Goal: Task Accomplishment & Management: Complete application form

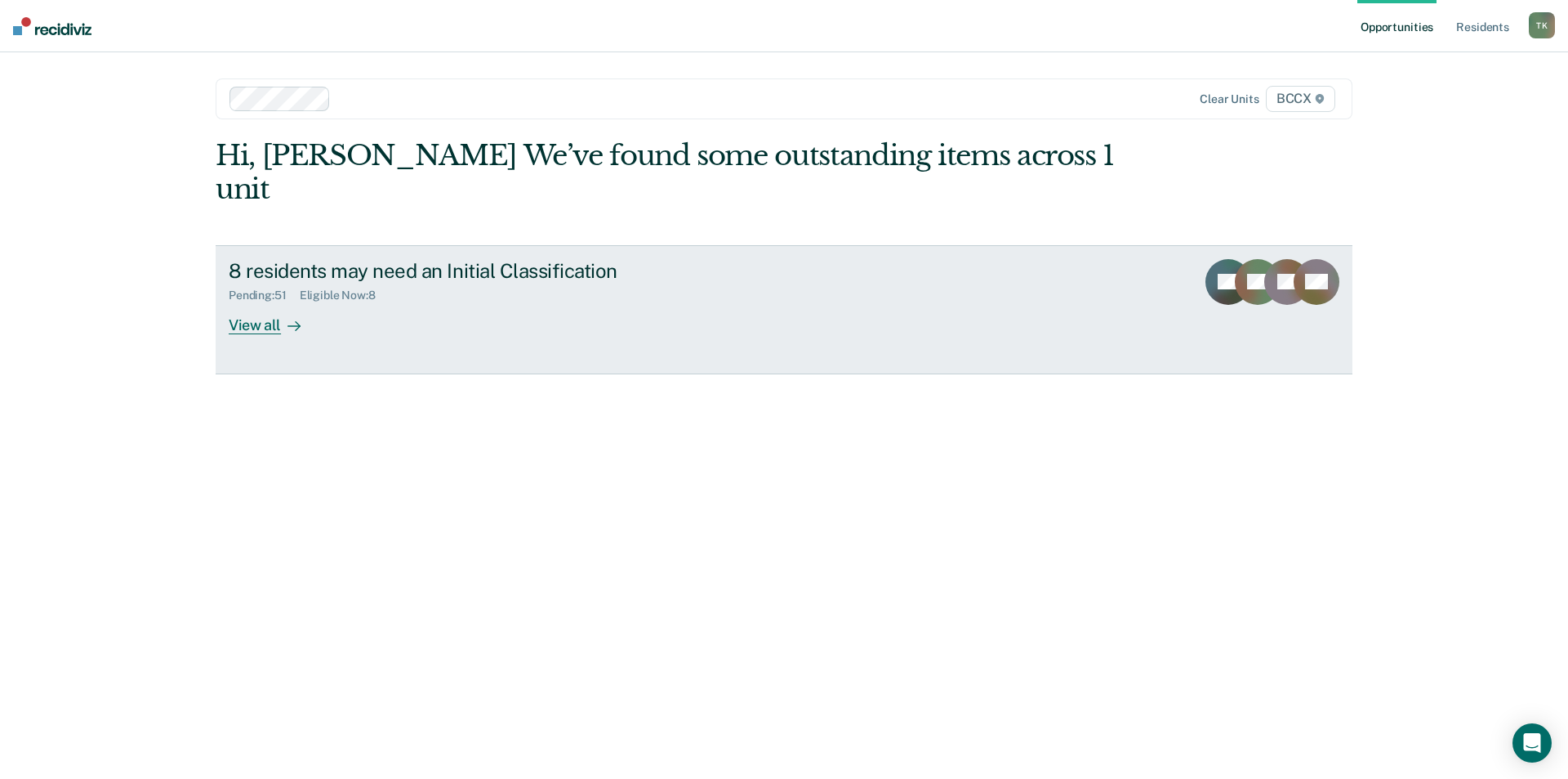
click at [416, 282] on div "Pending : 51 Eligible Now : 8" at bounding box center [514, 292] width 573 height 21
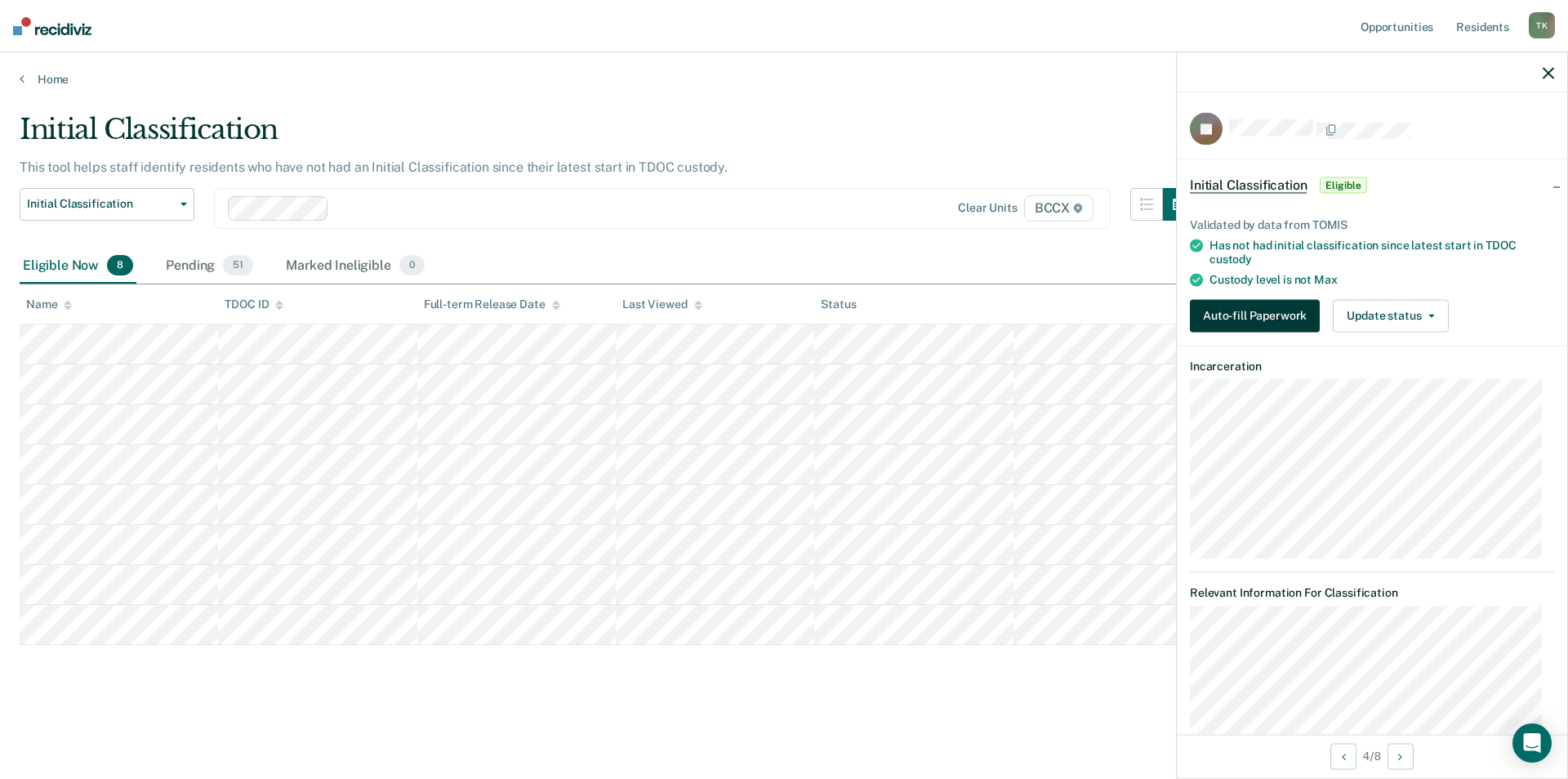
click at [1220, 320] on button "Auto-fill Paperwork" at bounding box center [1255, 315] width 130 height 33
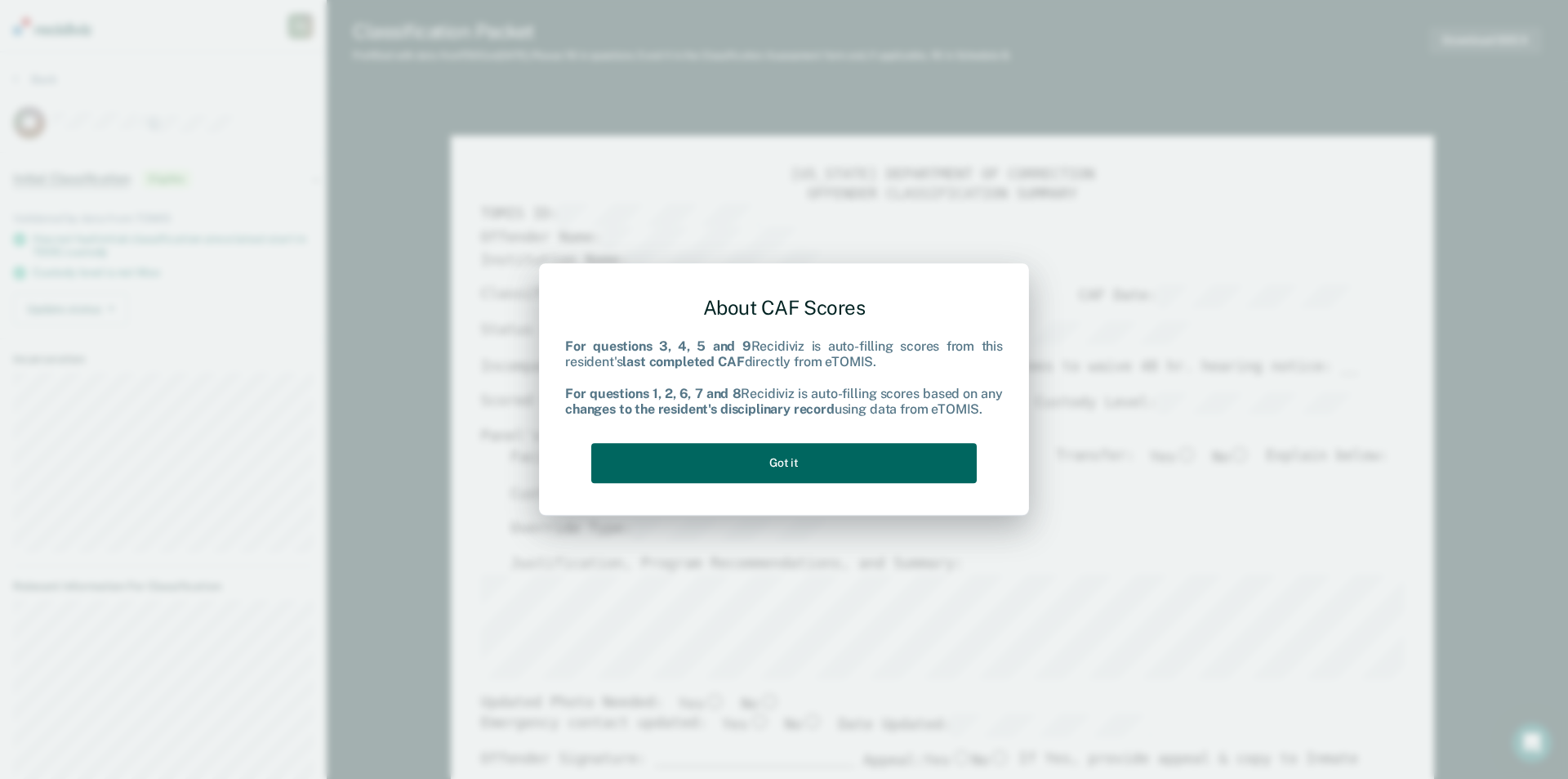
click at [929, 465] on button "Got it" at bounding box center [784, 463] width 385 height 40
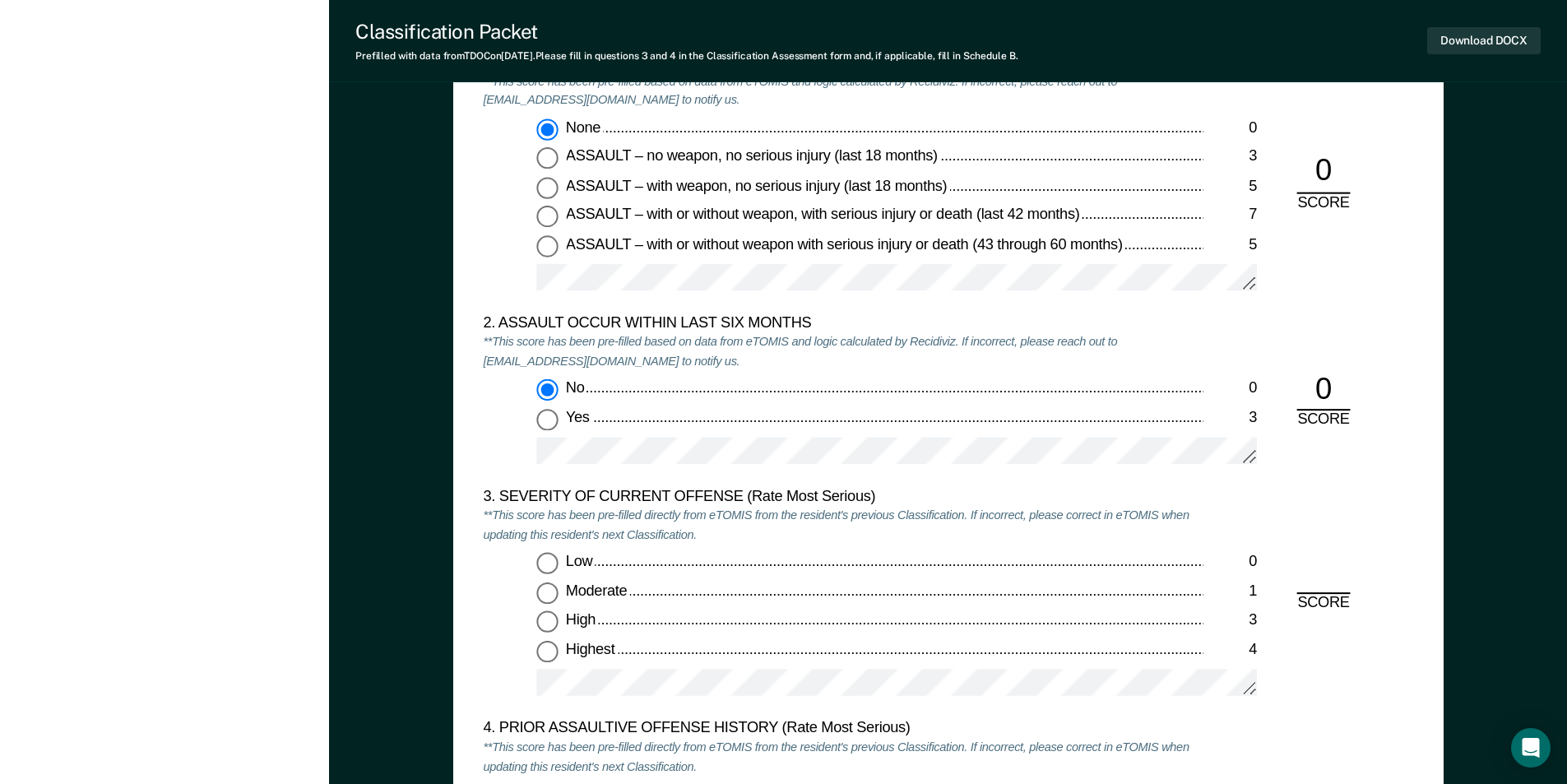
scroll to position [1810, 0]
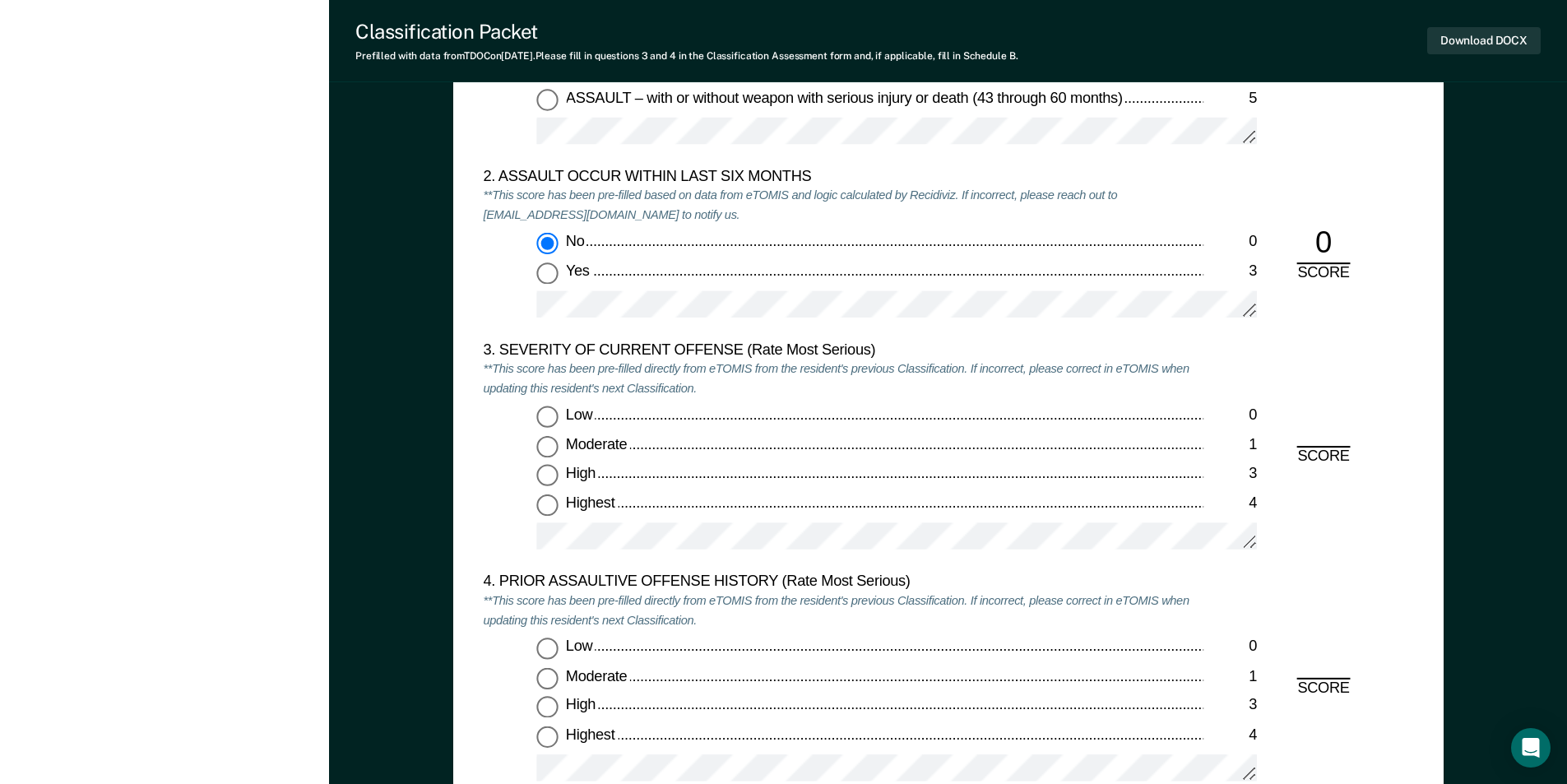
click at [547, 457] on input "Moderate 1" at bounding box center [546, 446] width 21 height 21
type textarea "x"
radio input "true"
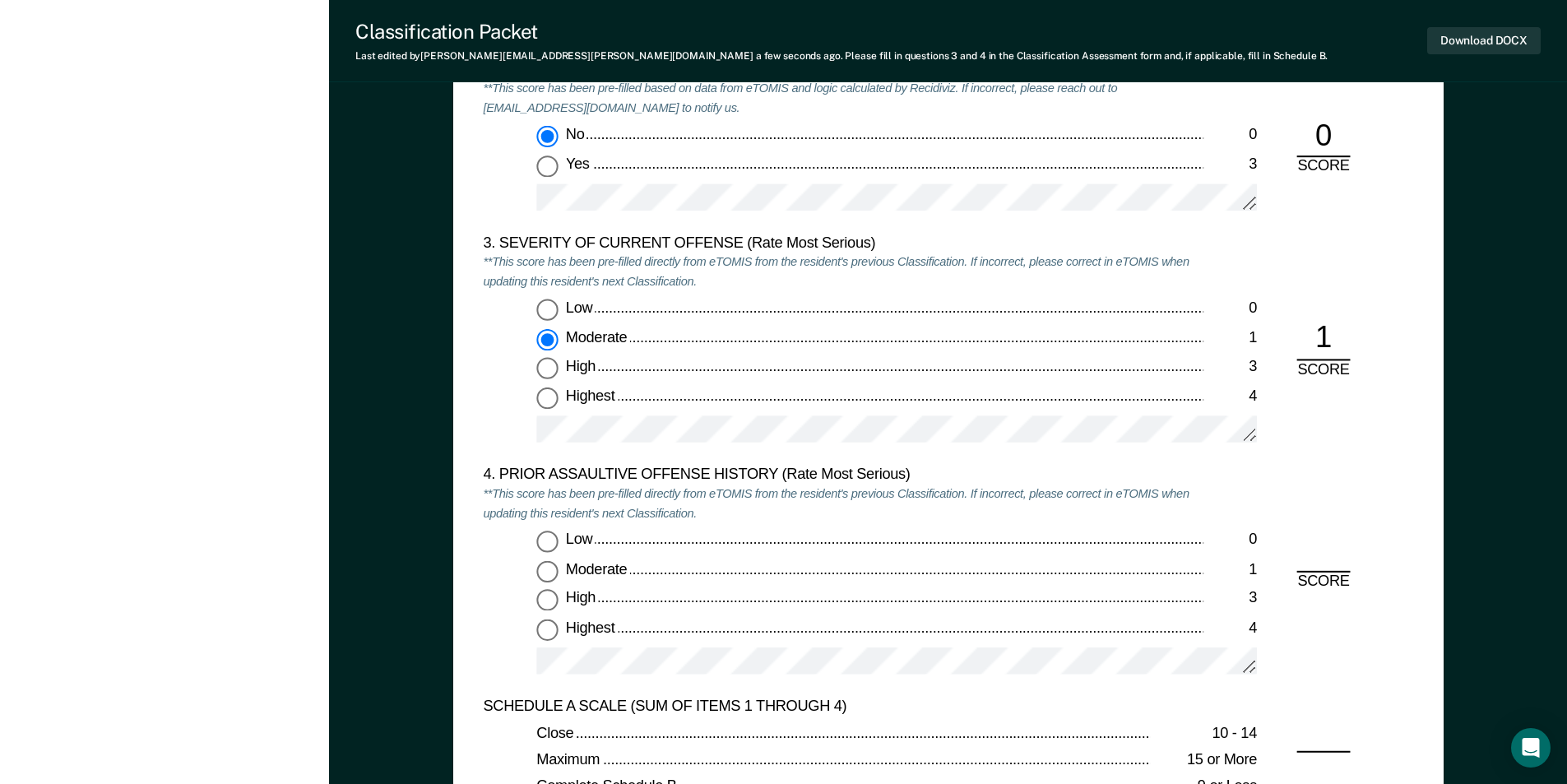
scroll to position [2139, 0]
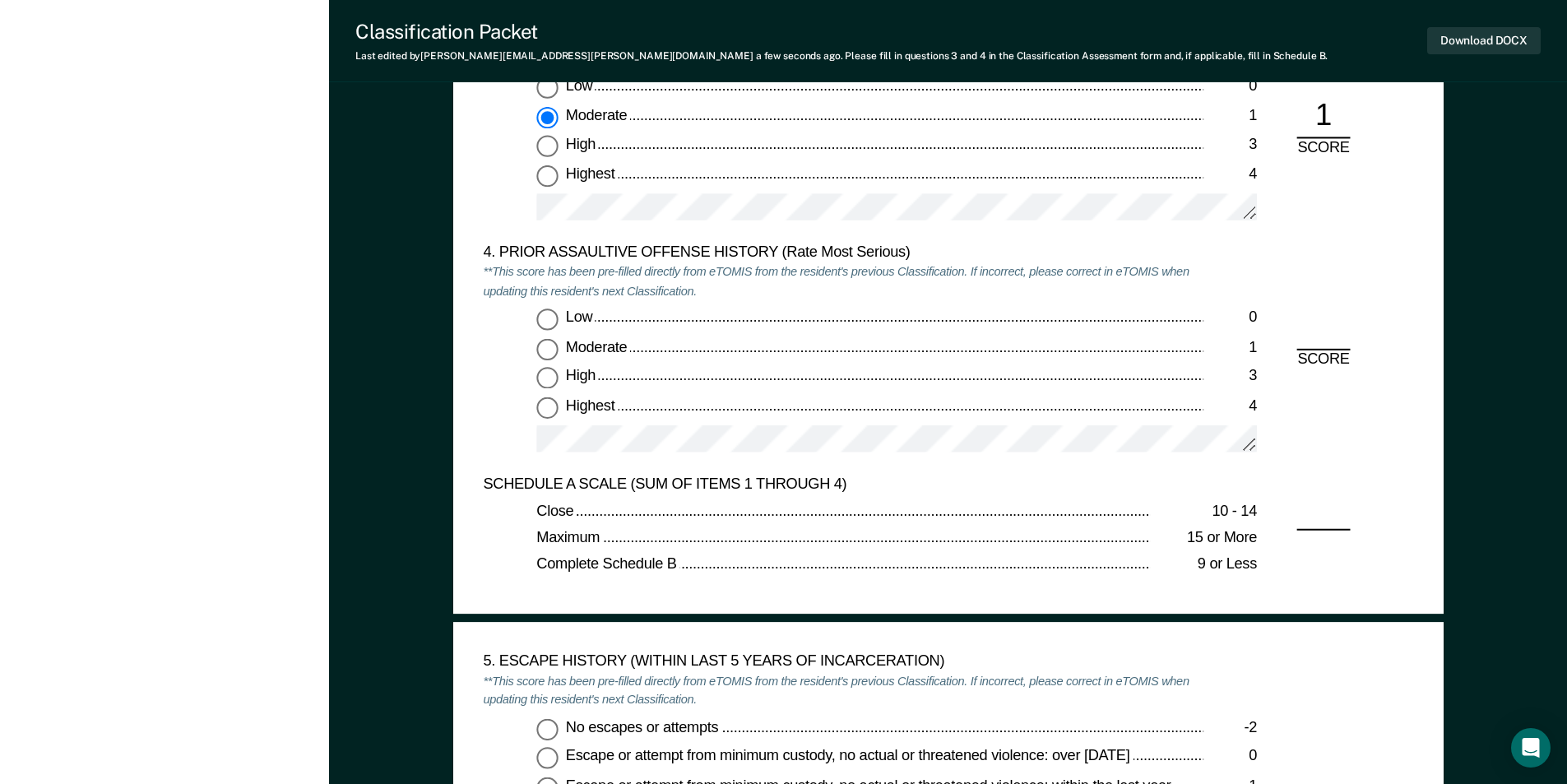
click at [549, 320] on input "Low 0" at bounding box center [546, 319] width 21 height 21
type textarea "x"
radio input "true"
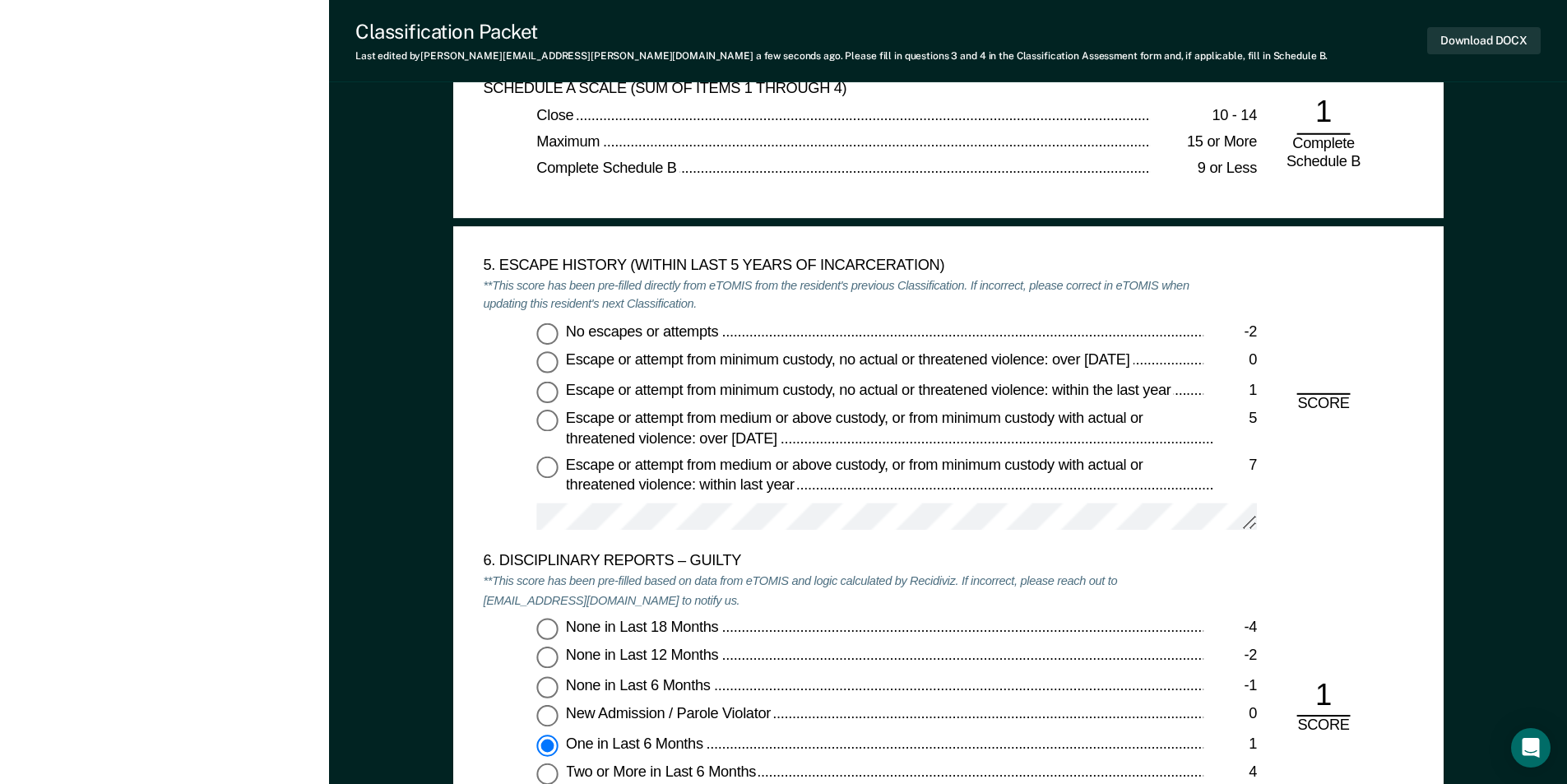
scroll to position [2632, 0]
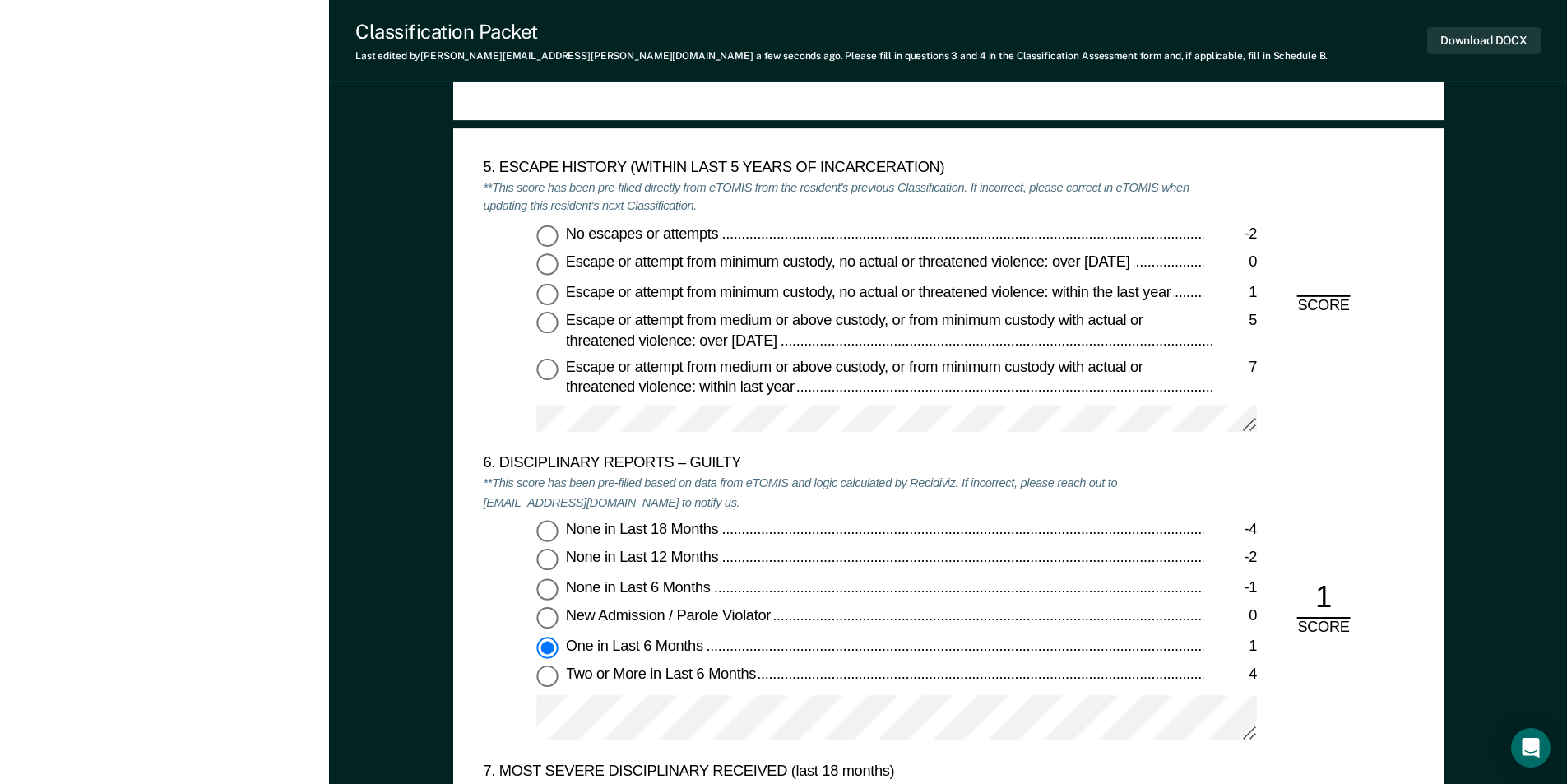
click at [551, 234] on input "No escapes or attempts -2" at bounding box center [546, 235] width 21 height 21
type textarea "x"
radio input "true"
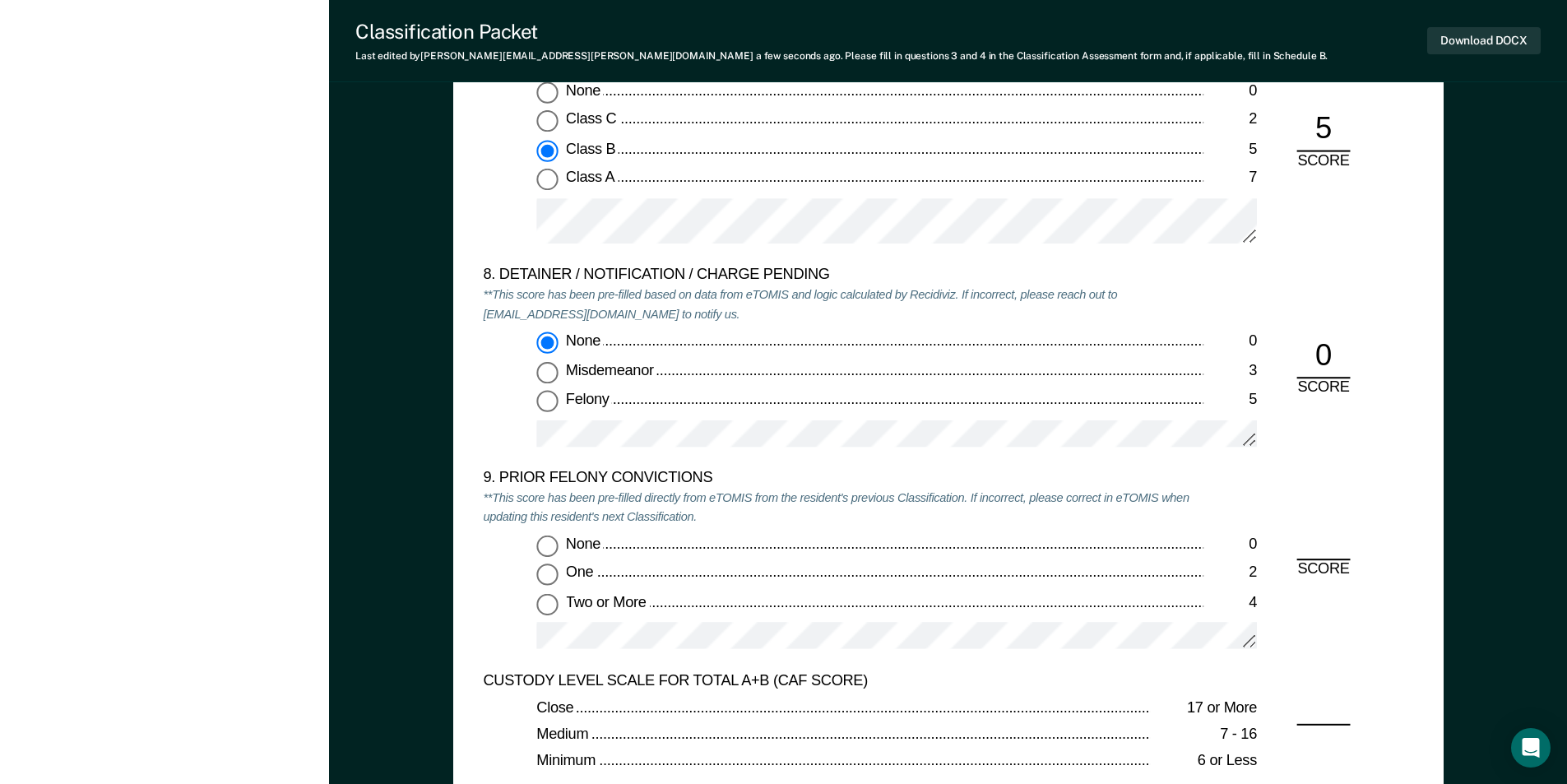
scroll to position [3537, 0]
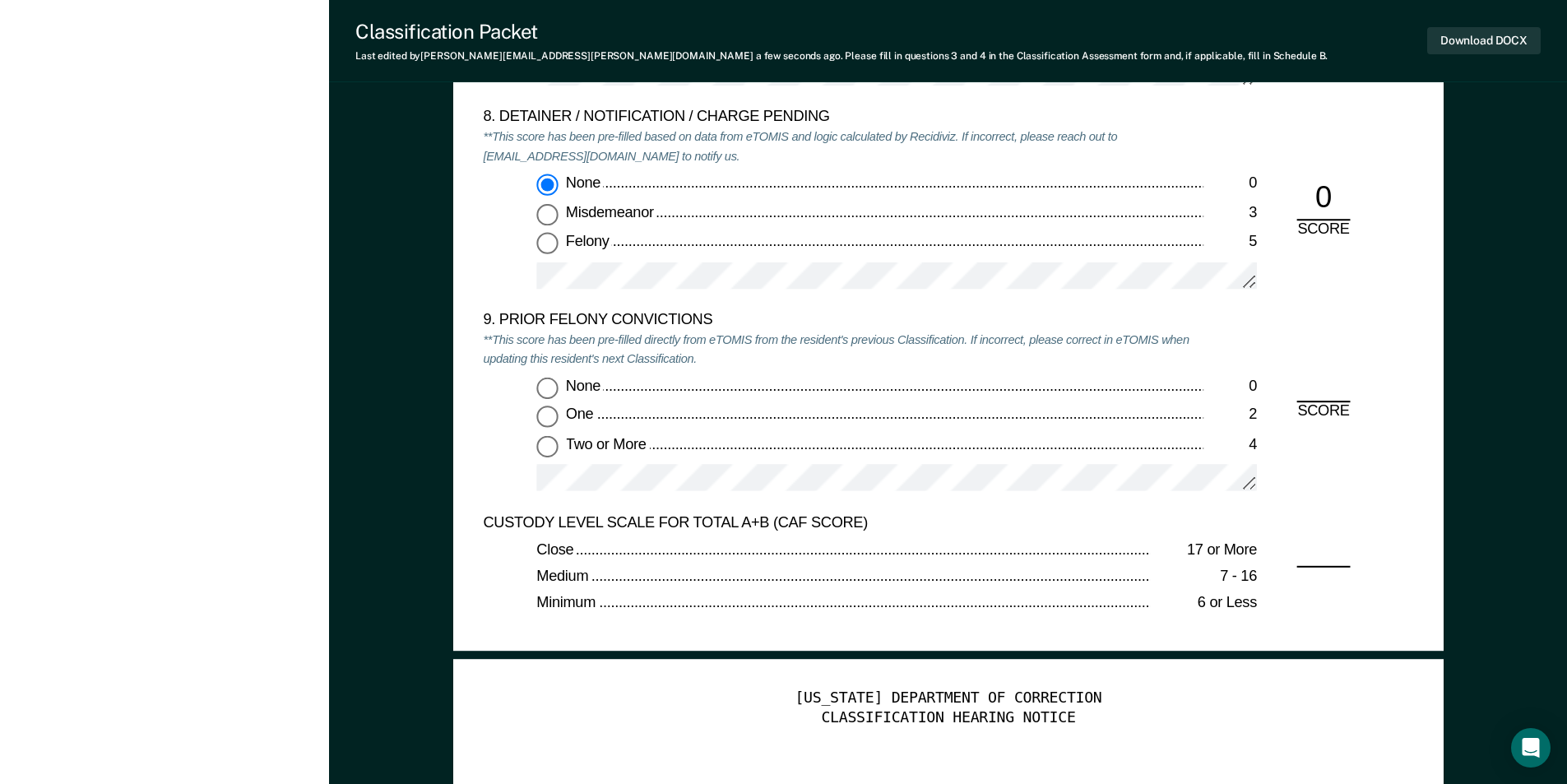
click at [547, 411] on input "One 2" at bounding box center [546, 416] width 21 height 21
type textarea "x"
radio input "true"
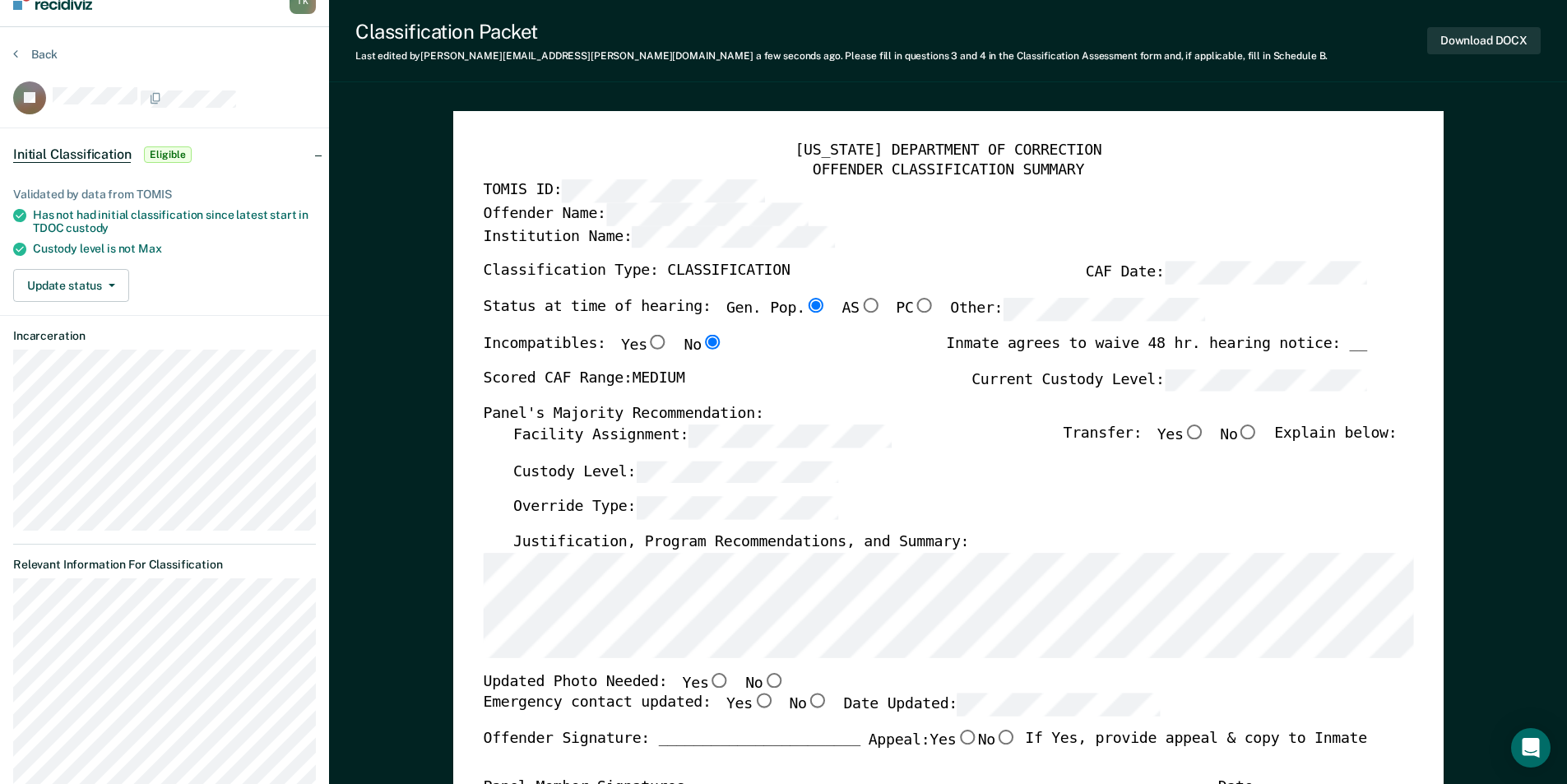
scroll to position [0, 0]
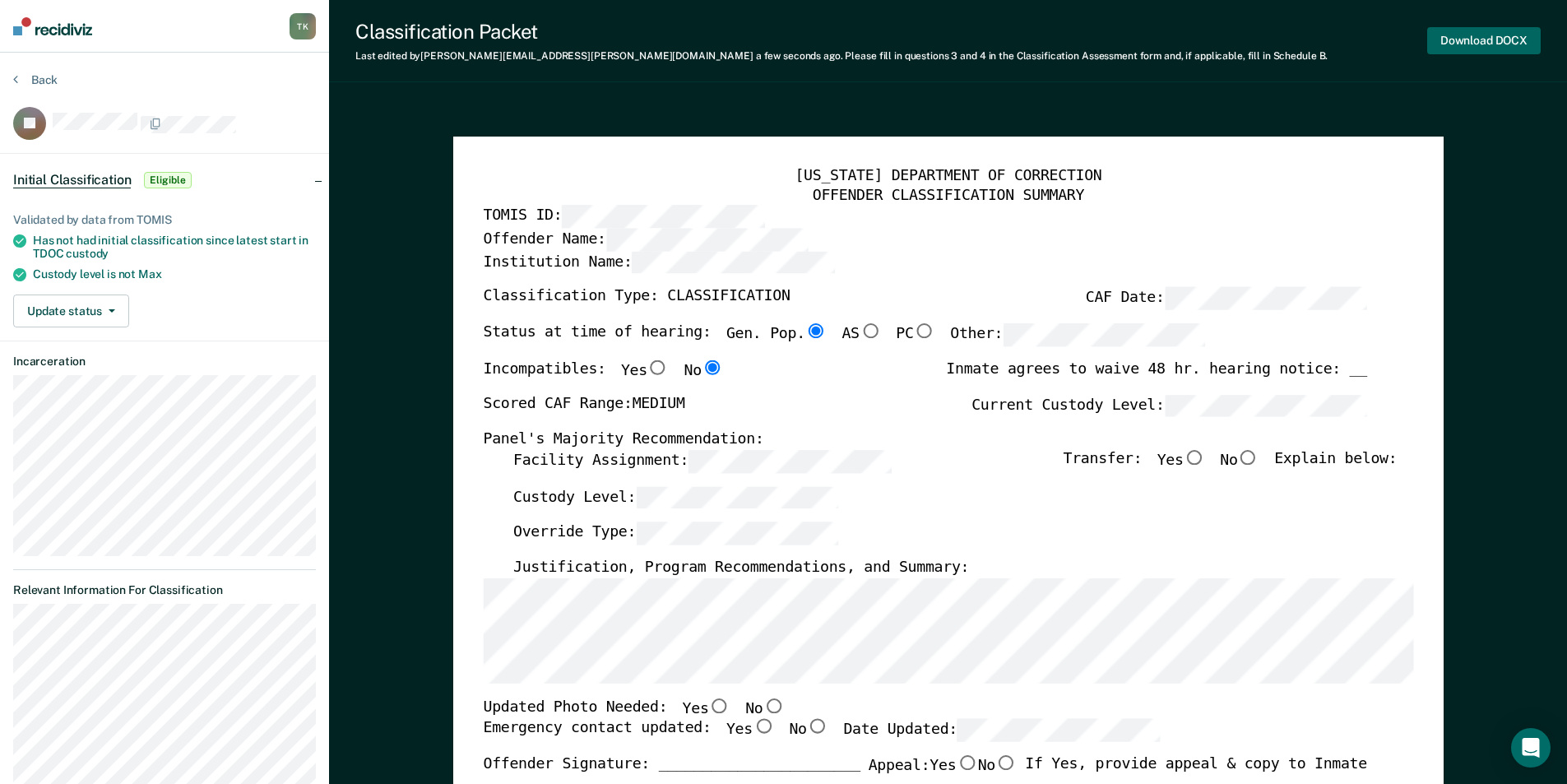
click at [1500, 37] on button "Download DOCX" at bounding box center [1484, 40] width 114 height 27
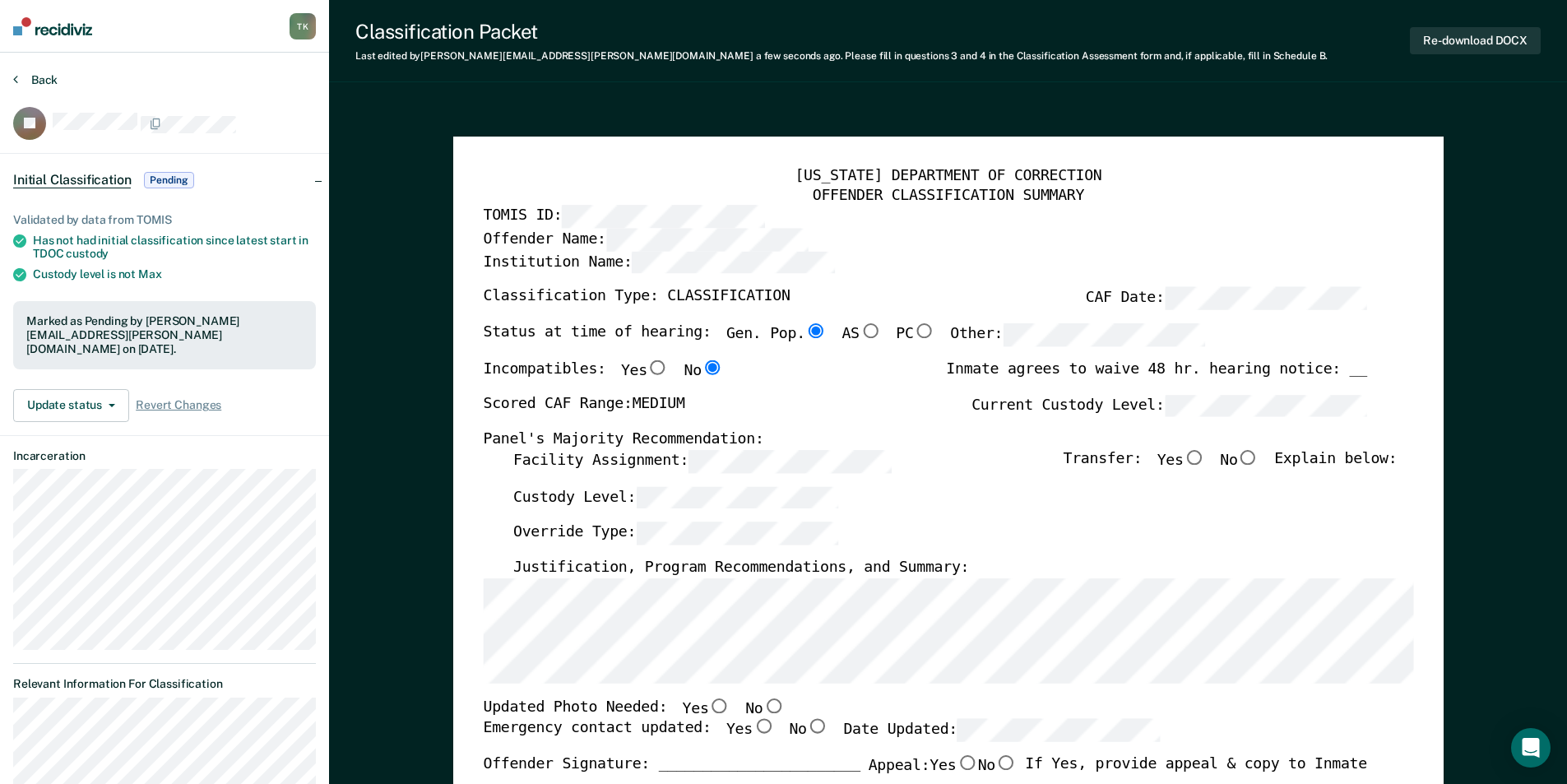
click at [30, 80] on button "Back" at bounding box center [35, 79] width 44 height 15
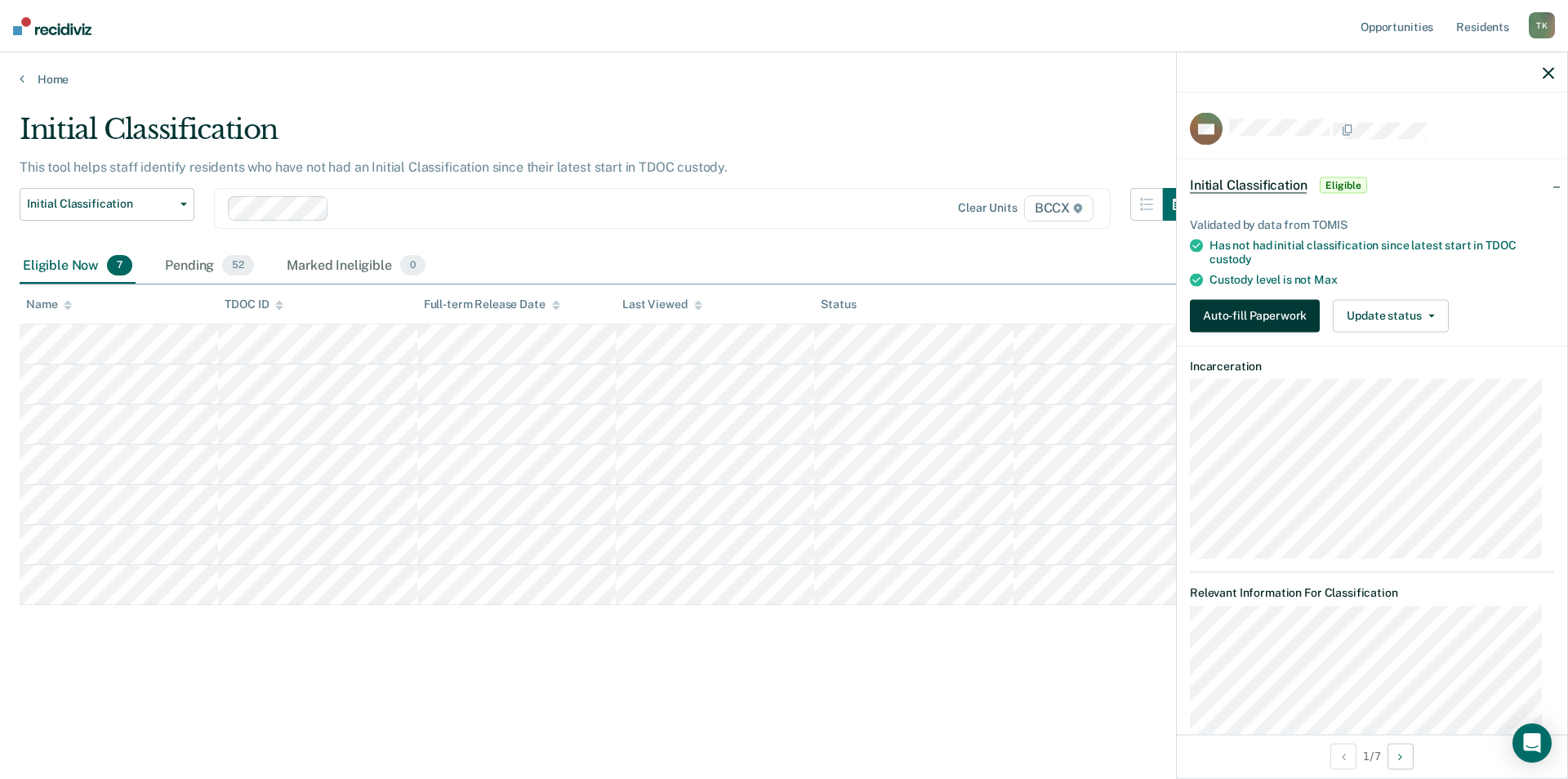
click at [1273, 315] on button "Auto-fill Paperwork" at bounding box center [1255, 315] width 130 height 33
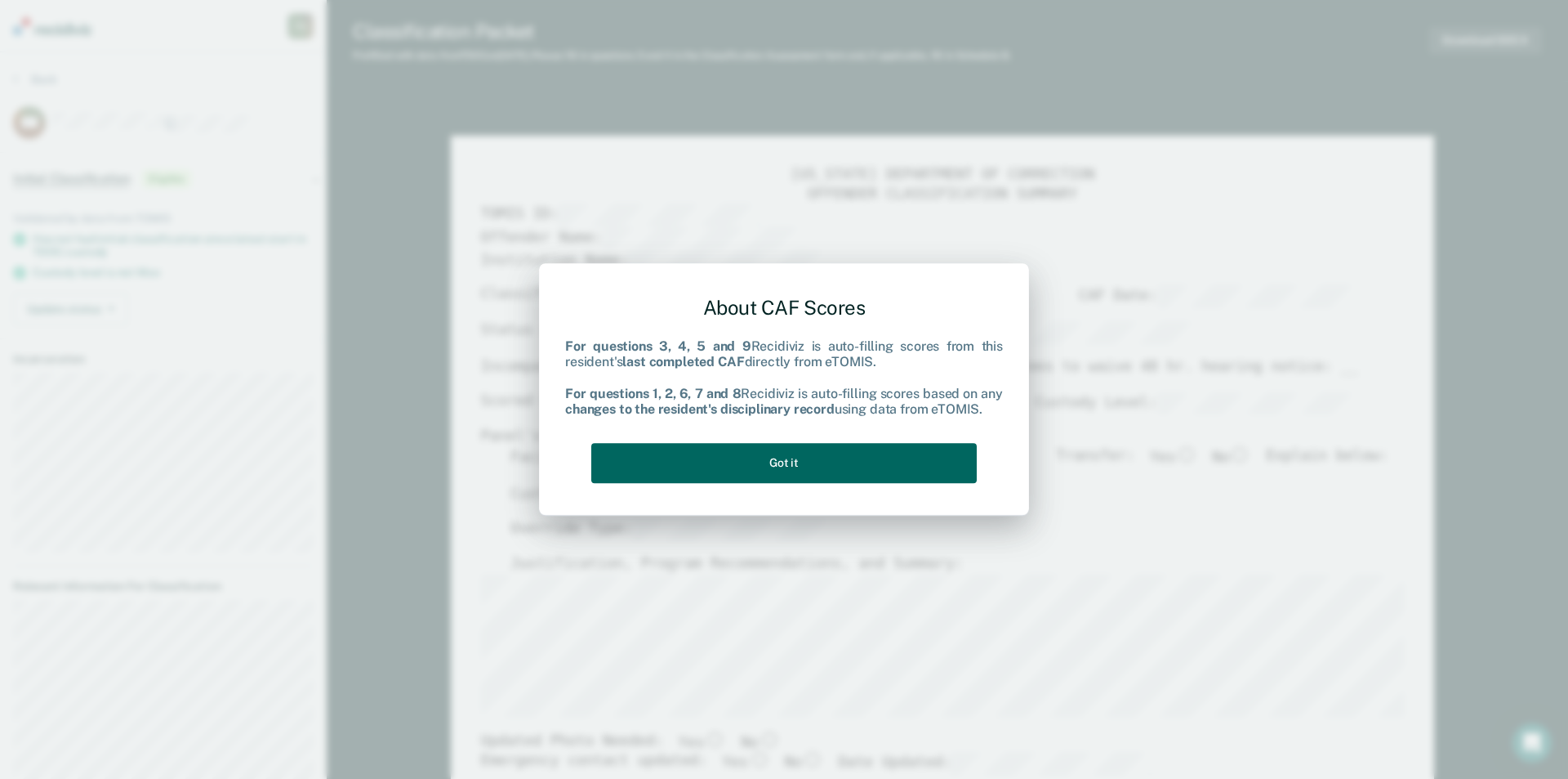
click at [709, 462] on button "Got it" at bounding box center [784, 463] width 385 height 40
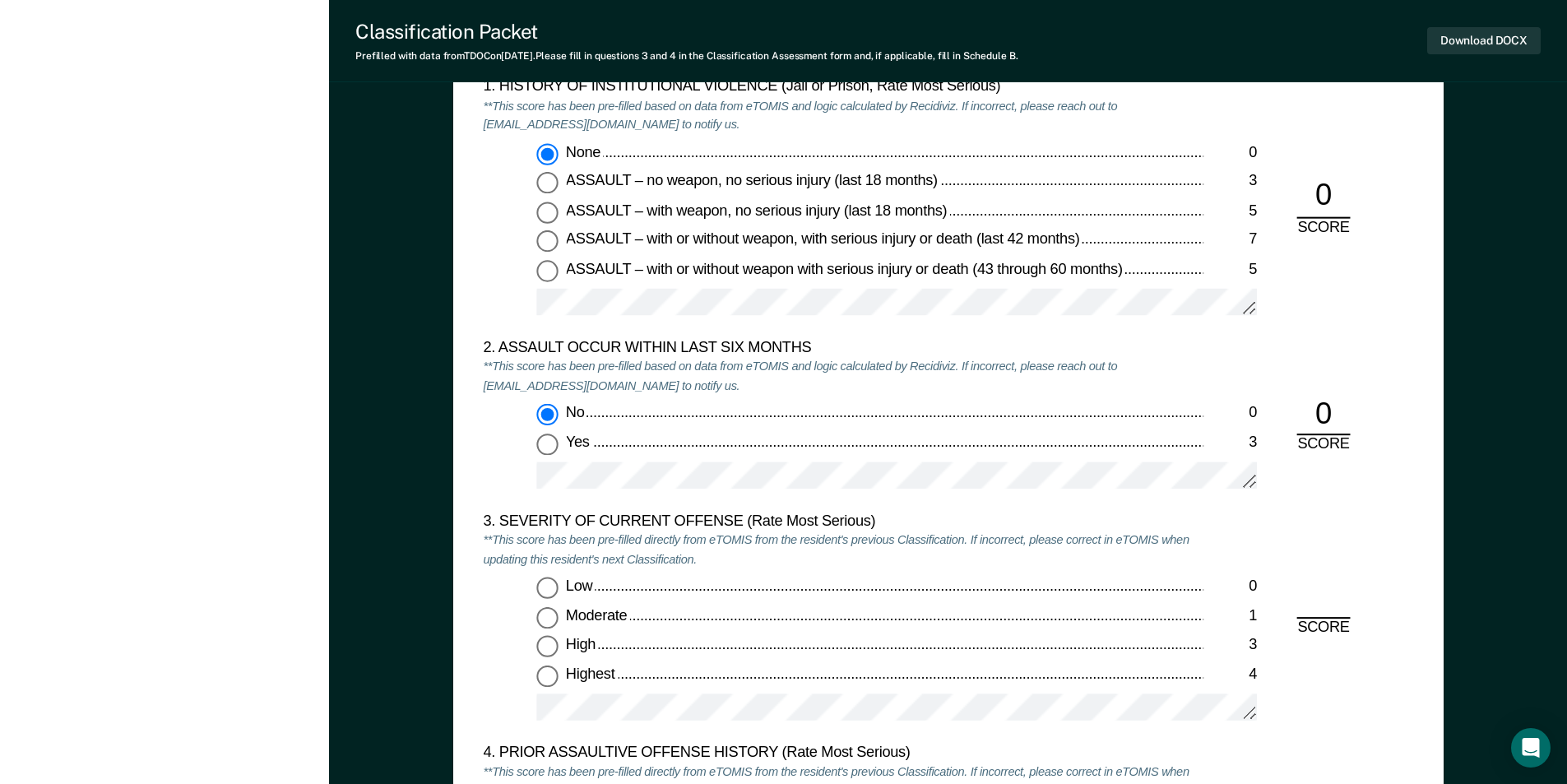
scroll to position [1810, 0]
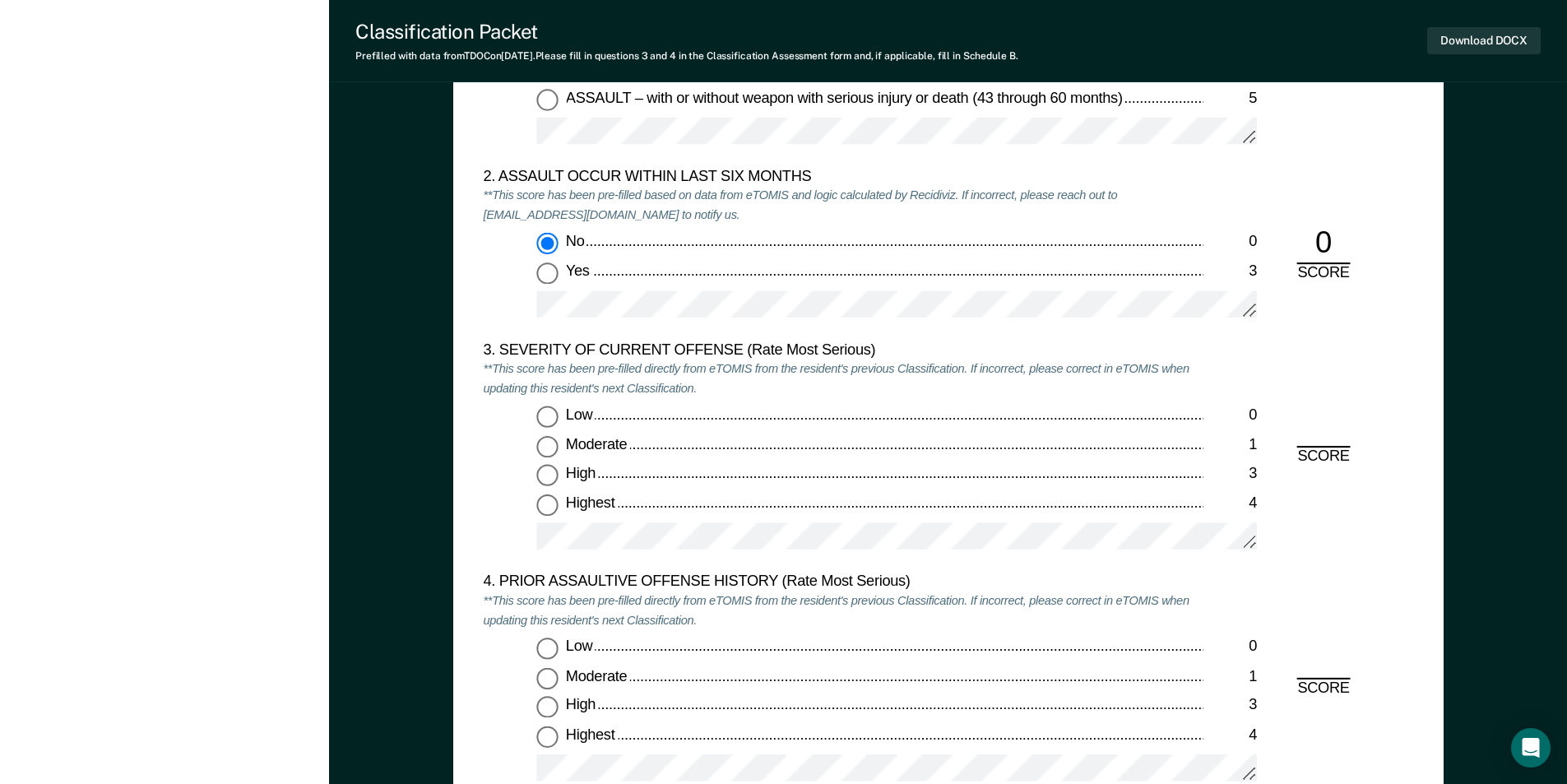
click at [542, 414] on input "Low 0" at bounding box center [546, 416] width 21 height 21
type textarea "x"
radio input "true"
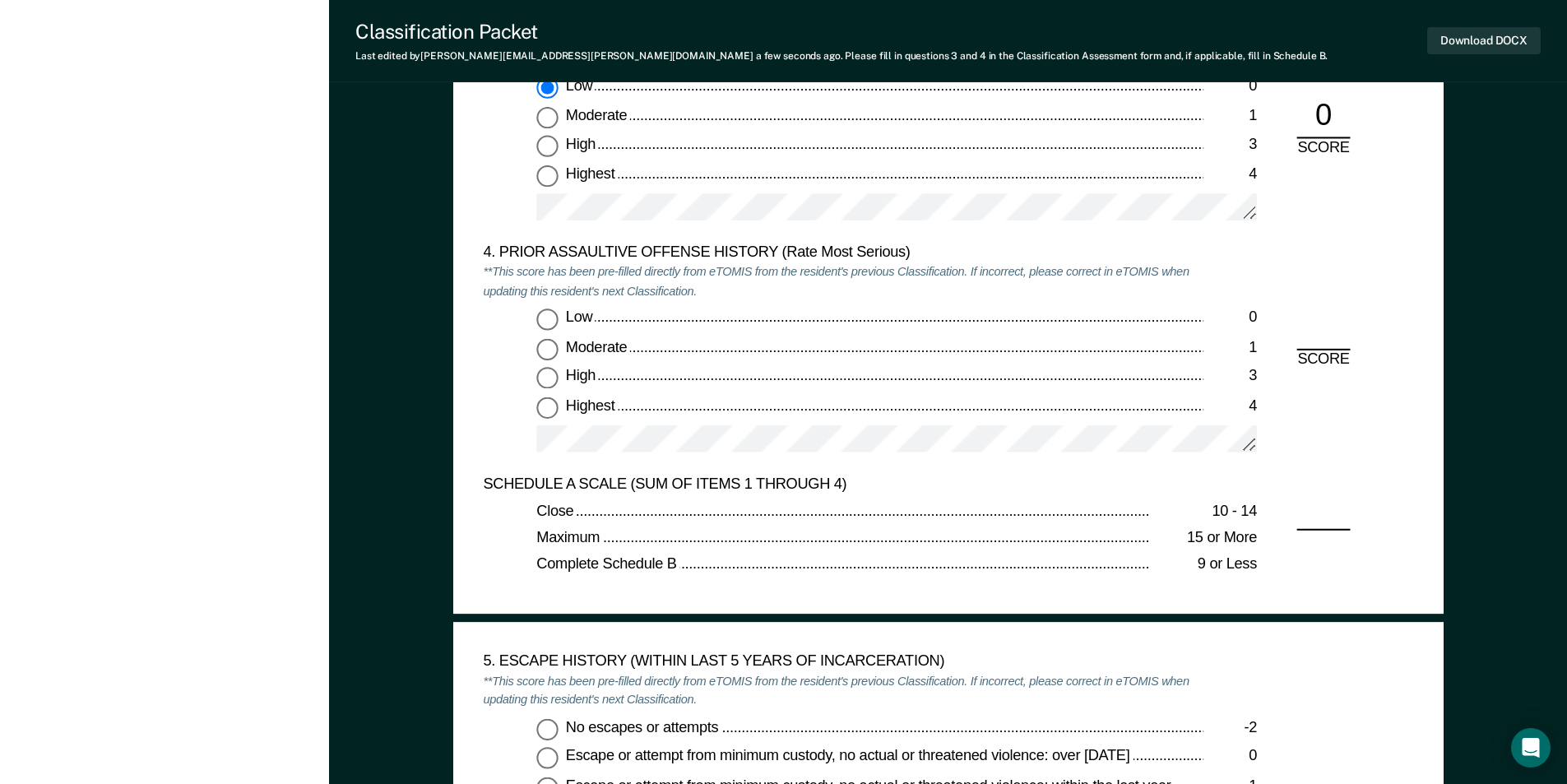
click at [543, 317] on input "Low 0" at bounding box center [546, 319] width 21 height 21
type textarea "x"
radio input "true"
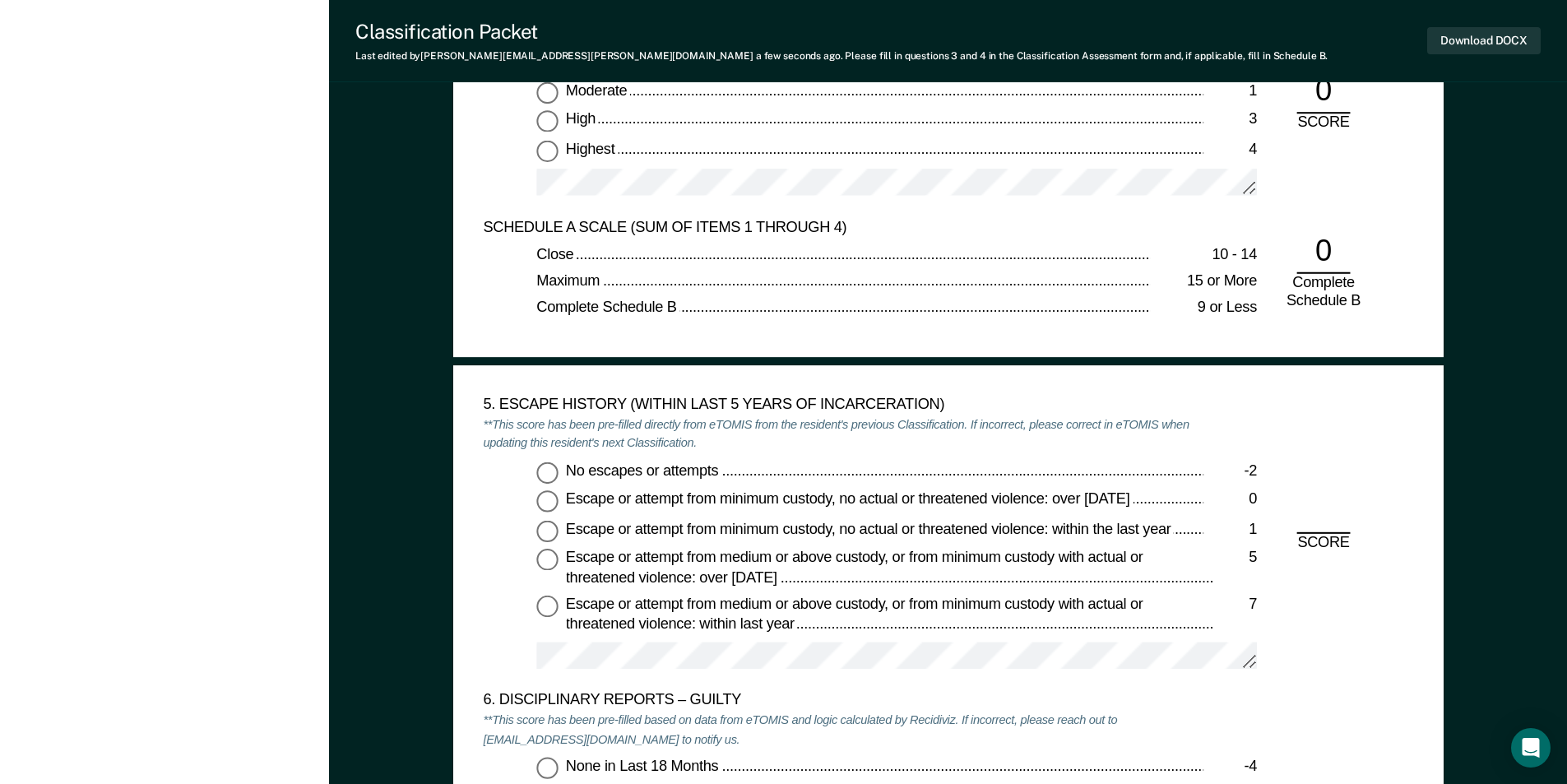
scroll to position [2550, 0]
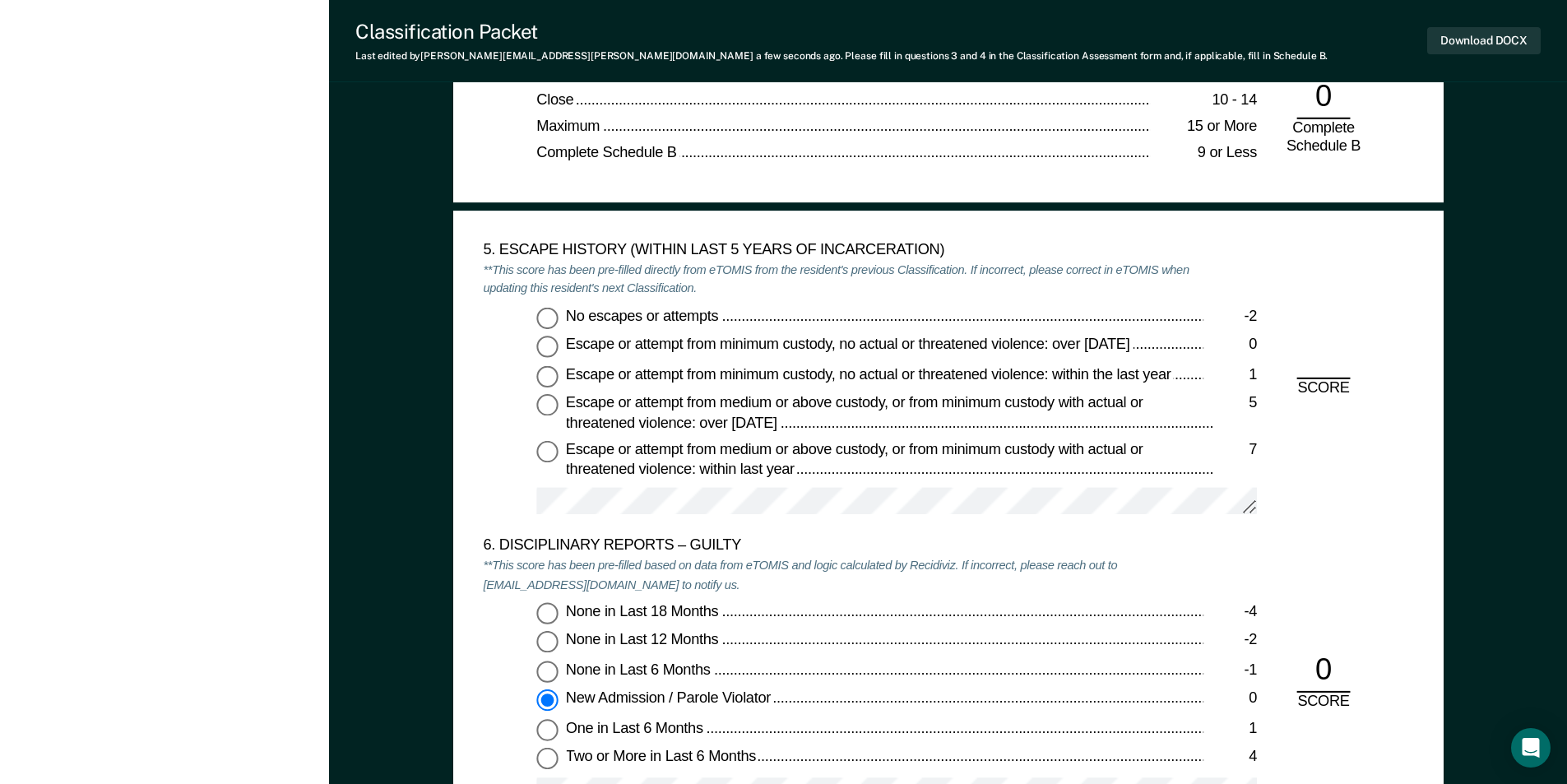
click at [547, 318] on input "No escapes or attempts -2" at bounding box center [546, 317] width 21 height 21
type textarea "x"
radio input "true"
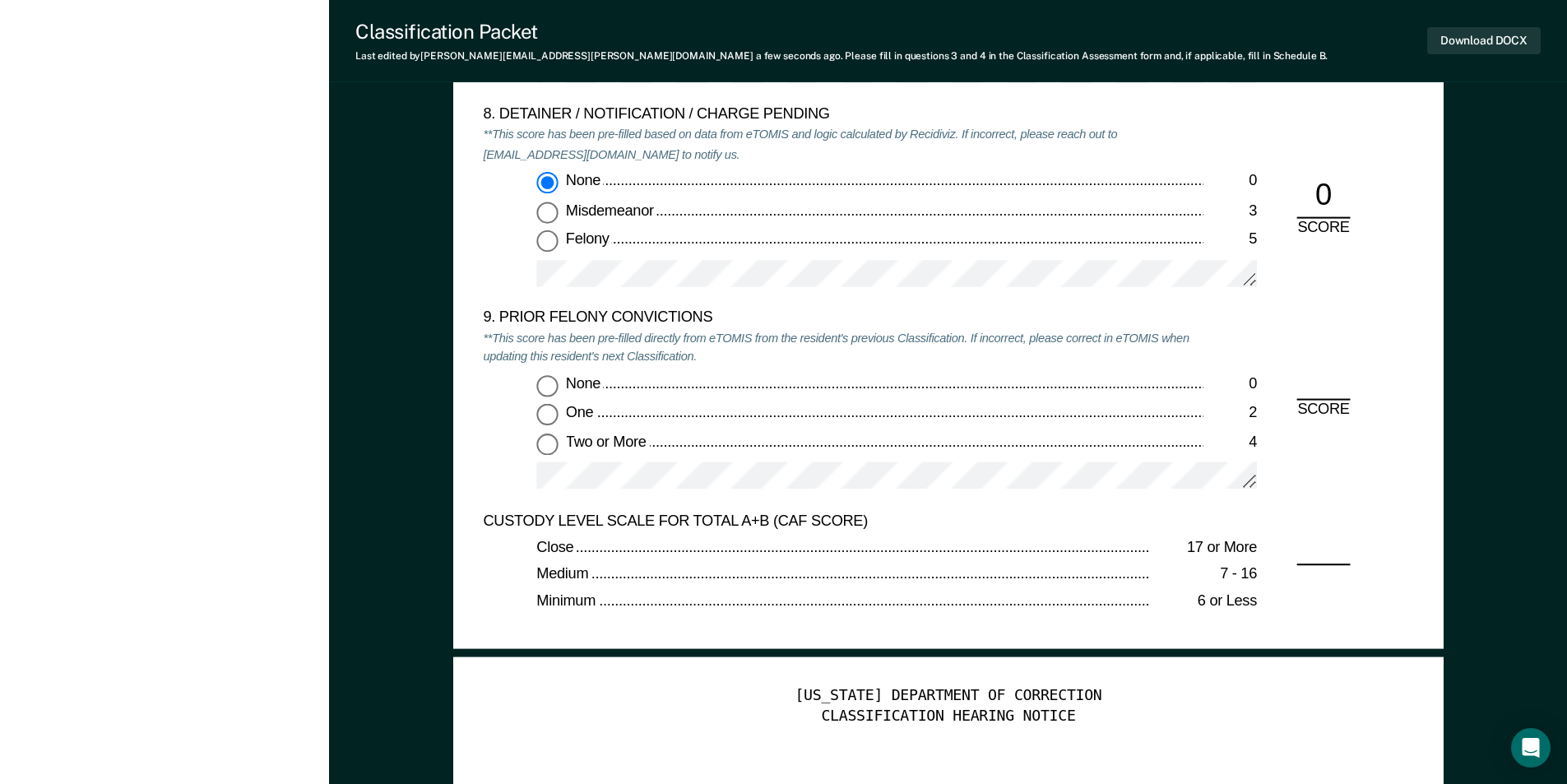
scroll to position [3702, 0]
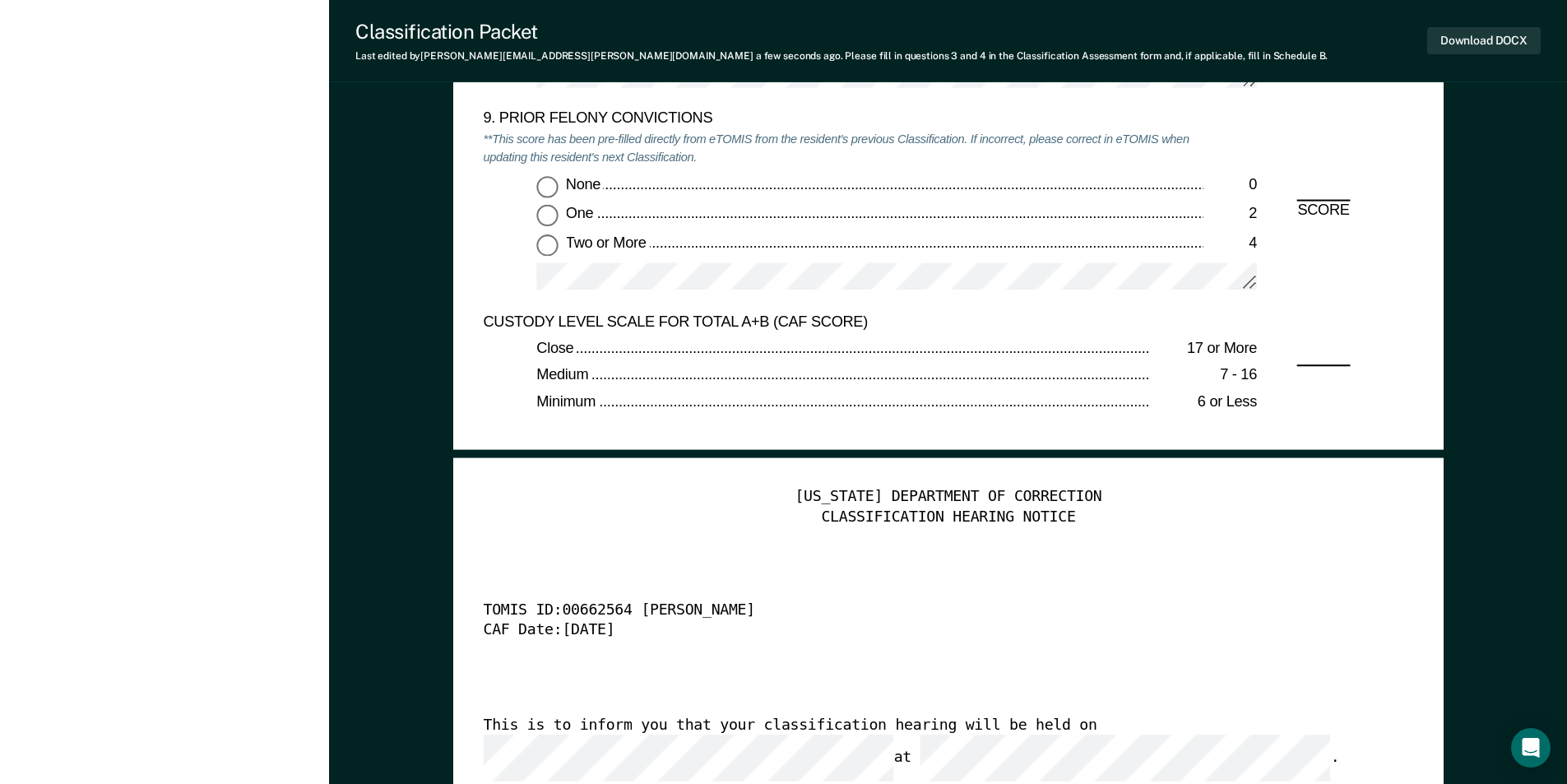
click at [550, 194] on input "None 0" at bounding box center [546, 185] width 21 height 21
type textarea "x"
radio input "true"
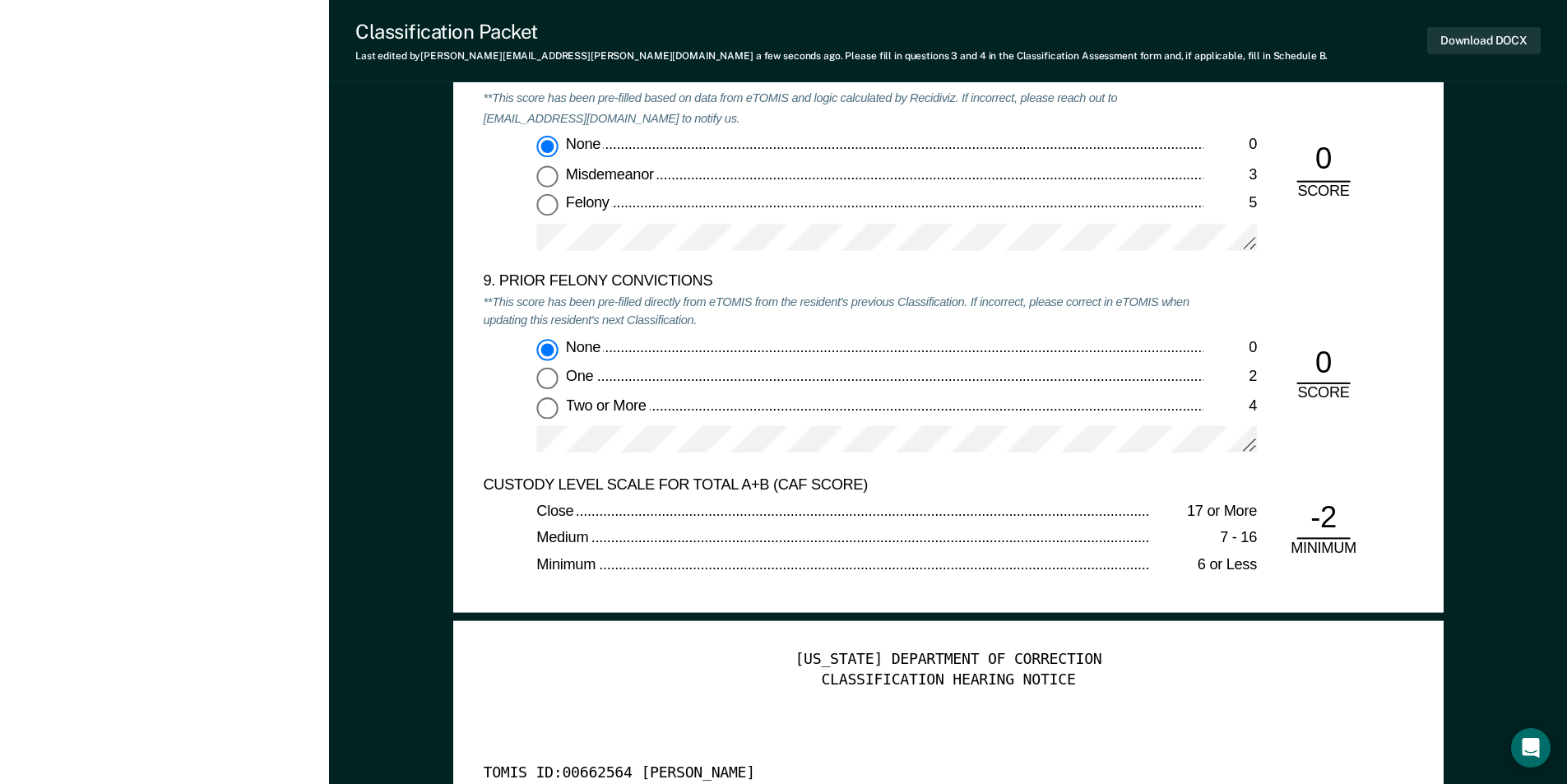
scroll to position [3291, 0]
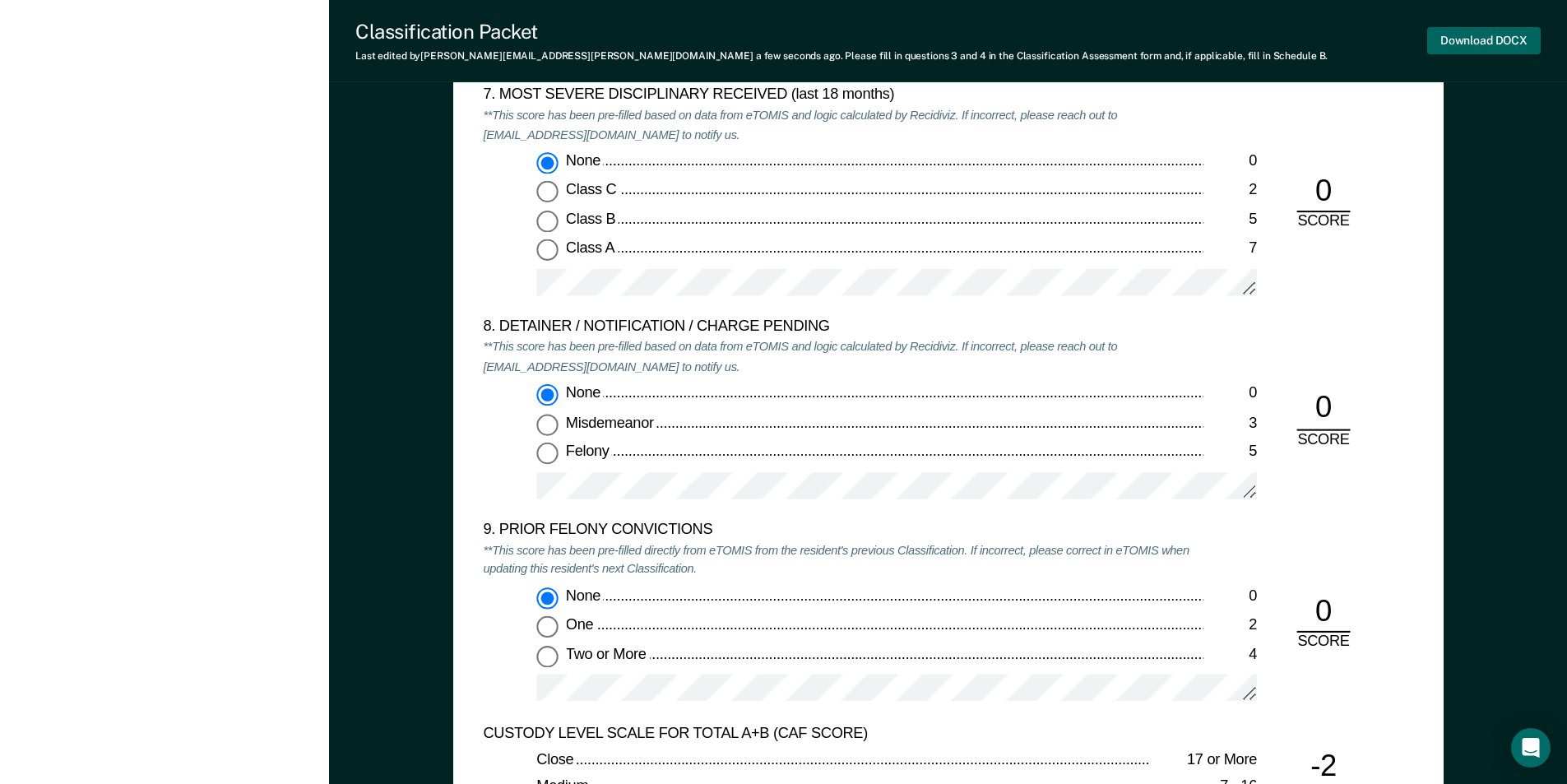
click at [1469, 35] on button "Download DOCX" at bounding box center [1484, 40] width 114 height 27
click at [940, 141] on div "7. MOST SEVERE DISCIPLINARY RECEIVED (last 18 months) **This score has been pre…" at bounding box center [843, 202] width 721 height 232
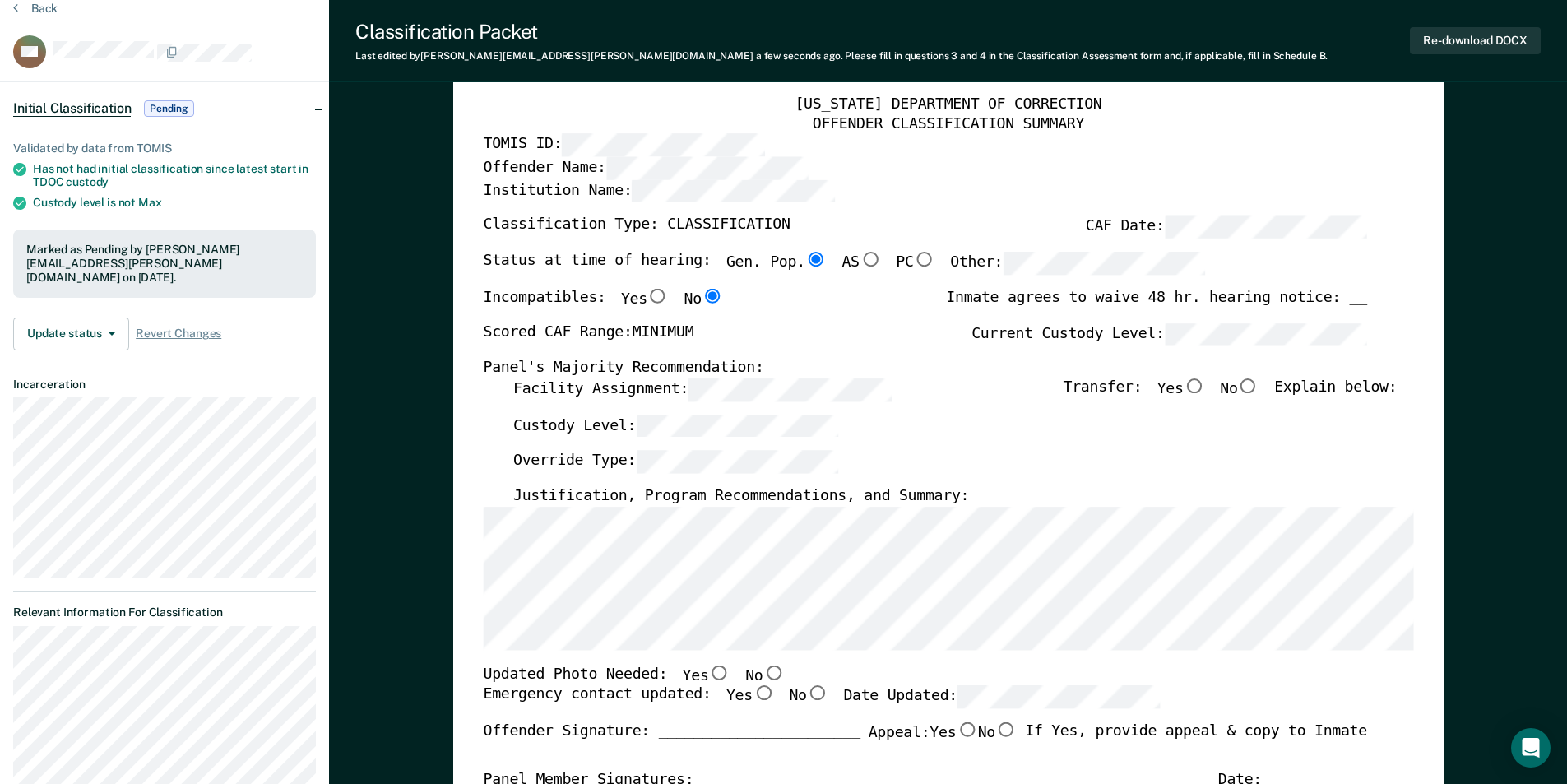
scroll to position [0, 0]
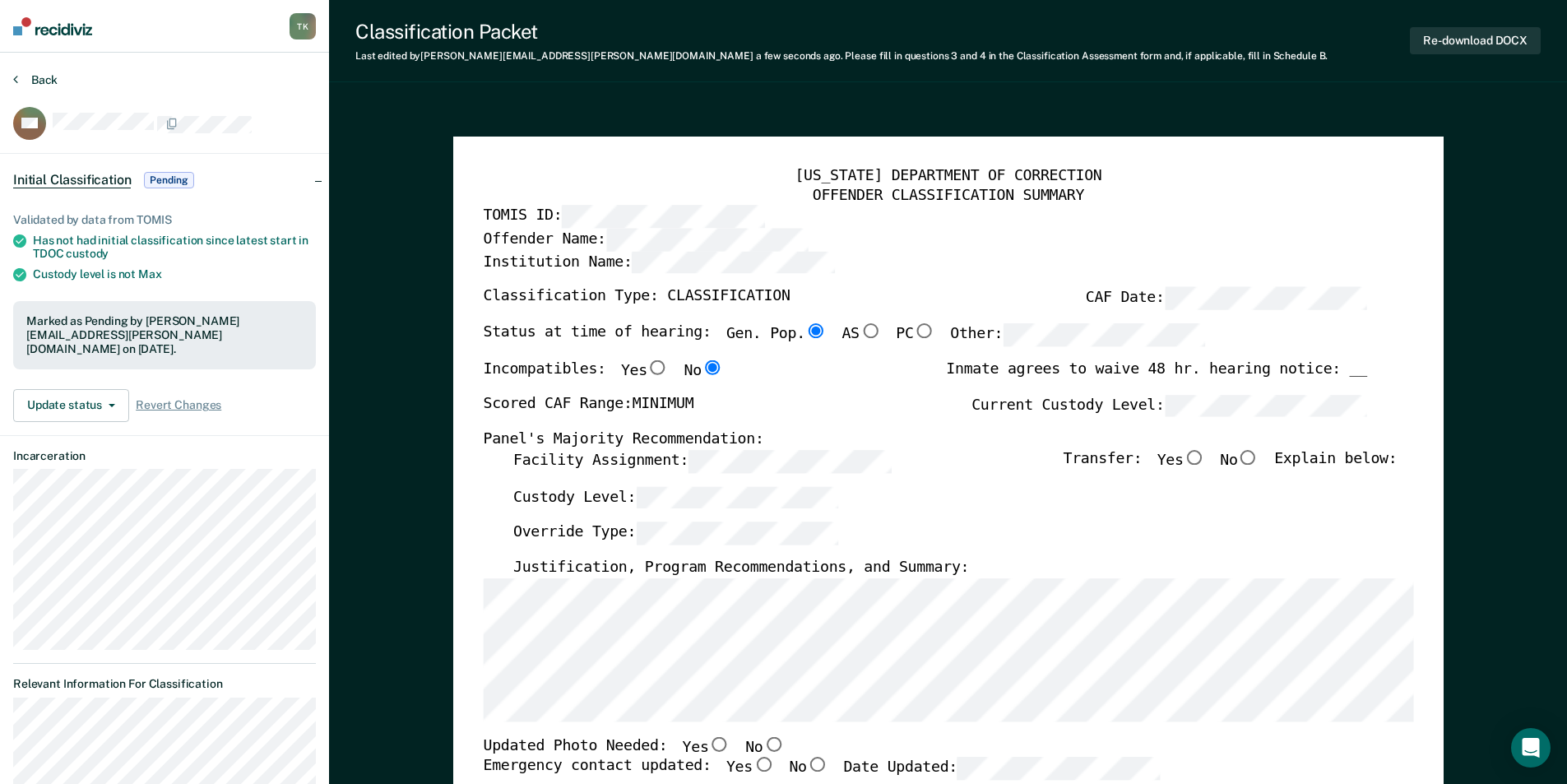
click at [41, 82] on button "Back" at bounding box center [35, 79] width 44 height 15
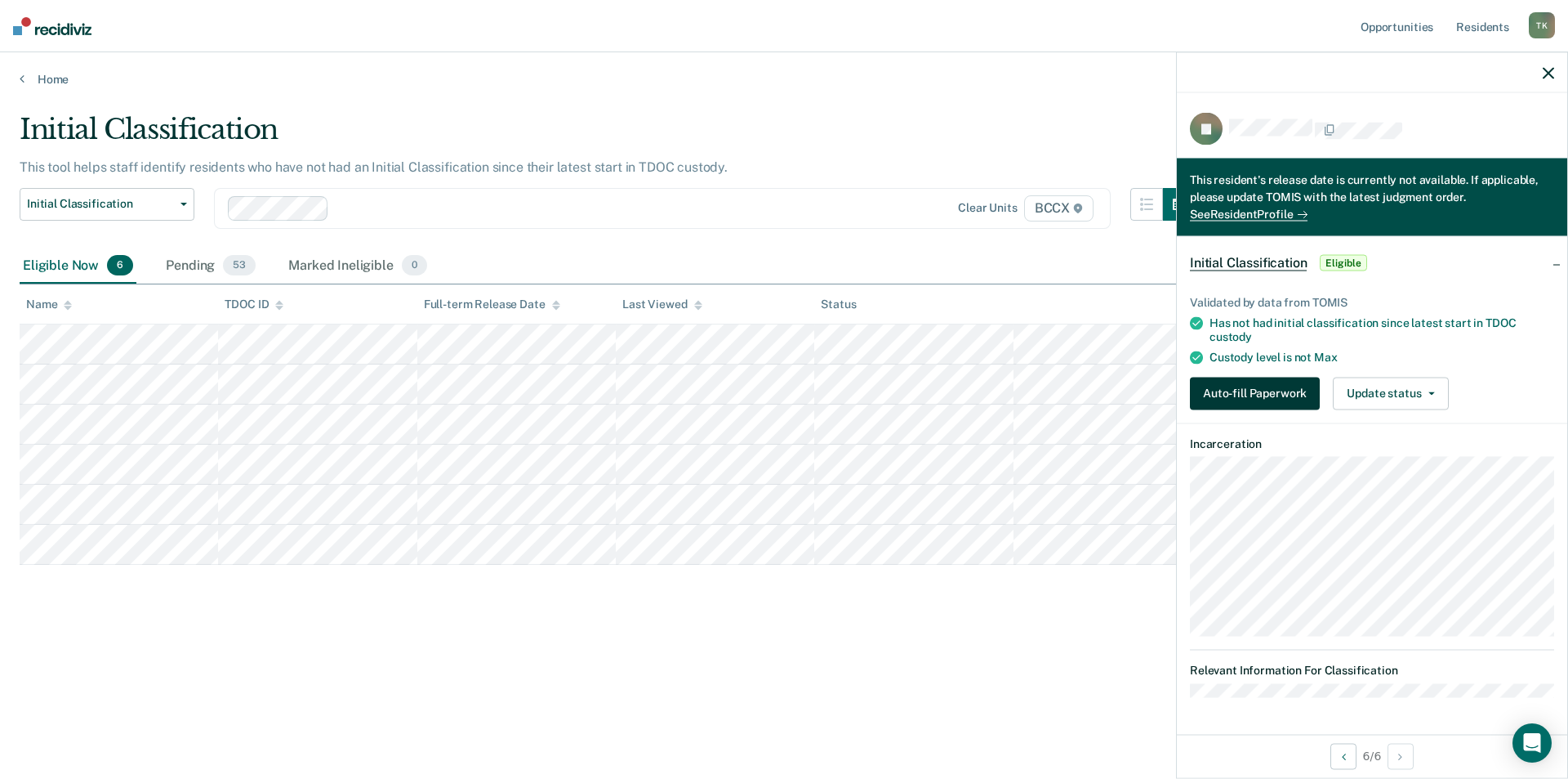
click at [1233, 378] on button "Auto-fill Paperwork" at bounding box center [1255, 392] width 130 height 33
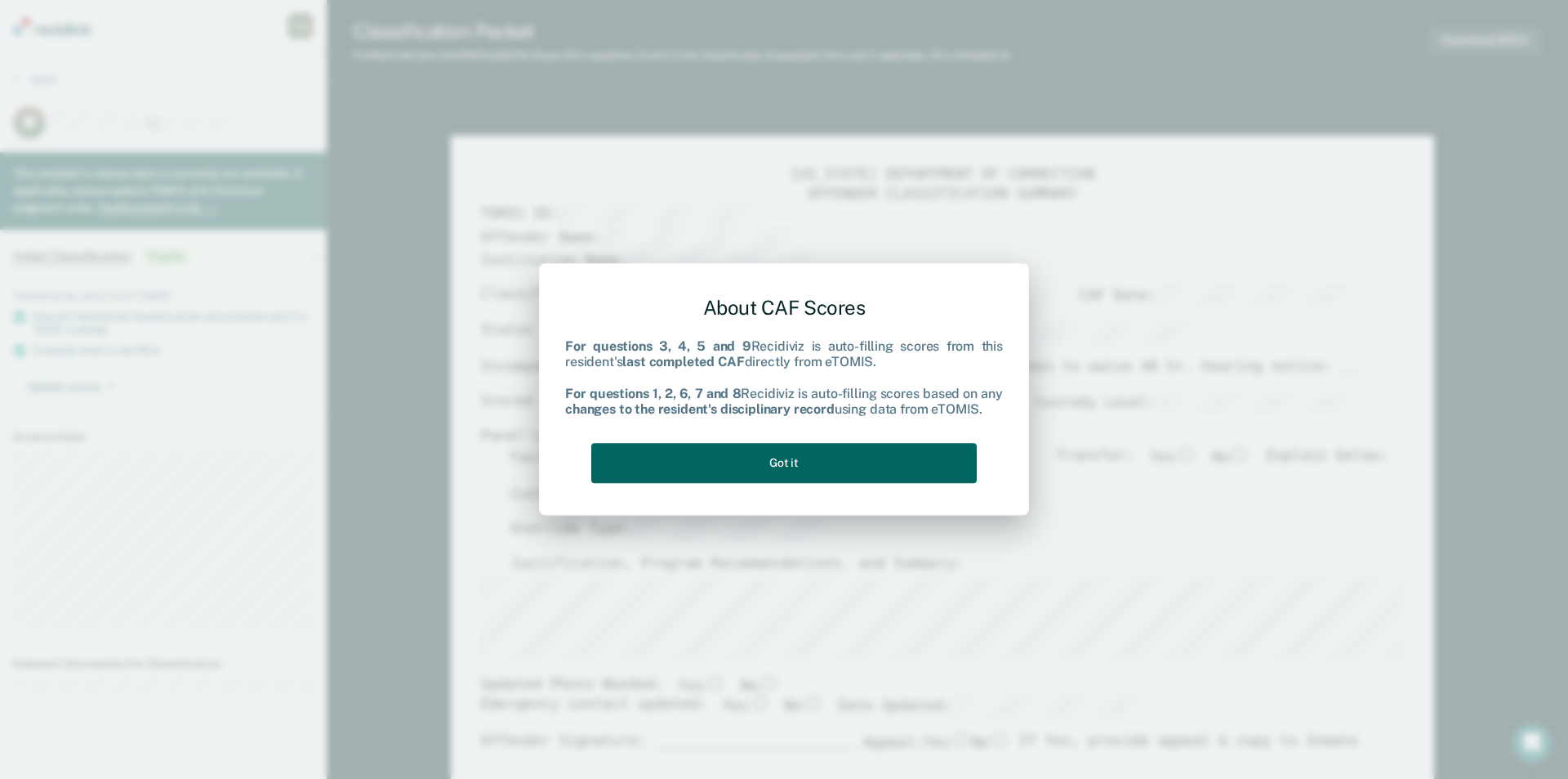
drag, startPoint x: 808, startPoint y: 491, endPoint x: 806, endPoint y: 462, distance: 29.1
click at [809, 491] on div "About CAF Scores For questions 3, 4, 5 and 9 Recidiviz is auto-filling scores f…" at bounding box center [784, 390] width 491 height 253
click at [806, 459] on button "Got it" at bounding box center [784, 463] width 385 height 40
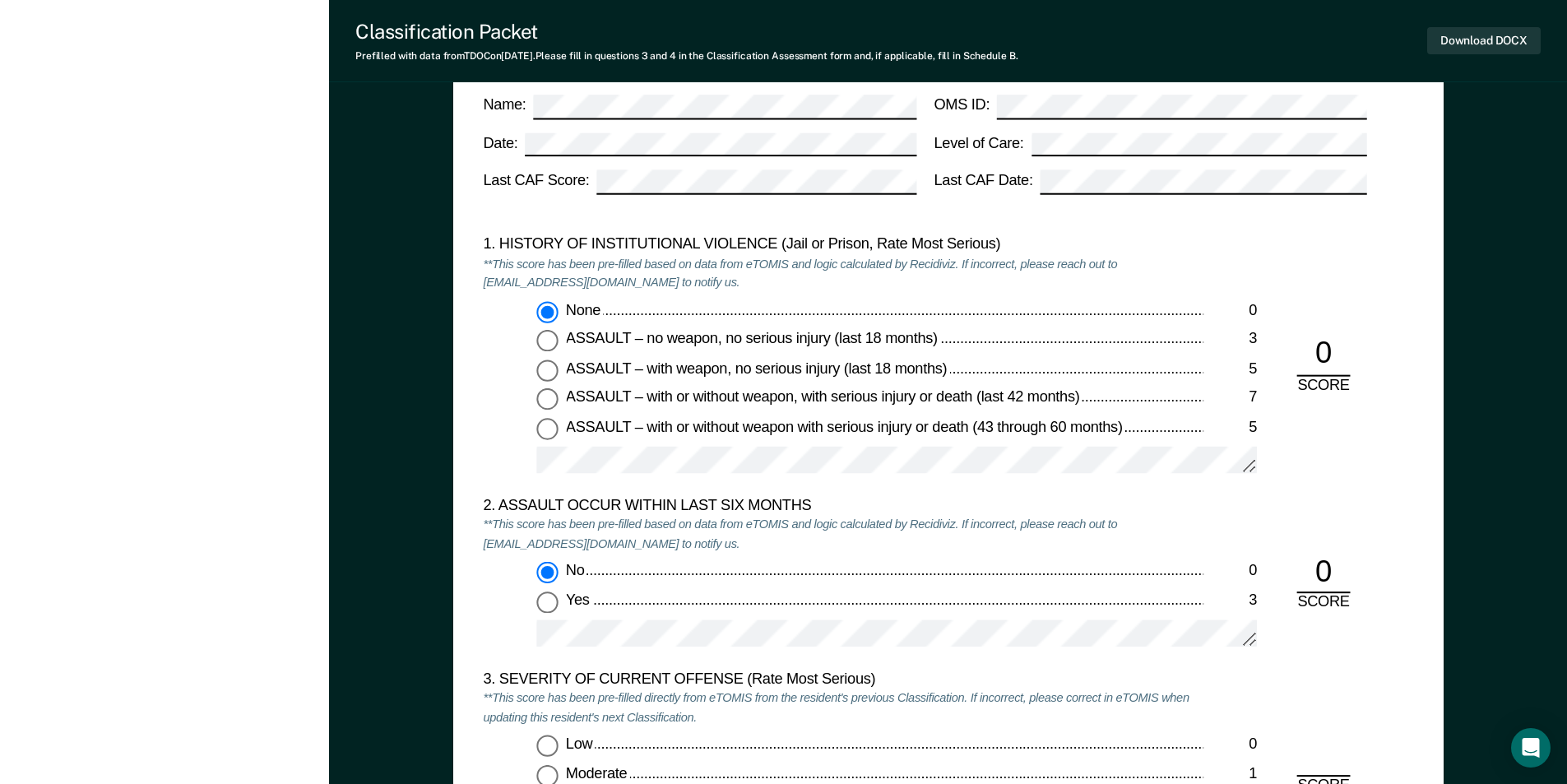
scroll to position [1892, 0]
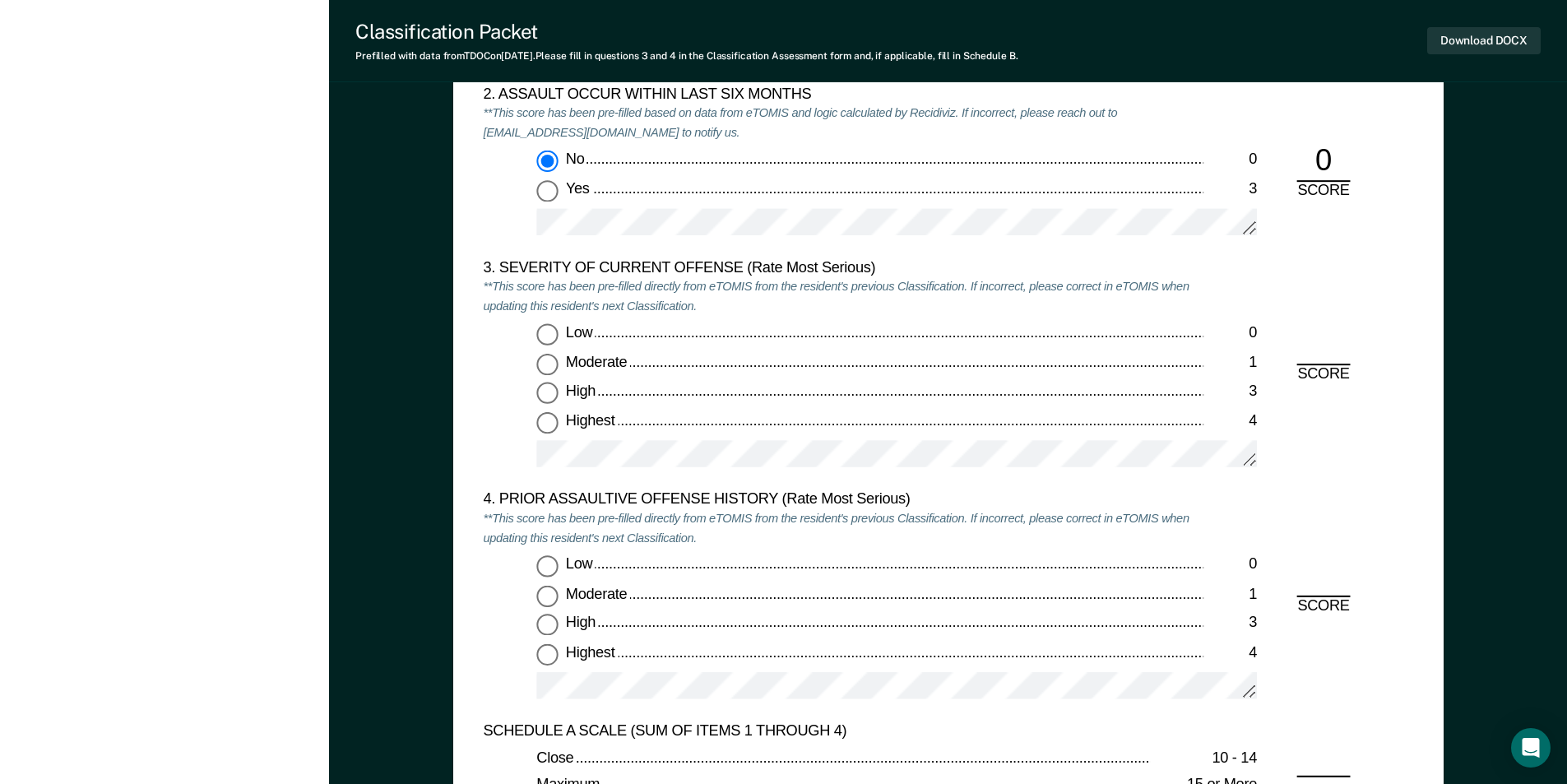
click at [550, 430] on input "Highest 4" at bounding box center [546, 422] width 21 height 21
type textarea "x"
radio input "true"
click at [551, 569] on input "Low 0" at bounding box center [546, 566] width 21 height 21
type textarea "x"
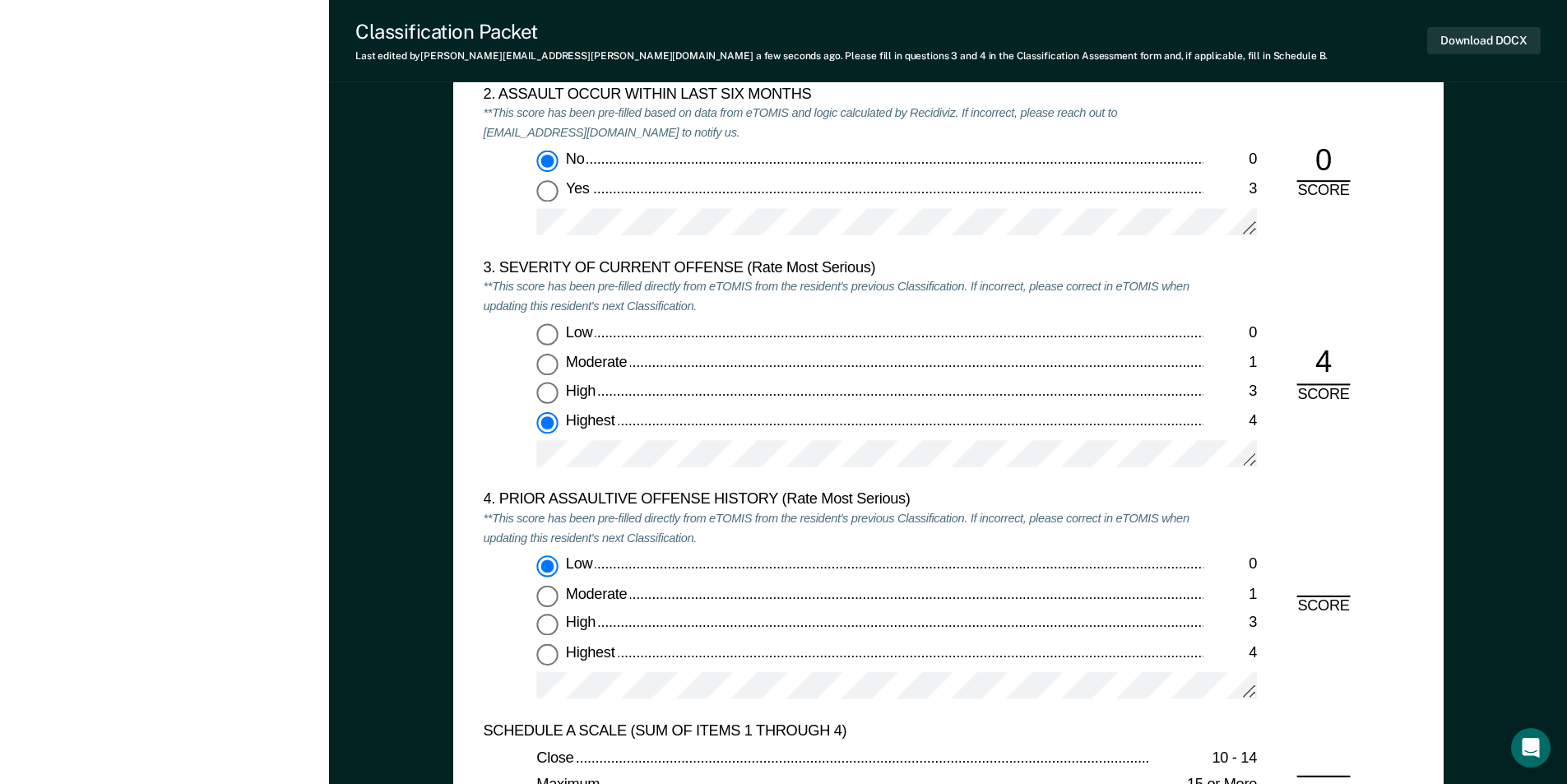
radio input "true"
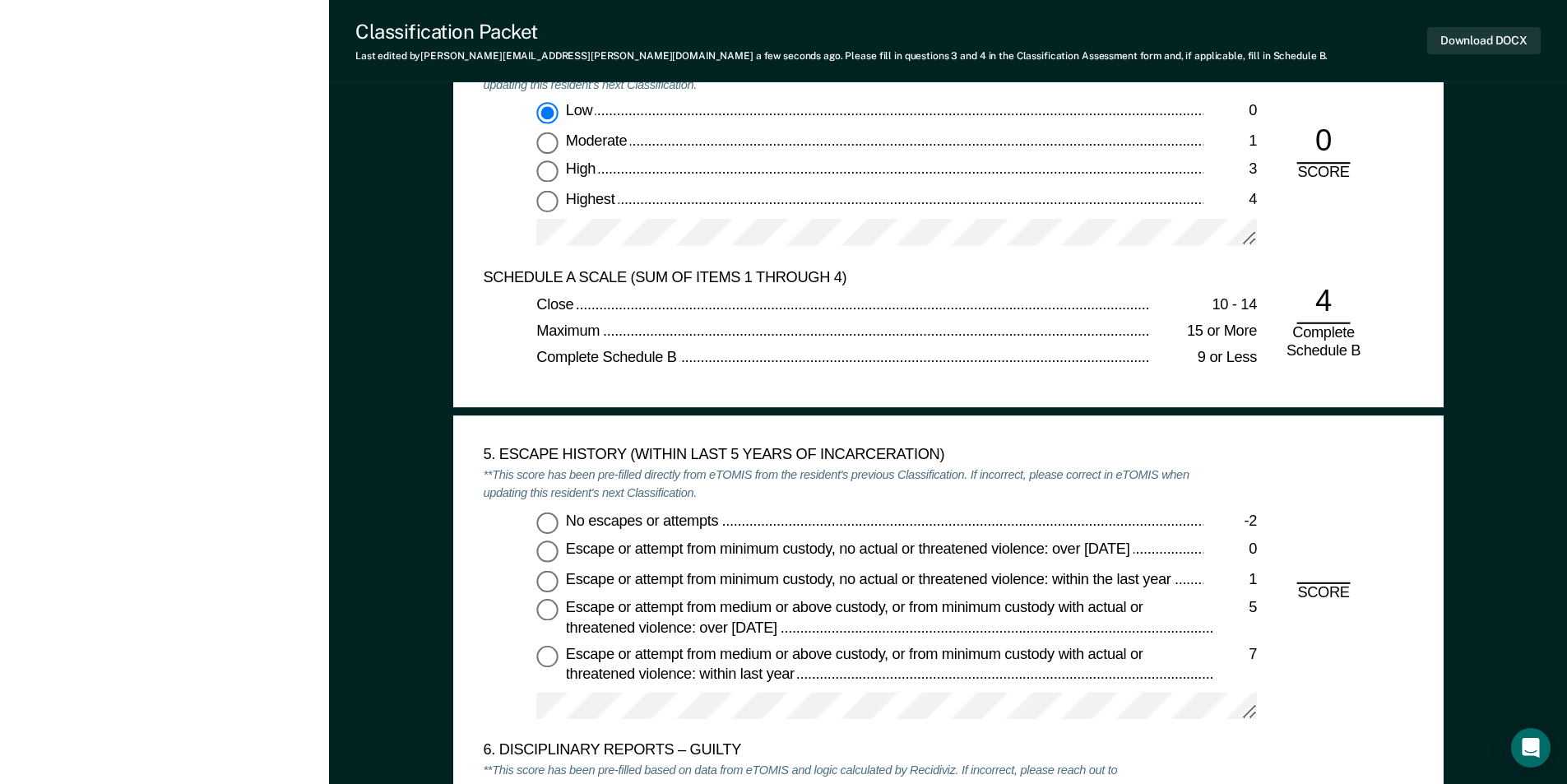
scroll to position [2468, 0]
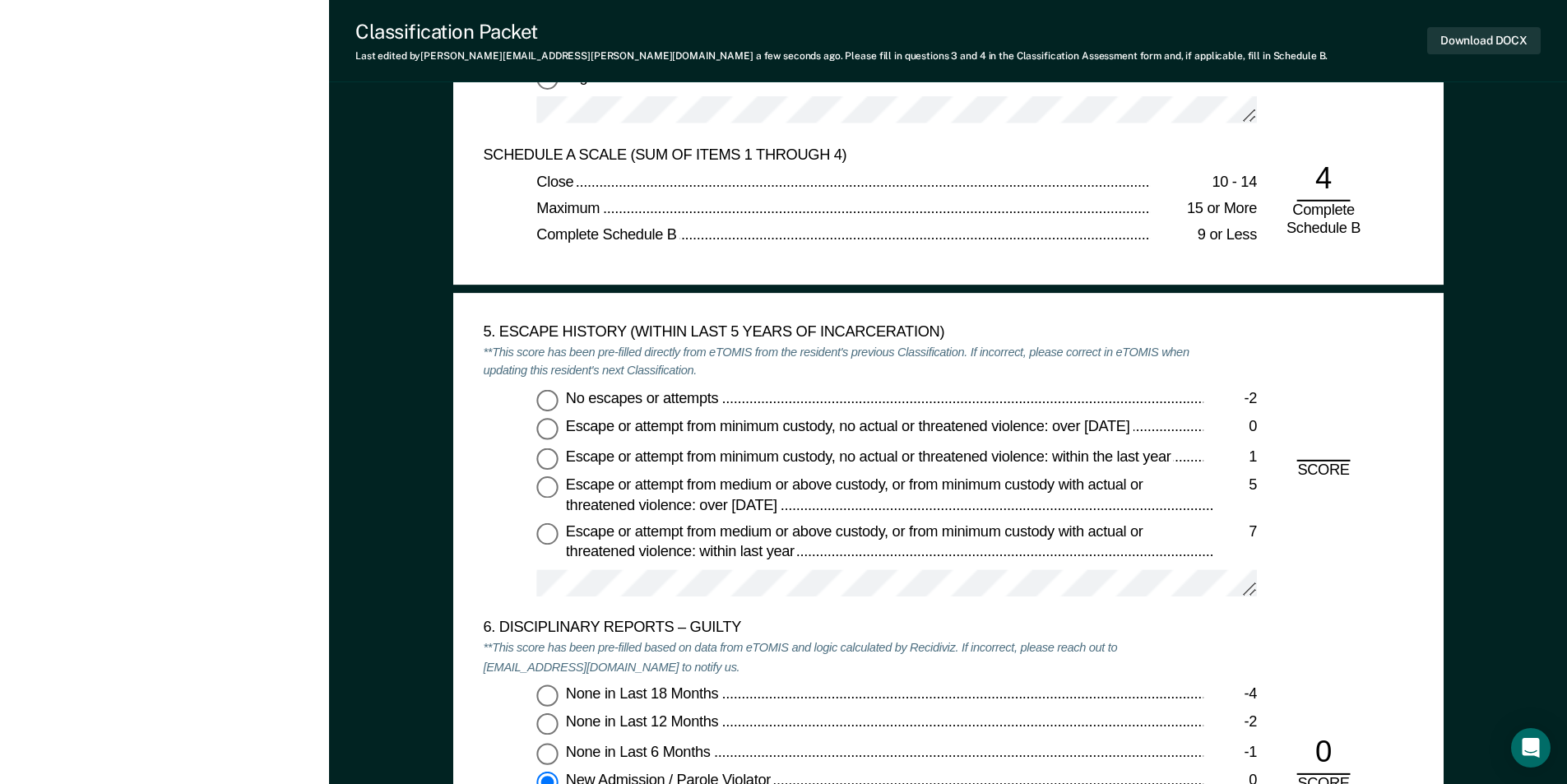
click at [548, 402] on input "No escapes or attempts -2" at bounding box center [546, 399] width 21 height 21
type textarea "x"
radio input "true"
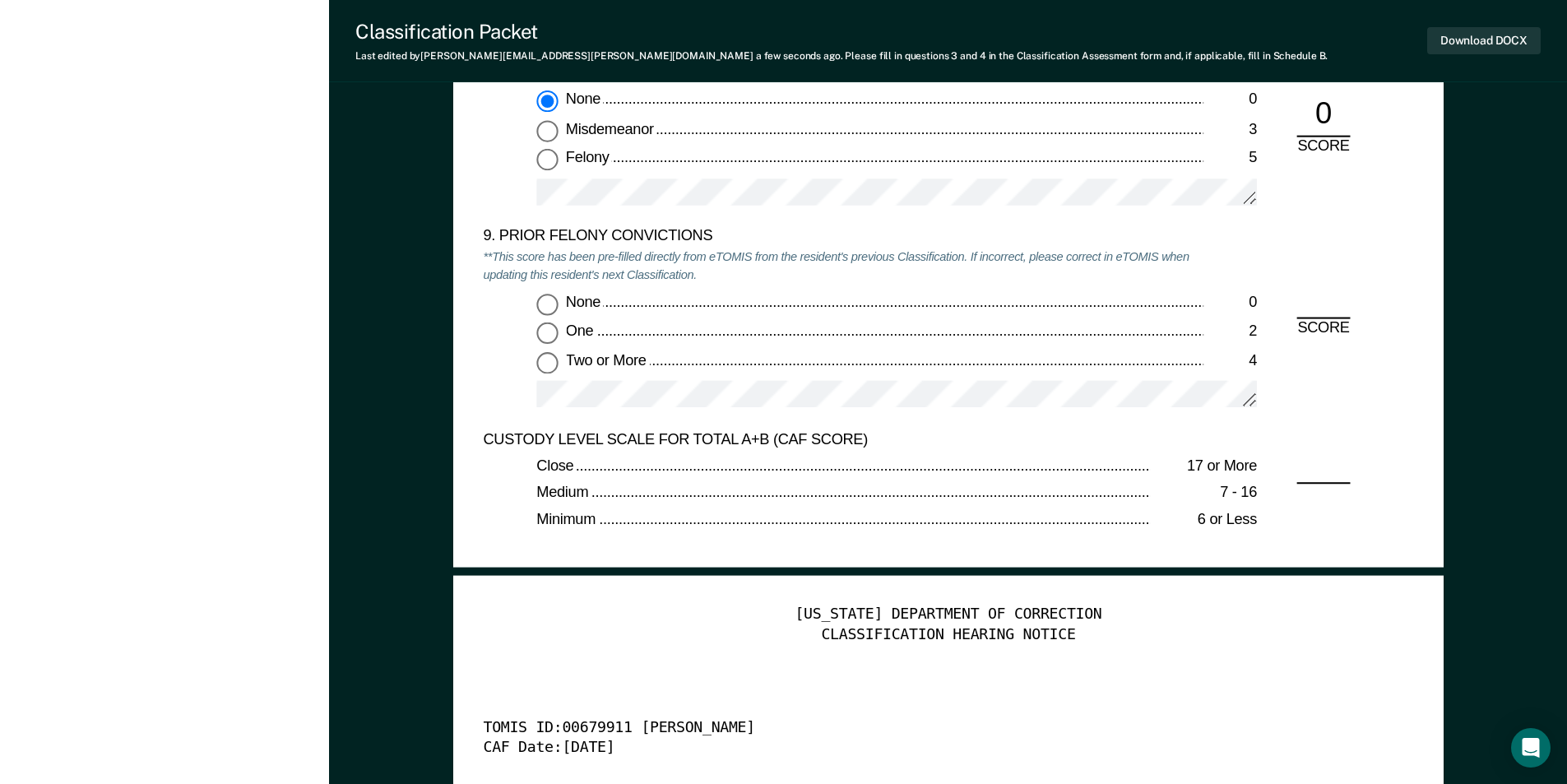
scroll to position [3537, 0]
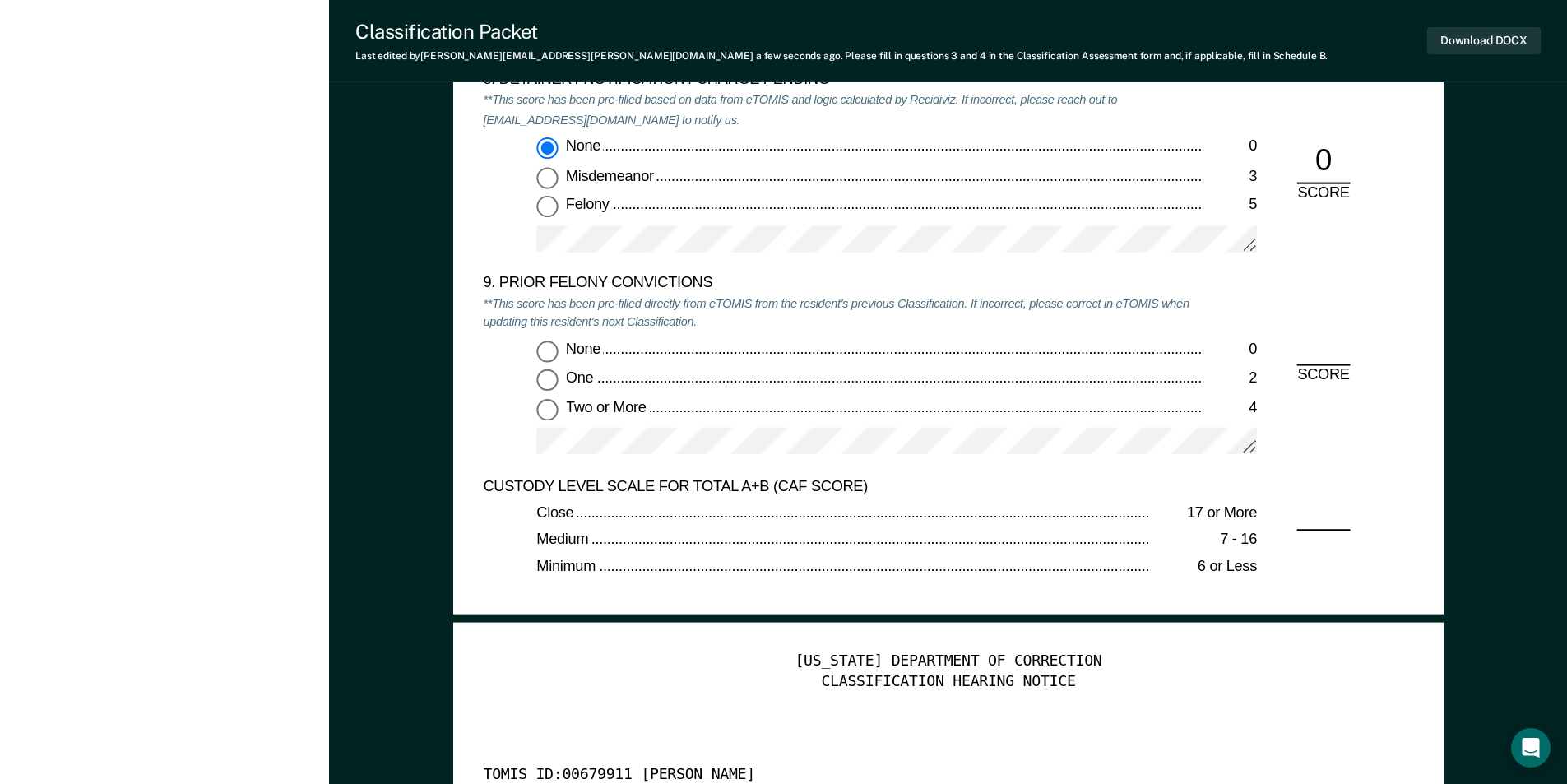
click at [545, 350] on input "None 0" at bounding box center [546, 350] width 21 height 21
type textarea "x"
radio input "true"
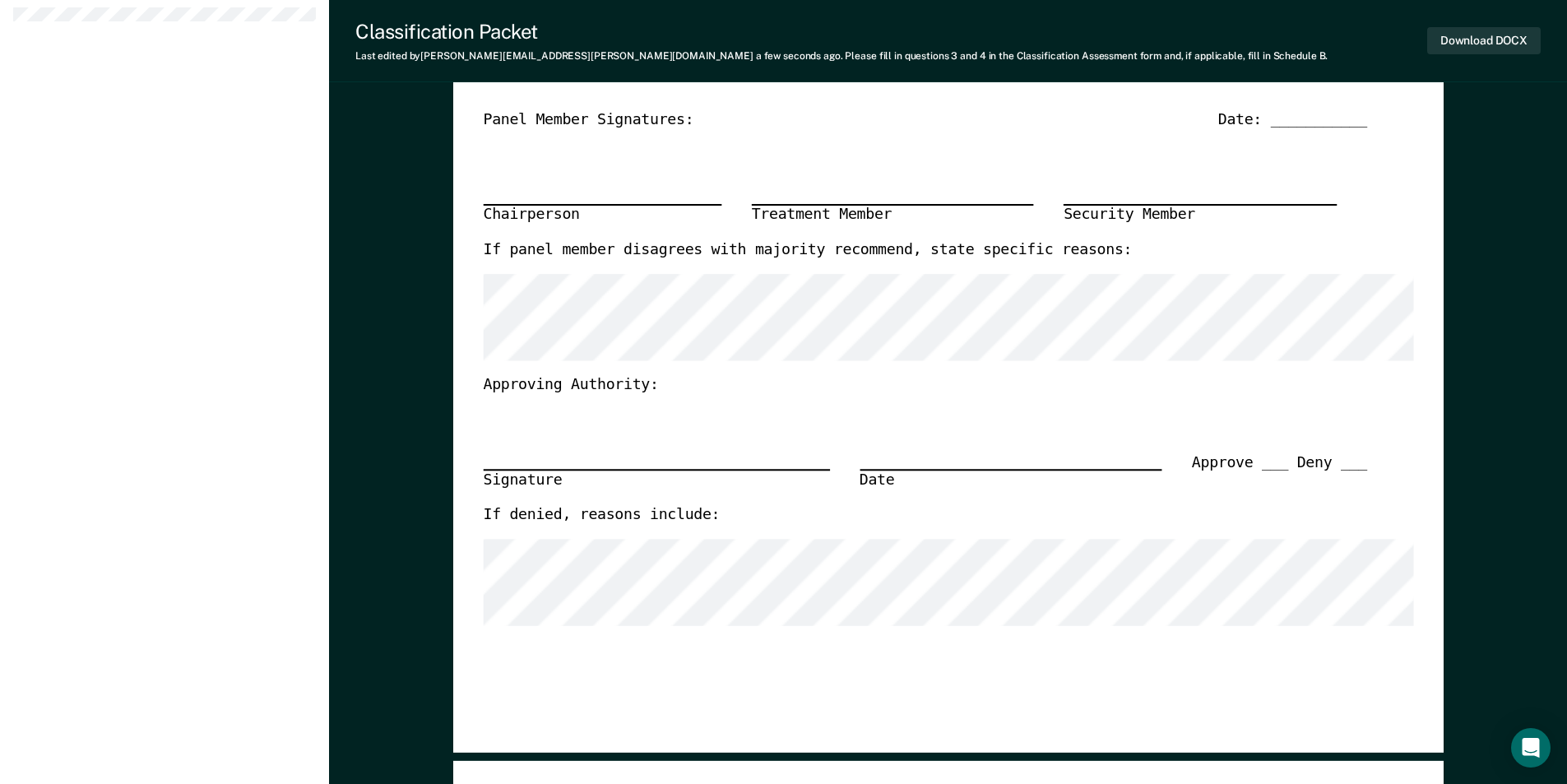
scroll to position [329, 0]
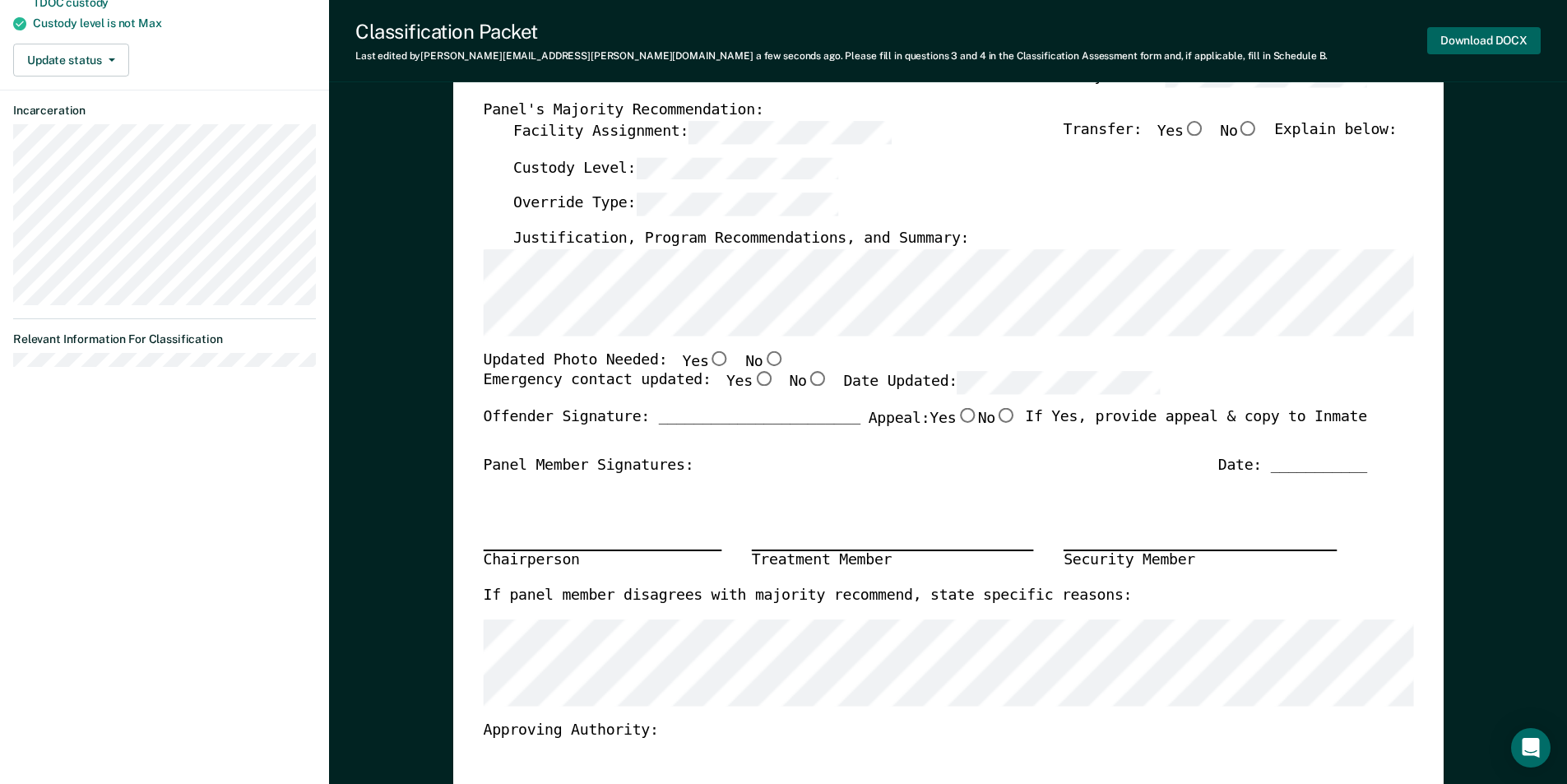
click at [1463, 38] on button "Download DOCX" at bounding box center [1484, 40] width 114 height 27
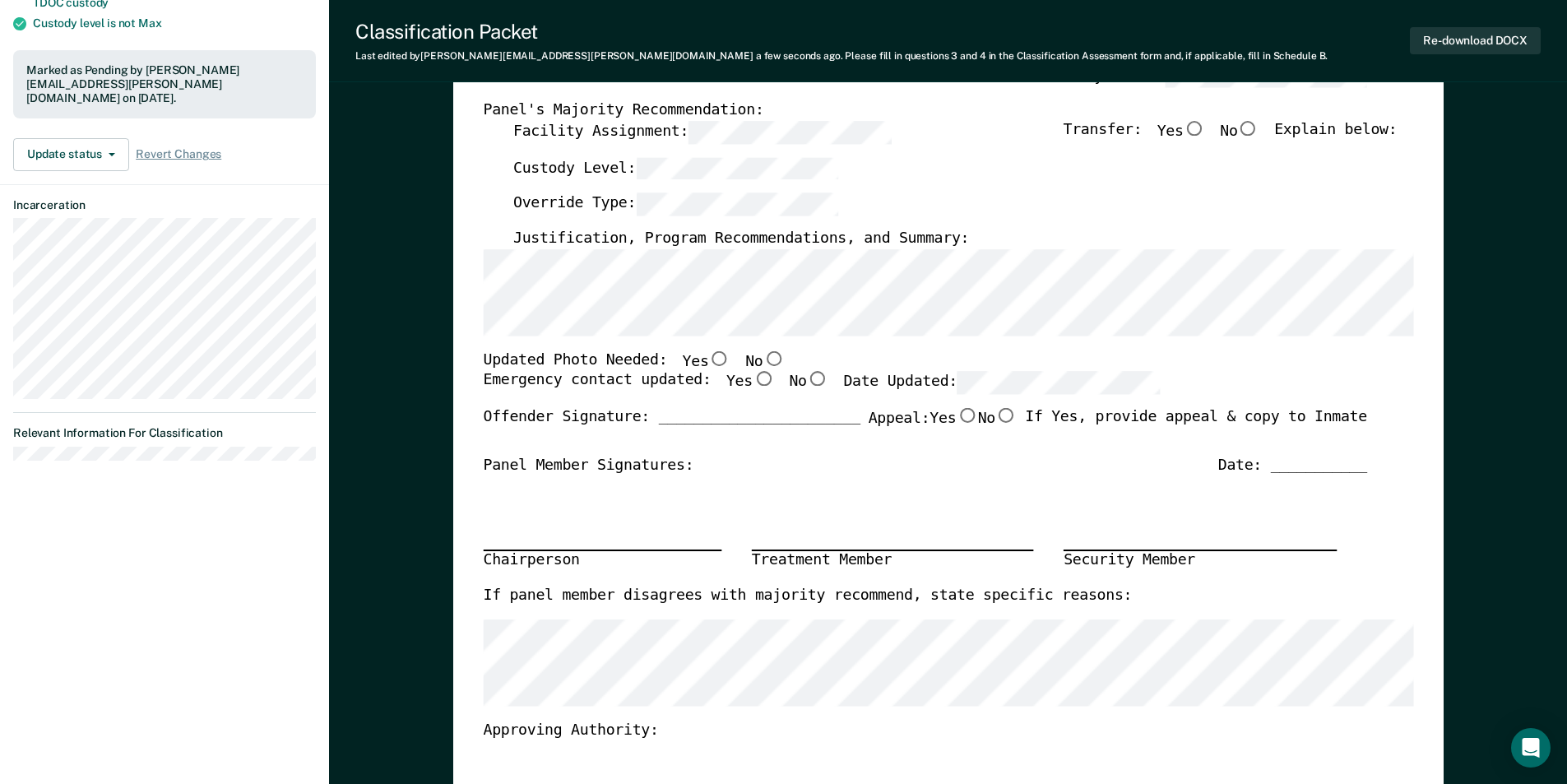
click at [967, 204] on div "Override Type:" at bounding box center [955, 211] width 884 height 36
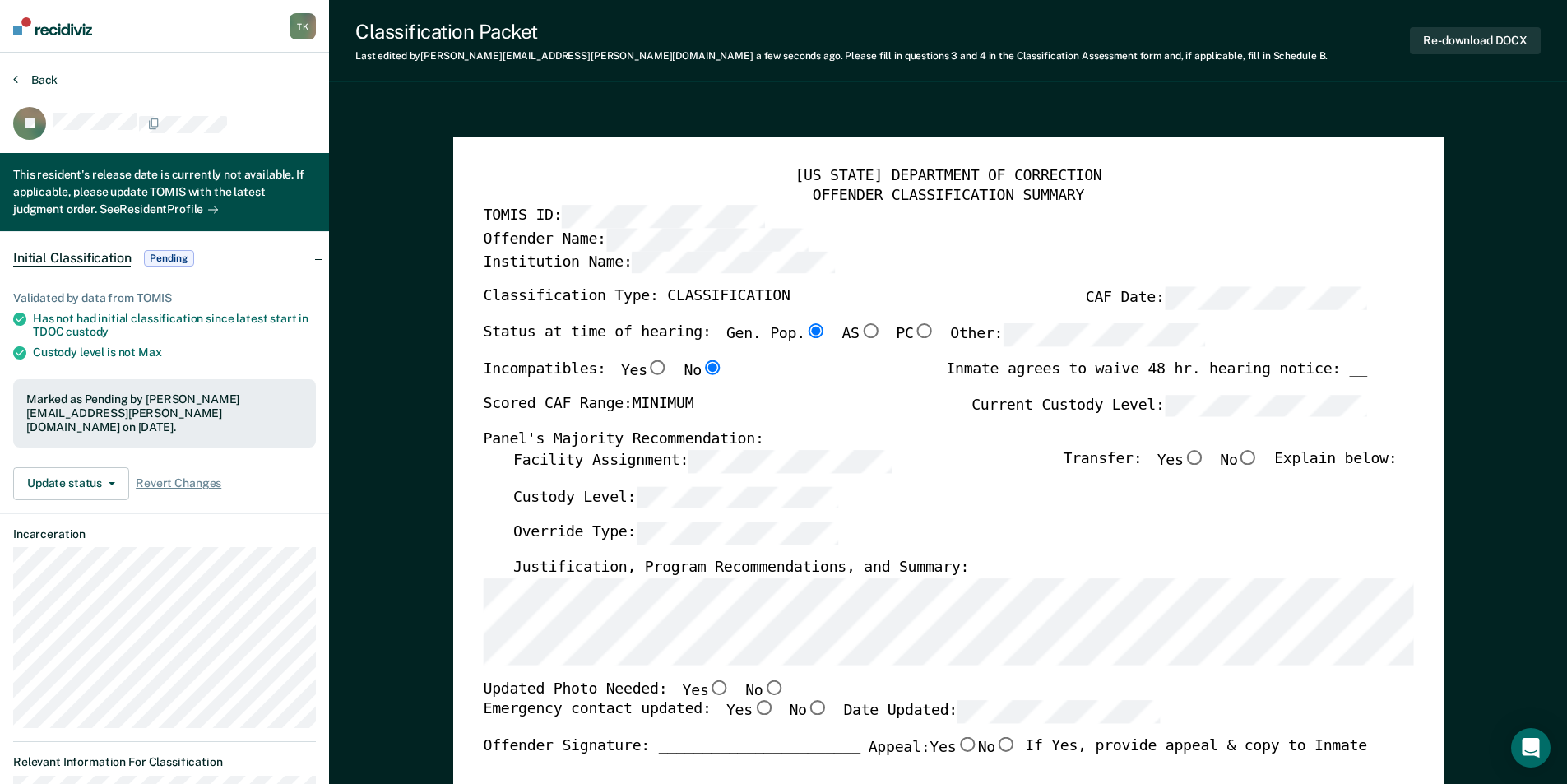
click at [36, 85] on button "Back" at bounding box center [35, 79] width 44 height 15
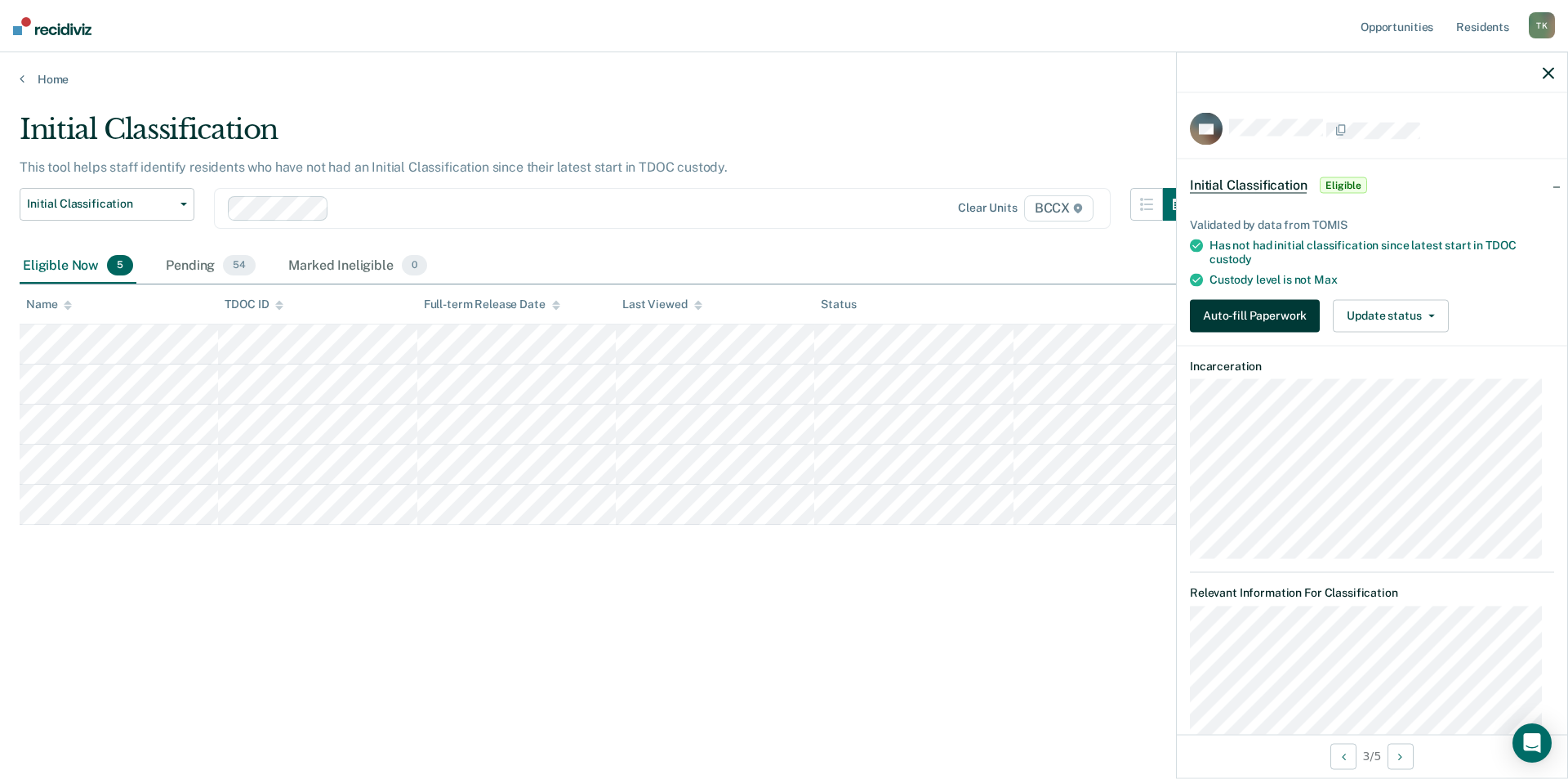
click at [1239, 319] on button "Auto-fill Paperwork" at bounding box center [1255, 315] width 130 height 33
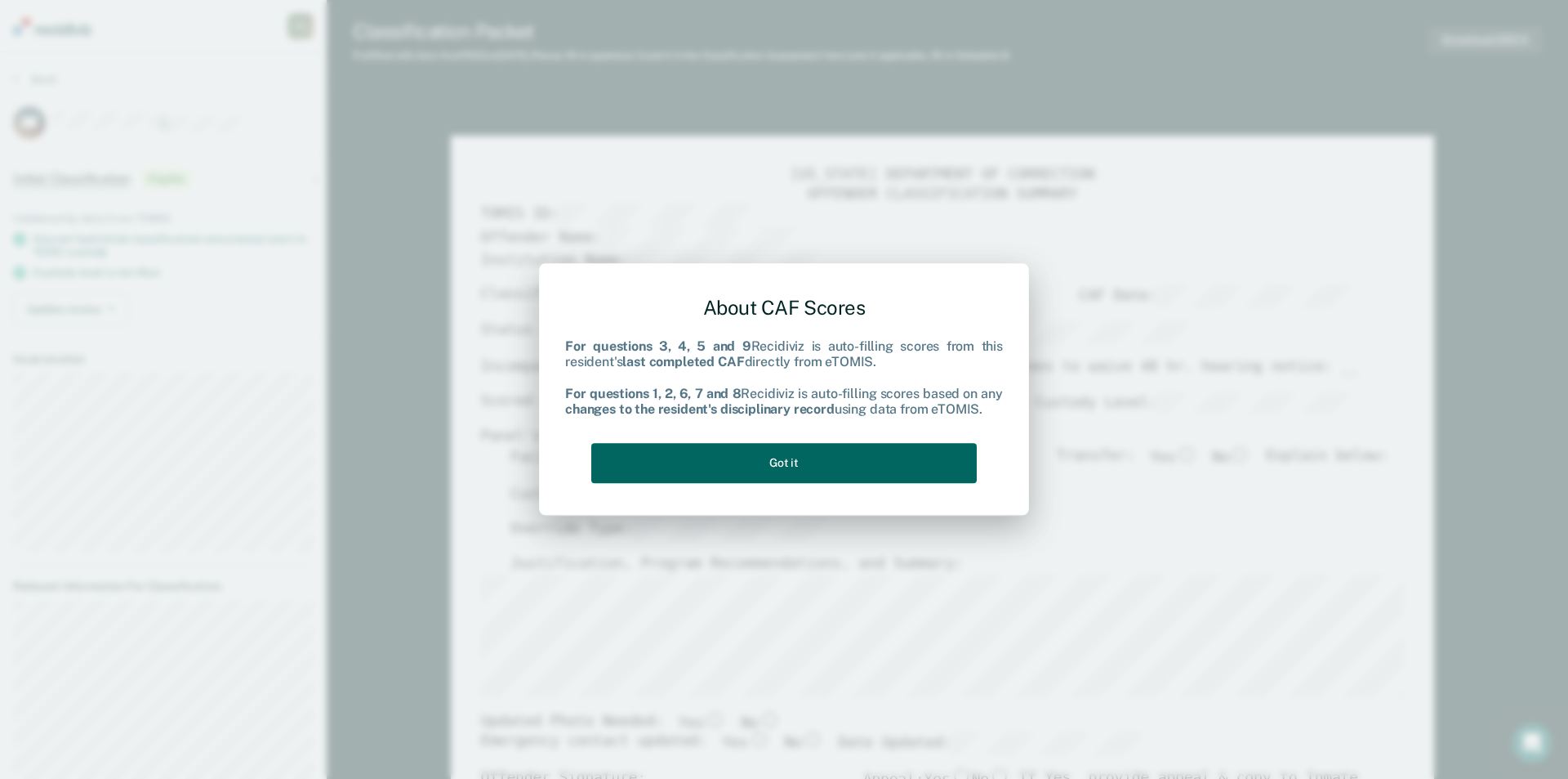
click at [793, 477] on button "Got it" at bounding box center [784, 463] width 385 height 40
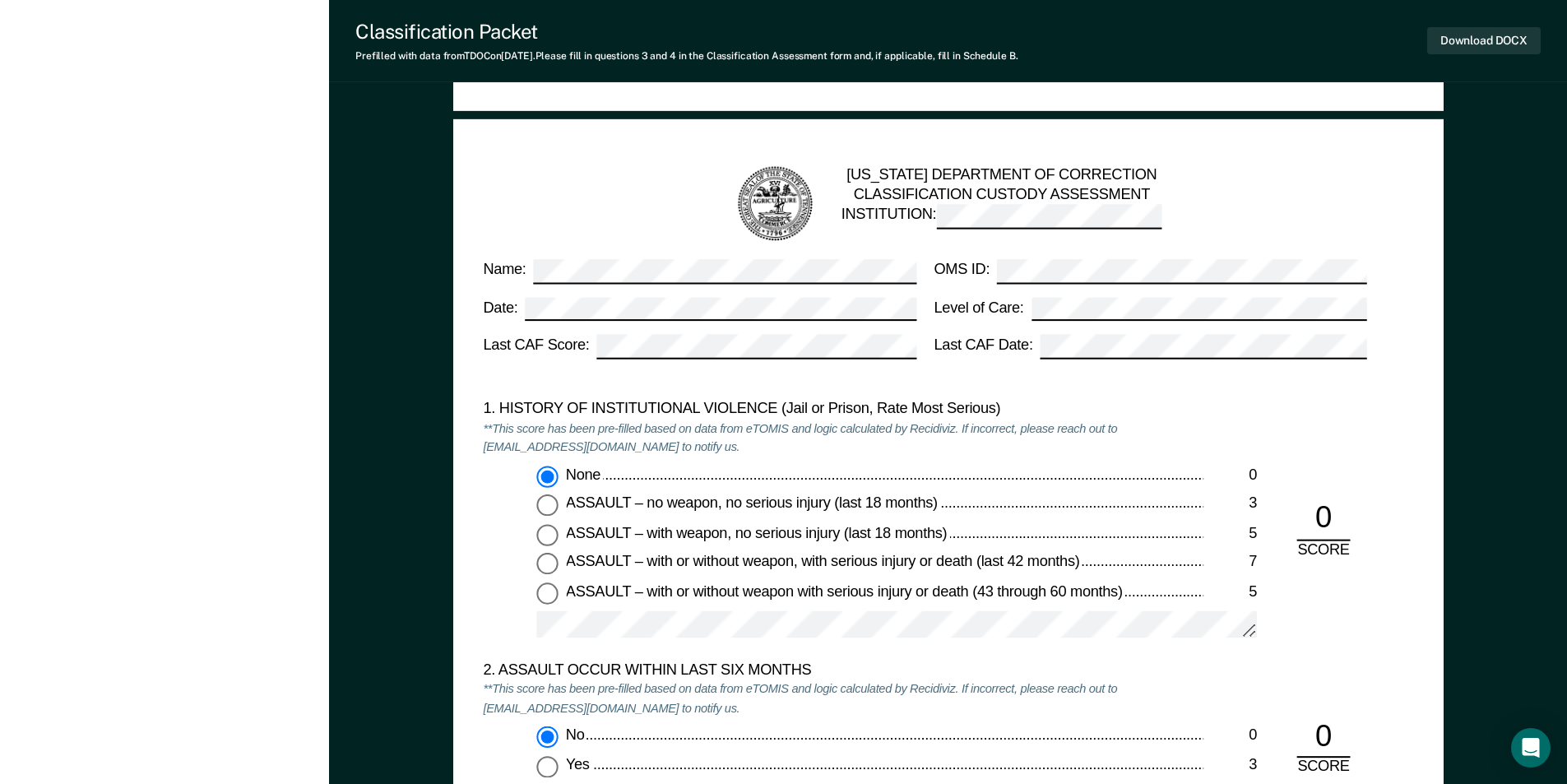
scroll to position [1810, 0]
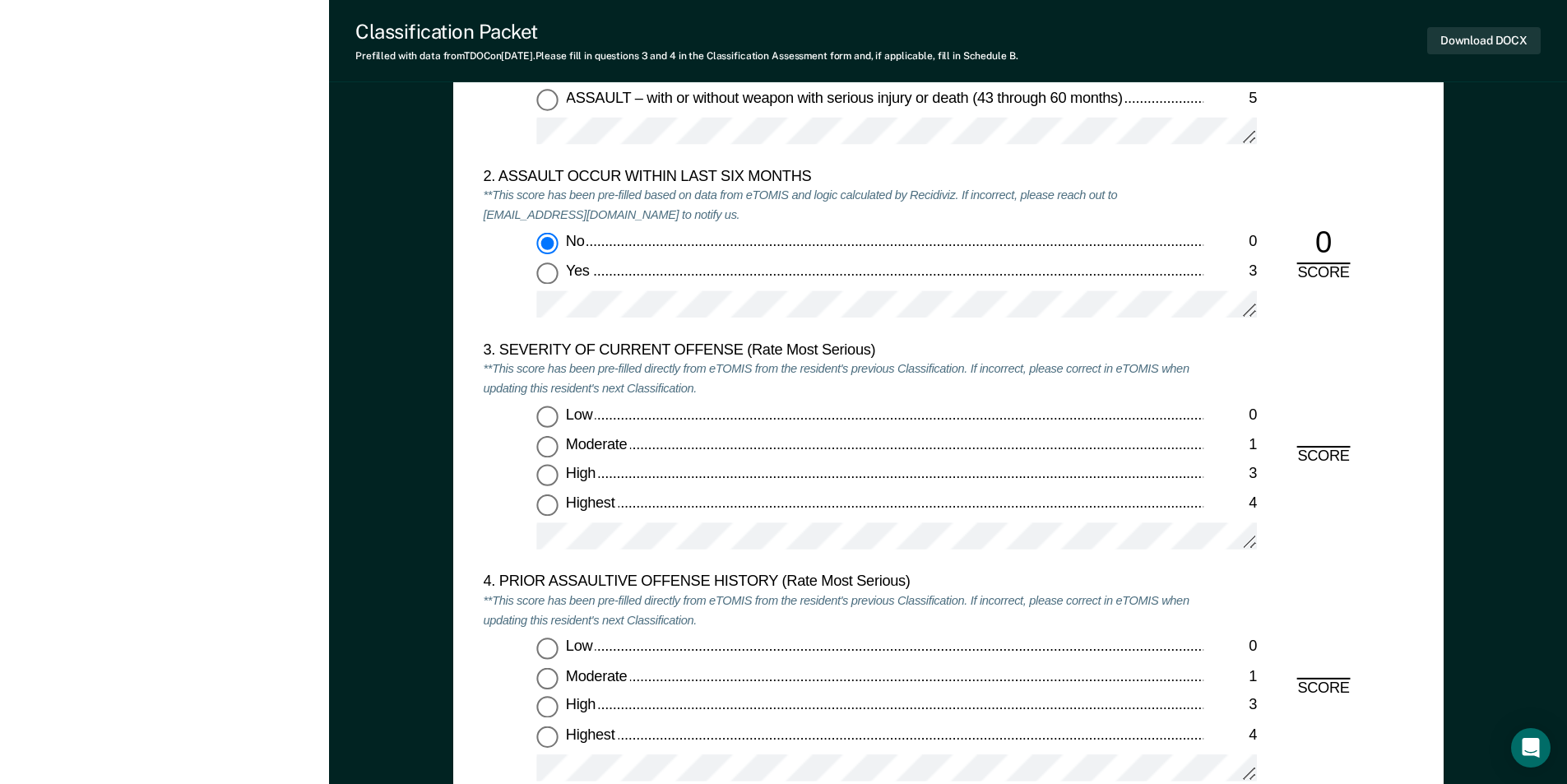
click at [544, 452] on input "Moderate 1" at bounding box center [546, 446] width 21 height 21
type textarea "x"
radio input "true"
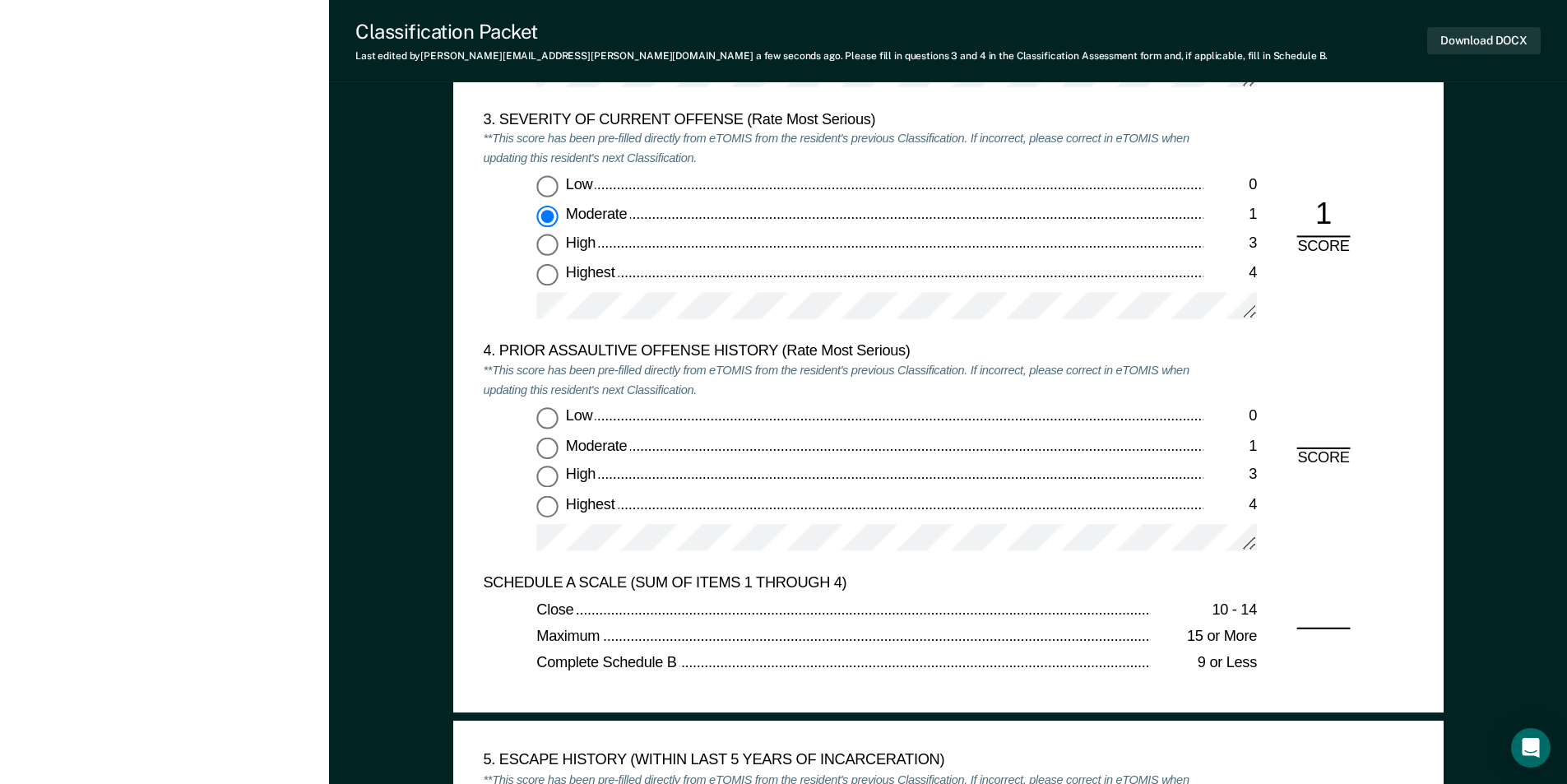
scroll to position [2057, 0]
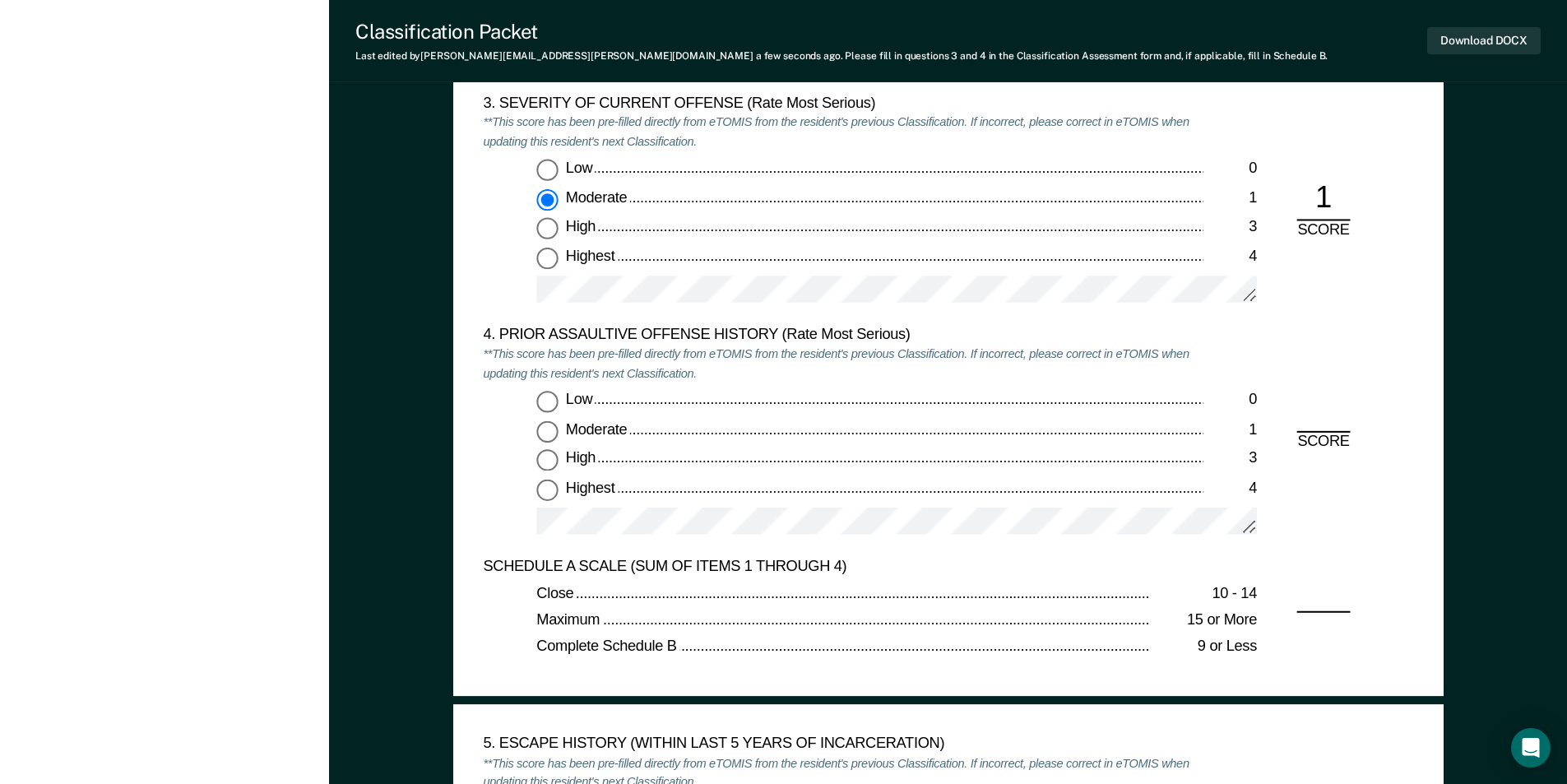
drag, startPoint x: 547, startPoint y: 395, endPoint x: 596, endPoint y: 406, distance: 50.7
click at [547, 396] on input "Low 0" at bounding box center [546, 402] width 21 height 21
type textarea "x"
radio input "true"
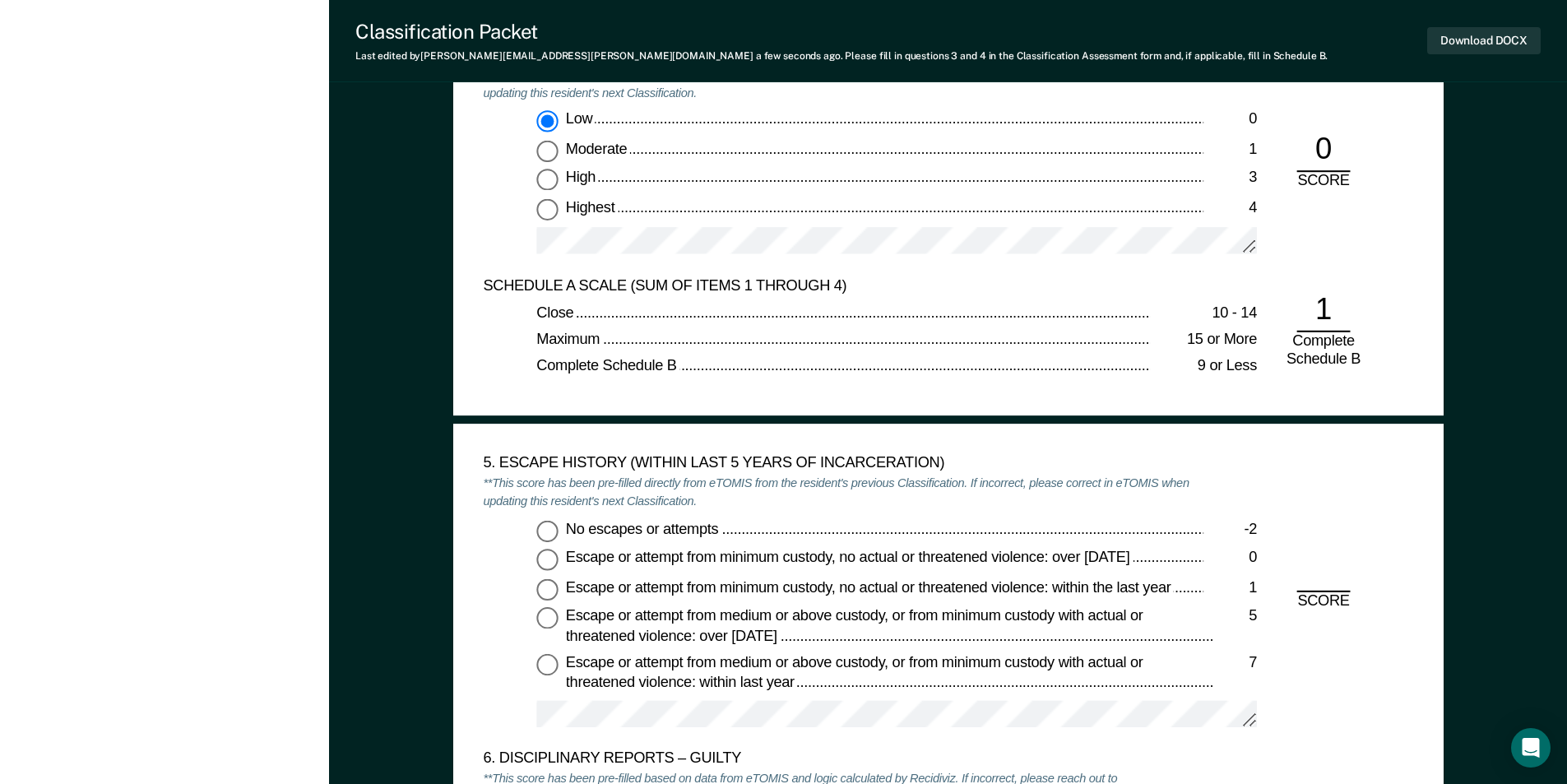
scroll to position [2550, 0]
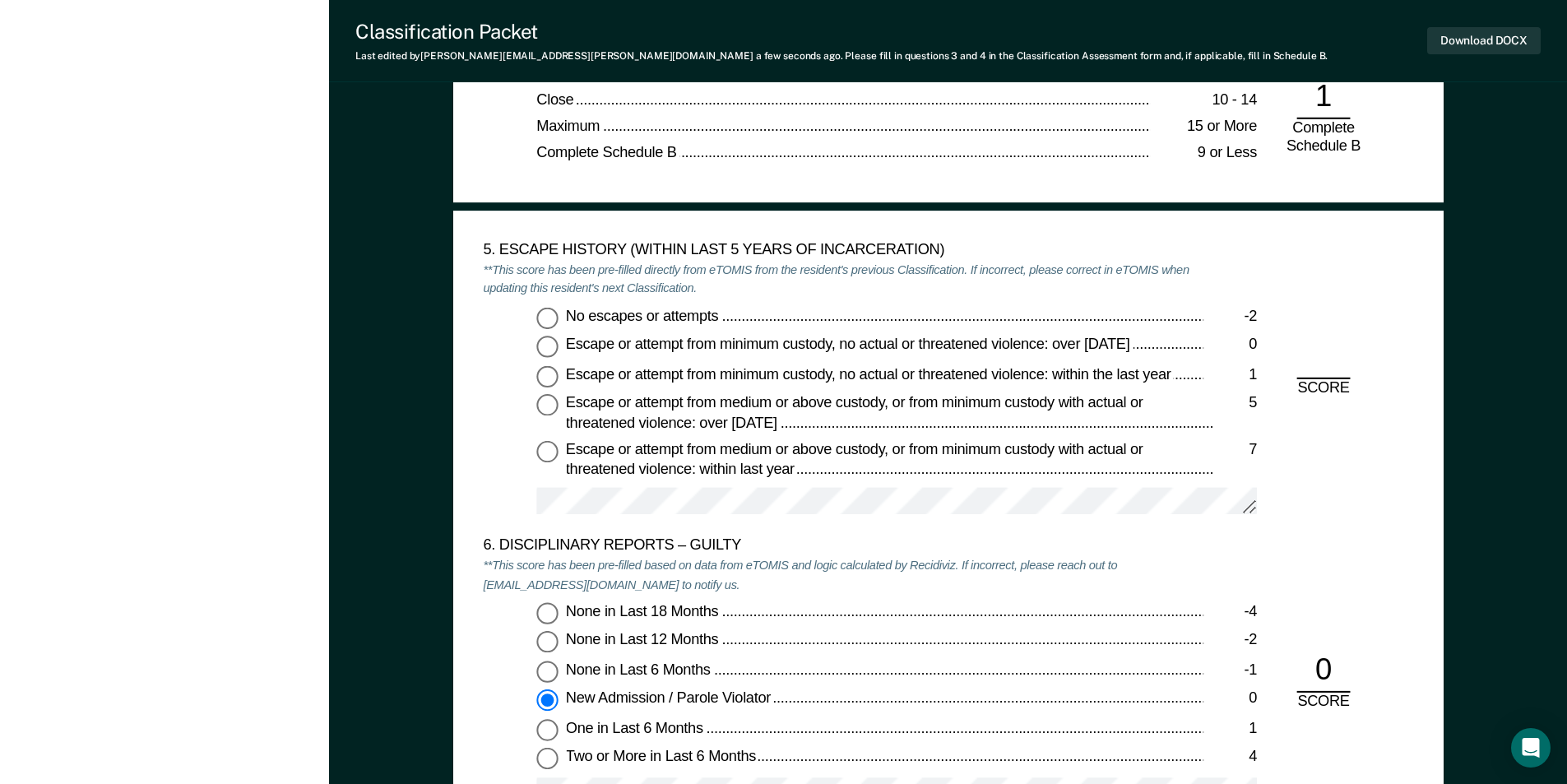
click at [544, 316] on input "No escapes or attempts -2" at bounding box center [546, 317] width 21 height 21
type textarea "x"
radio input "true"
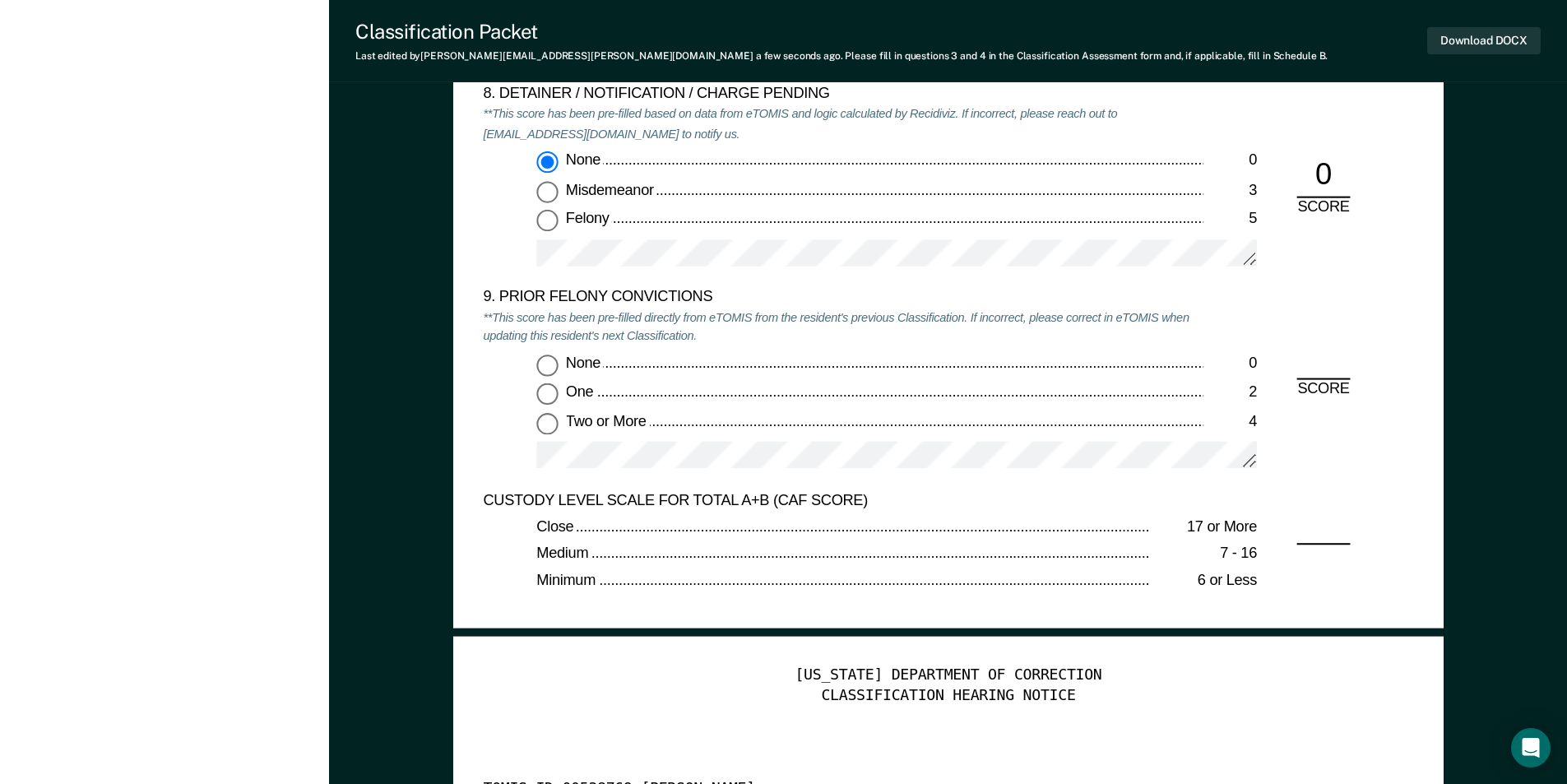
scroll to position [3537, 0]
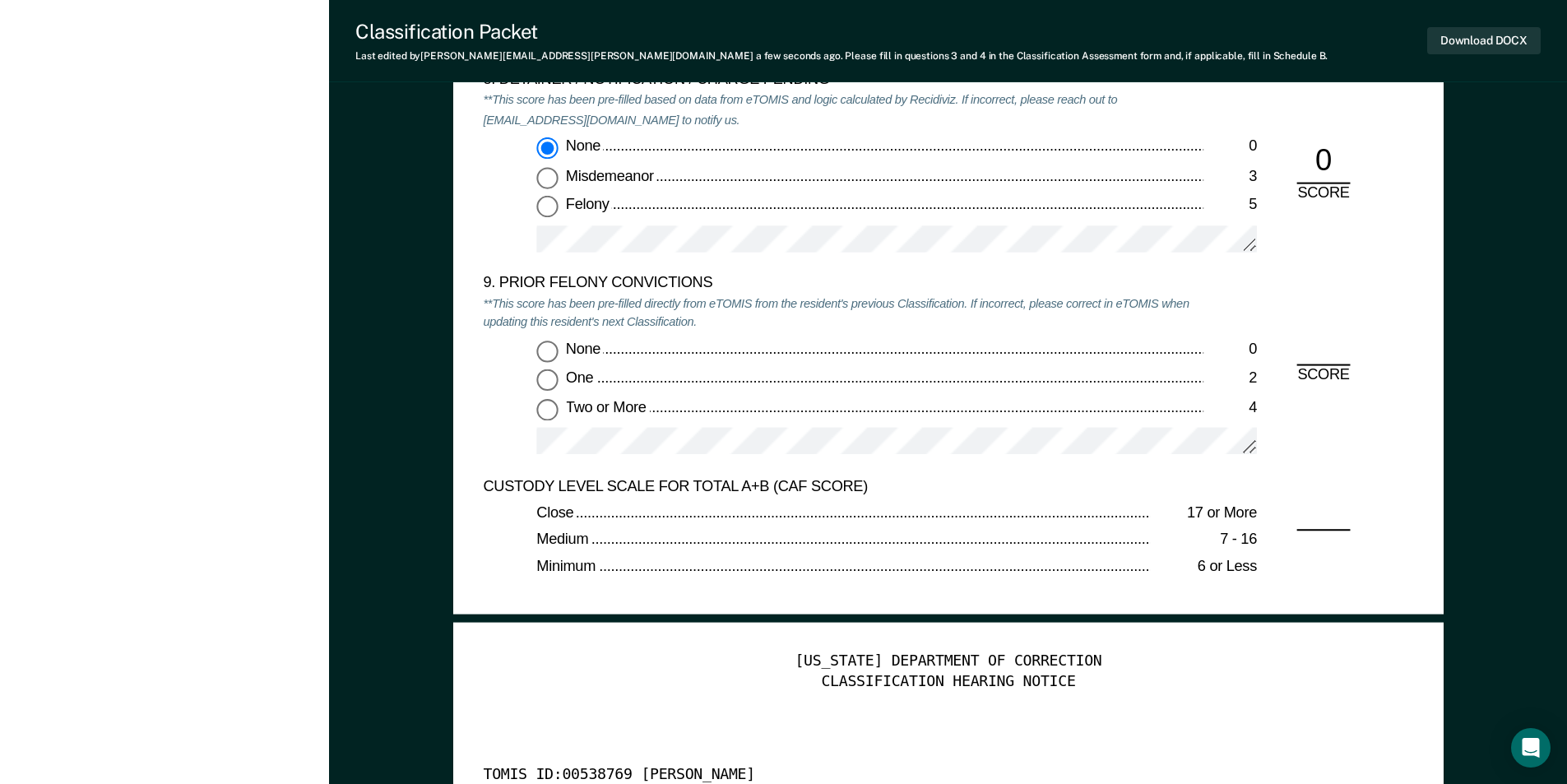
click at [550, 406] on input "Two or More 4" at bounding box center [546, 408] width 21 height 21
type textarea "x"
radio input "true"
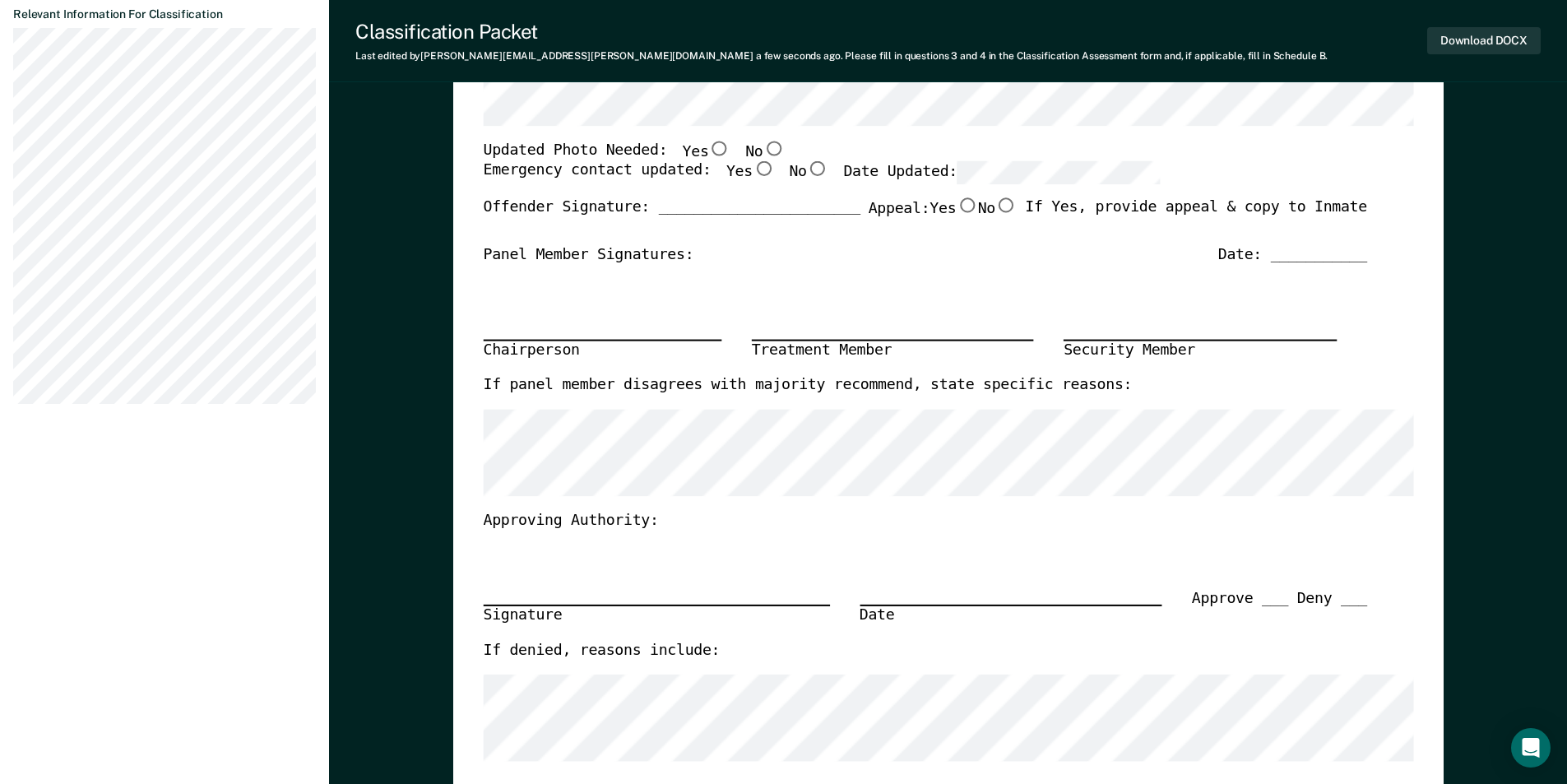
scroll to position [0, 0]
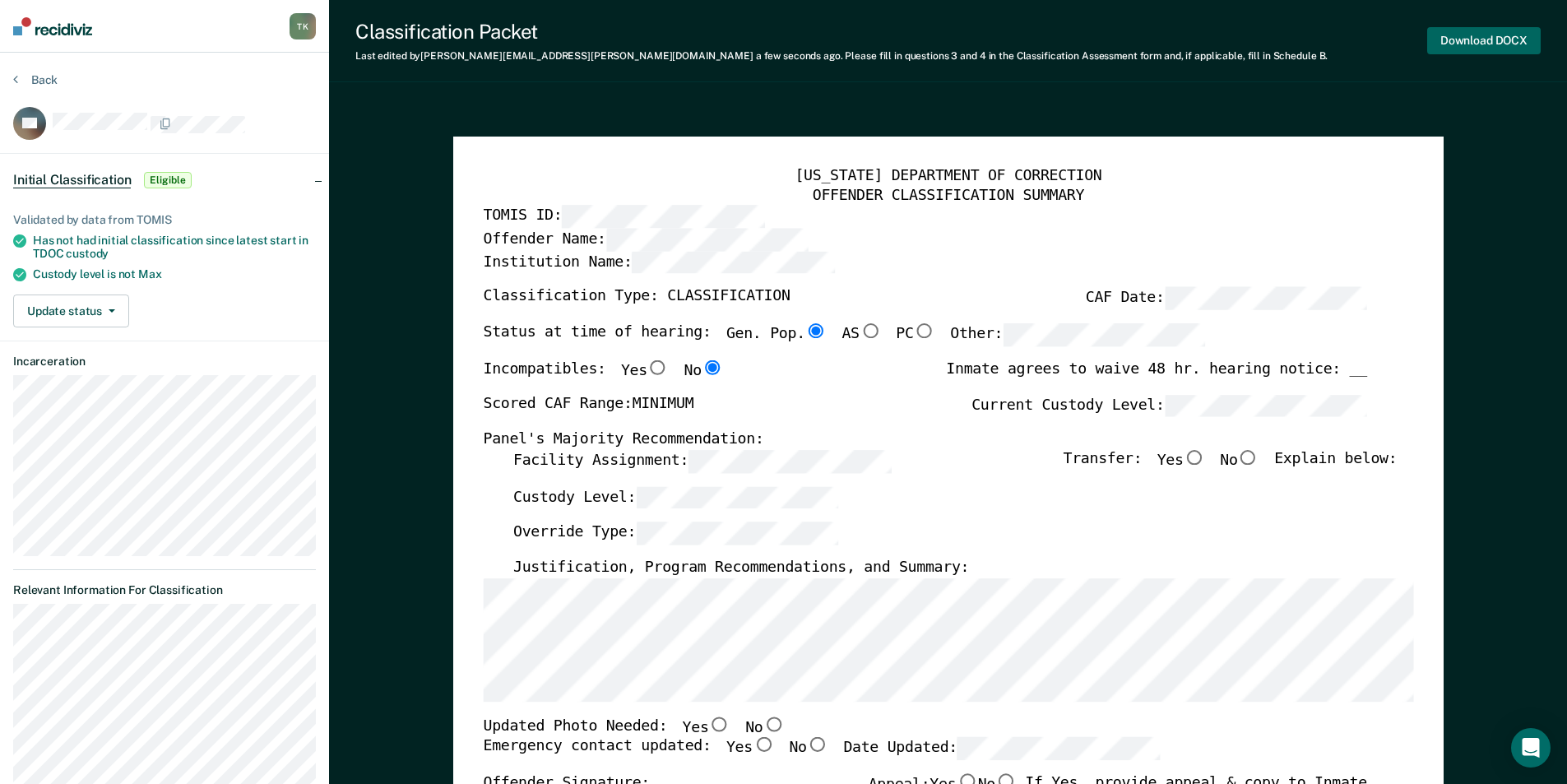
click at [1497, 37] on button "Download DOCX" at bounding box center [1484, 40] width 114 height 27
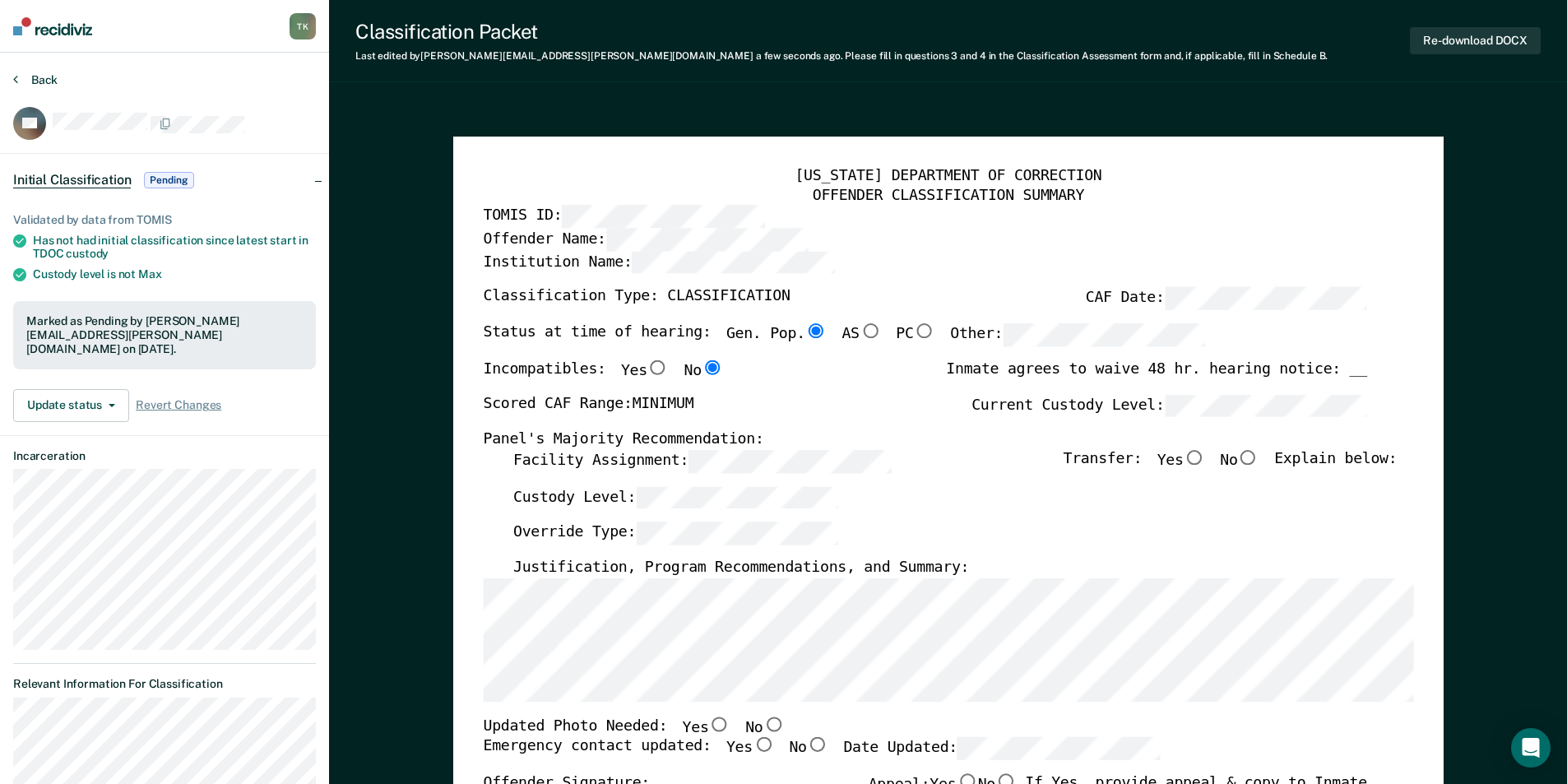
click at [47, 77] on button "Back" at bounding box center [35, 79] width 44 height 15
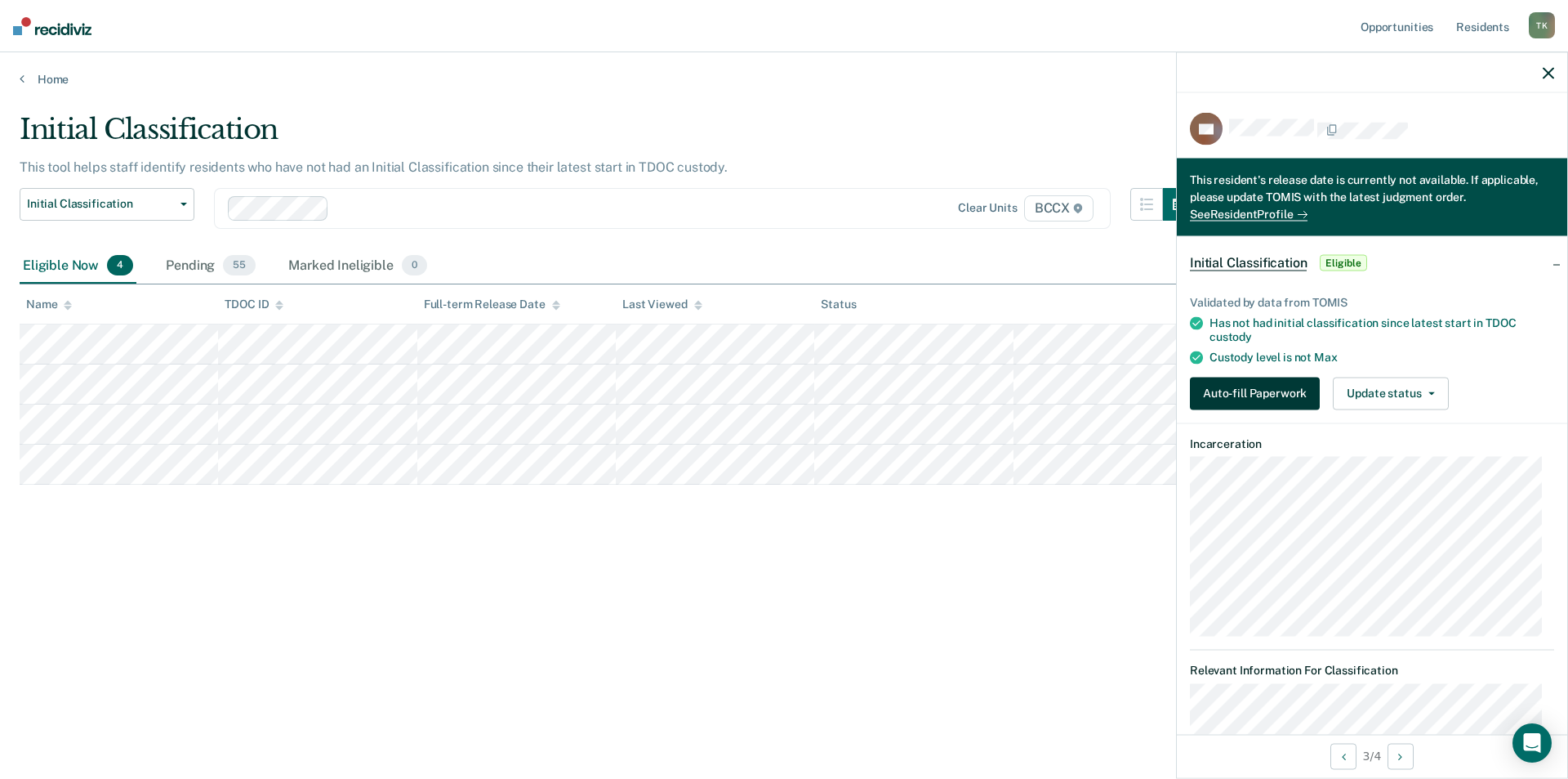
click at [1264, 396] on button "Auto-fill Paperwork" at bounding box center [1255, 392] width 130 height 33
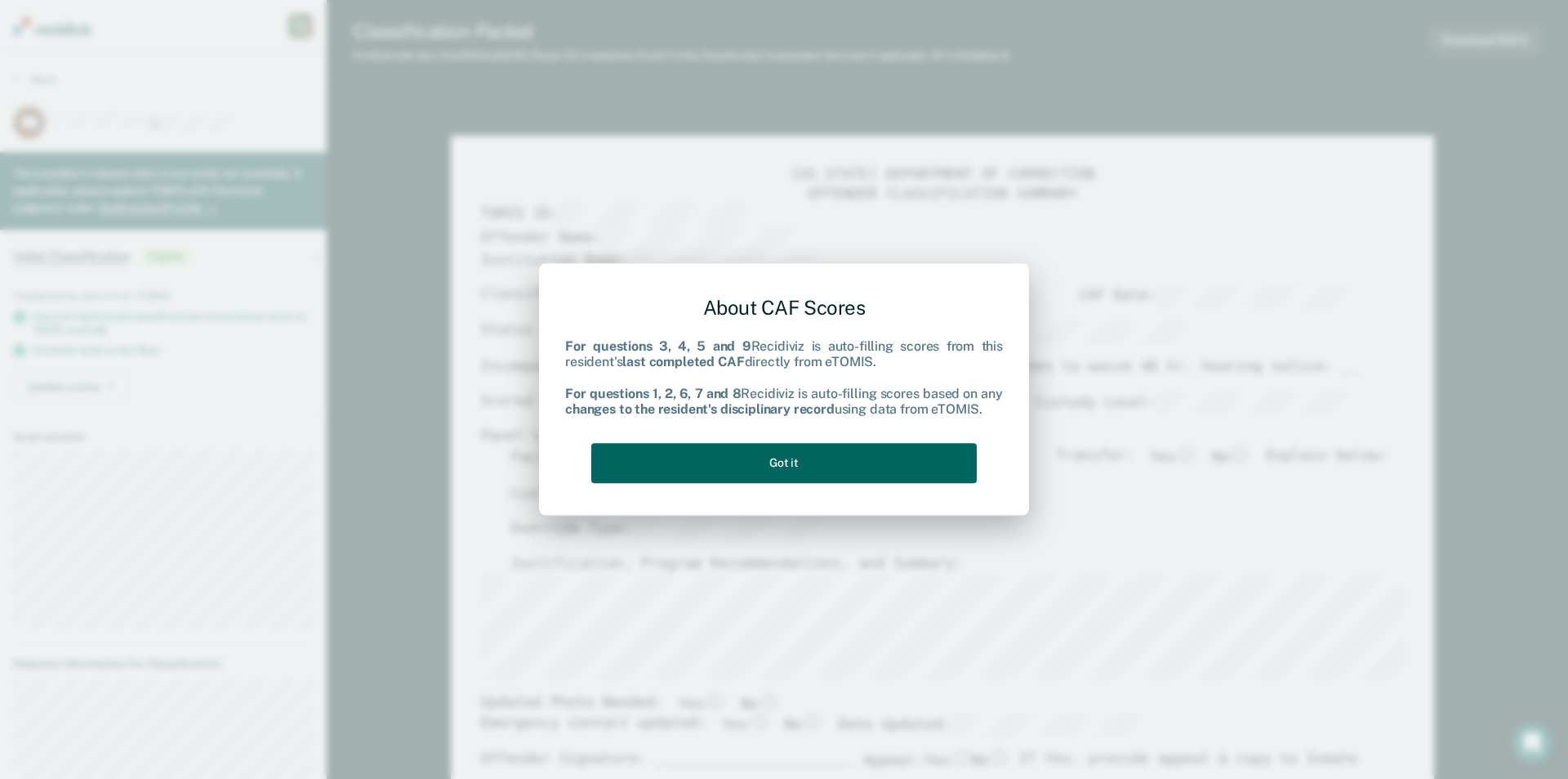
click at [795, 454] on button "Got it" at bounding box center [784, 463] width 385 height 40
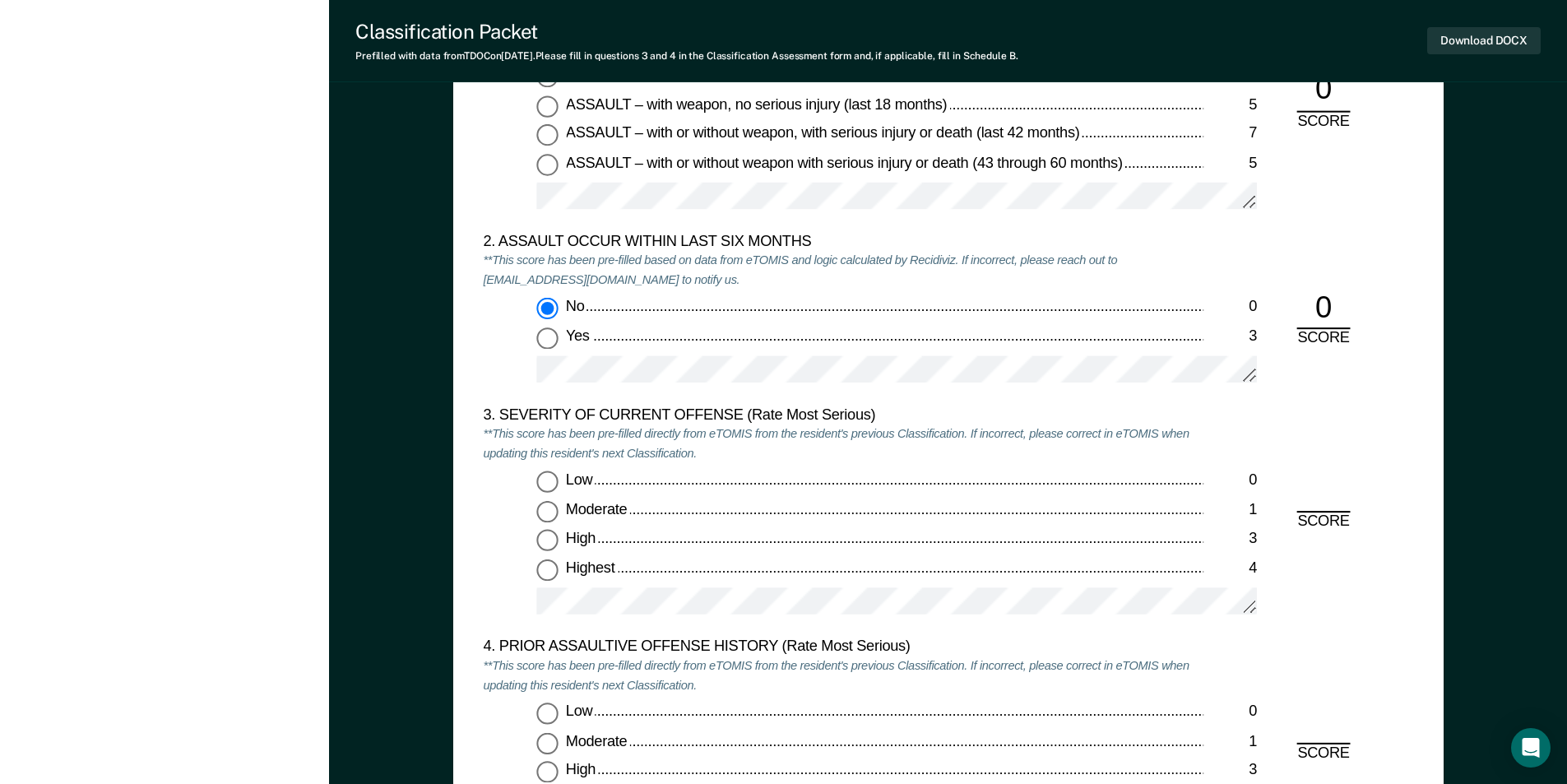
scroll to position [1810, 0]
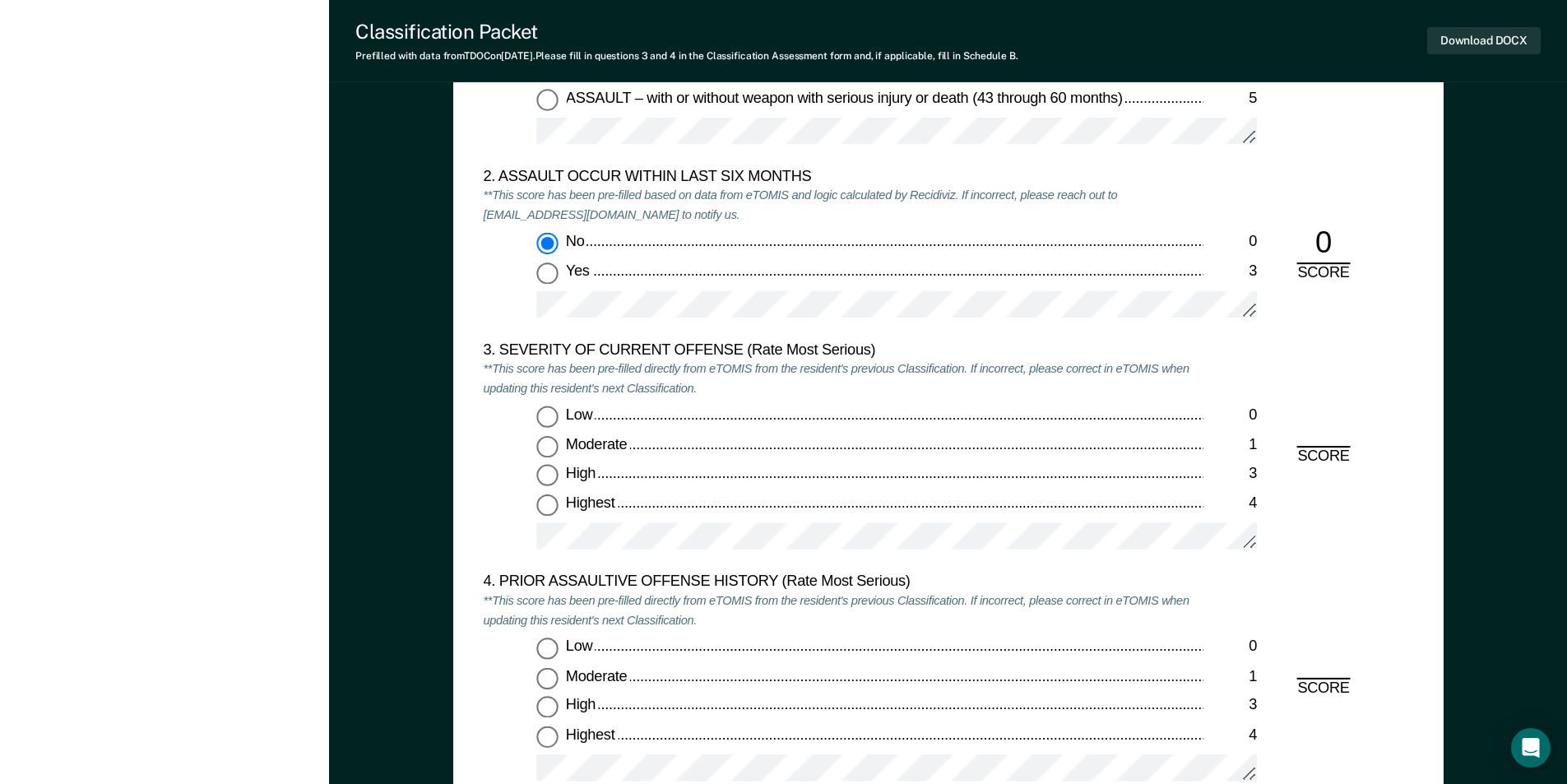
click at [550, 519] on div "Low 0 Moderate 1 High 3 Highest 4" at bounding box center [843, 485] width 721 height 159
click at [547, 502] on input "Highest 4" at bounding box center [546, 504] width 21 height 21
type textarea "x"
radio input "true"
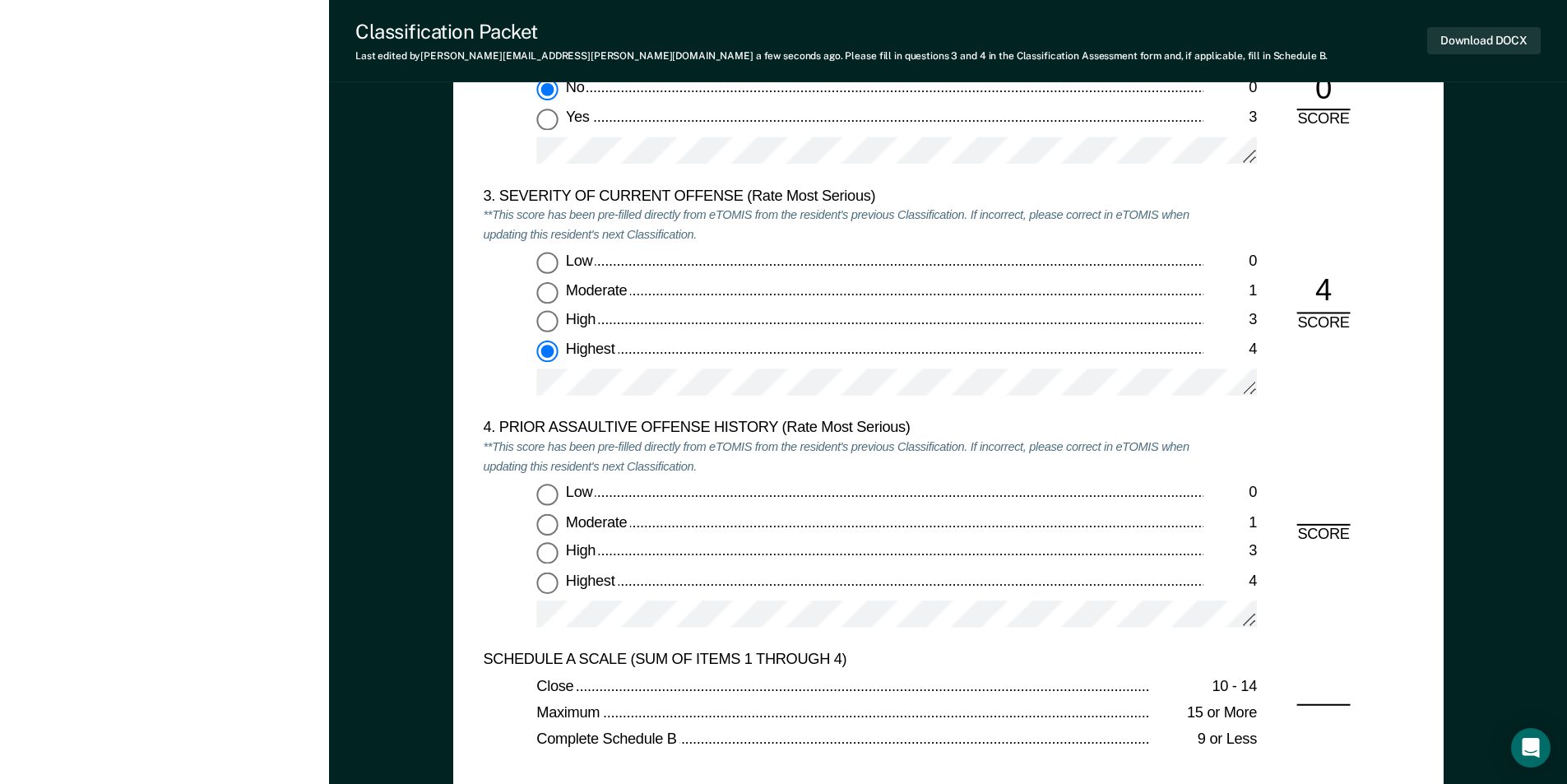
scroll to position [1974, 0]
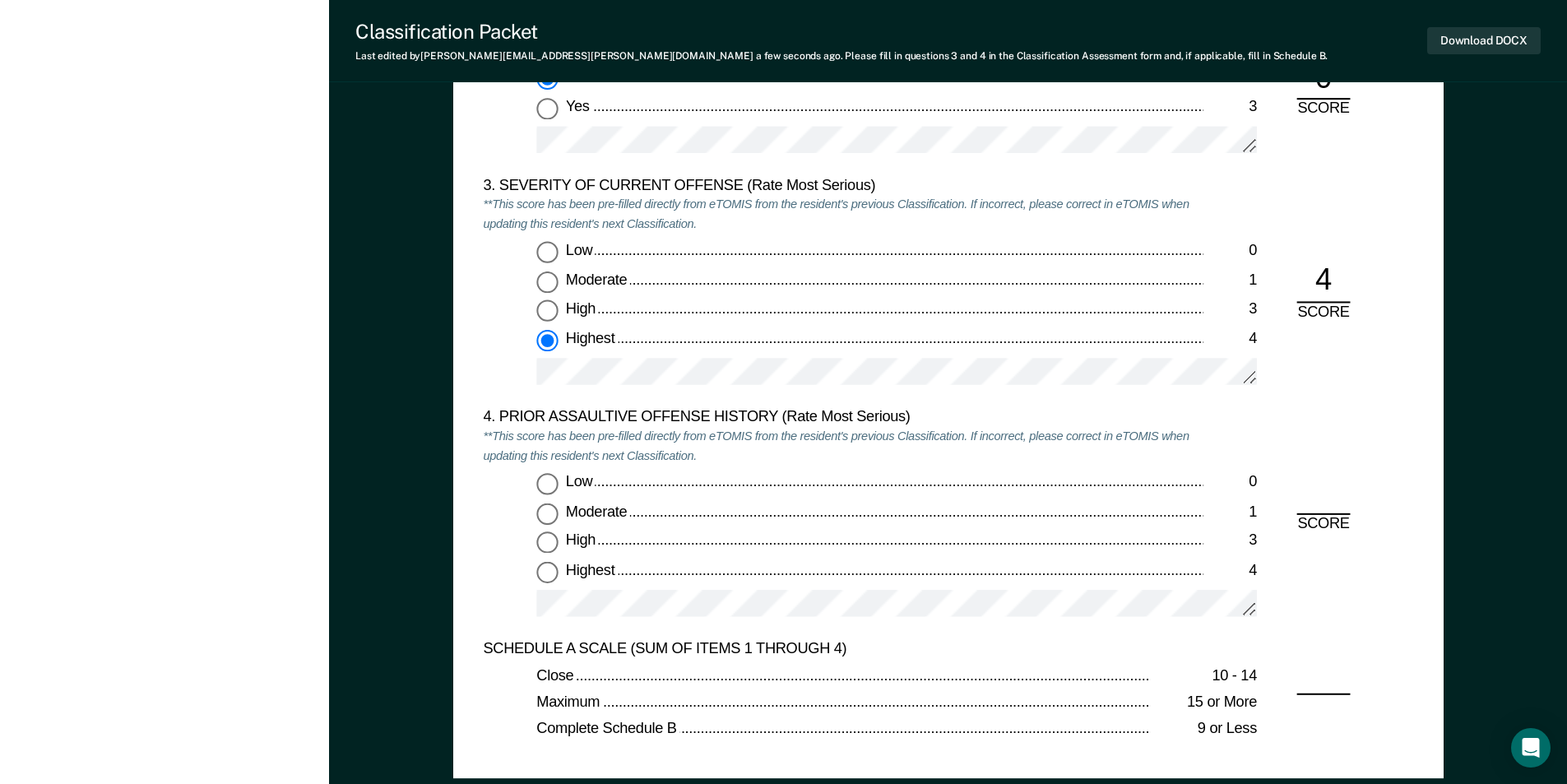
click at [540, 484] on input "Low 0" at bounding box center [546, 484] width 21 height 21
type textarea "x"
radio input "true"
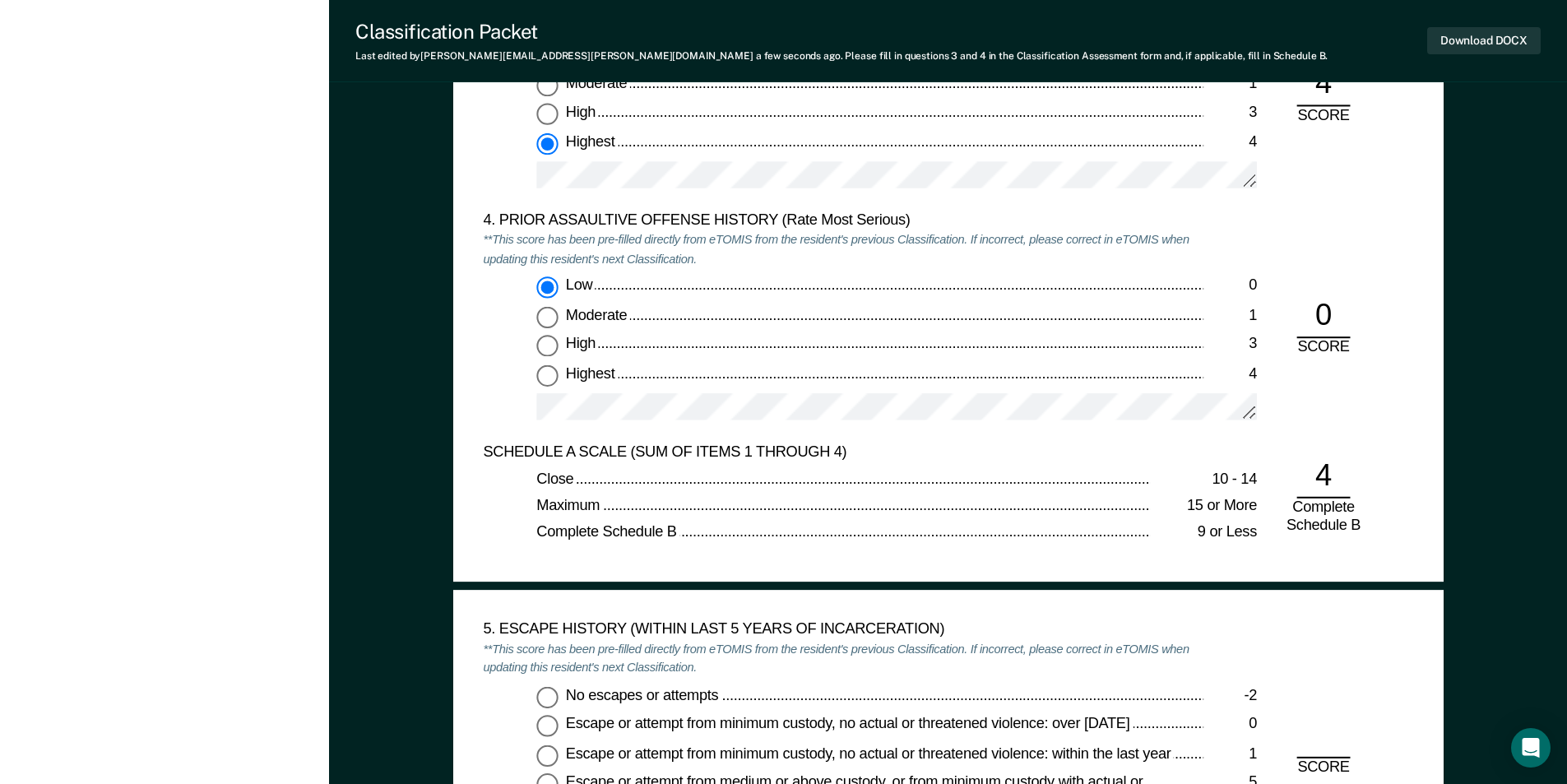
scroll to position [2386, 0]
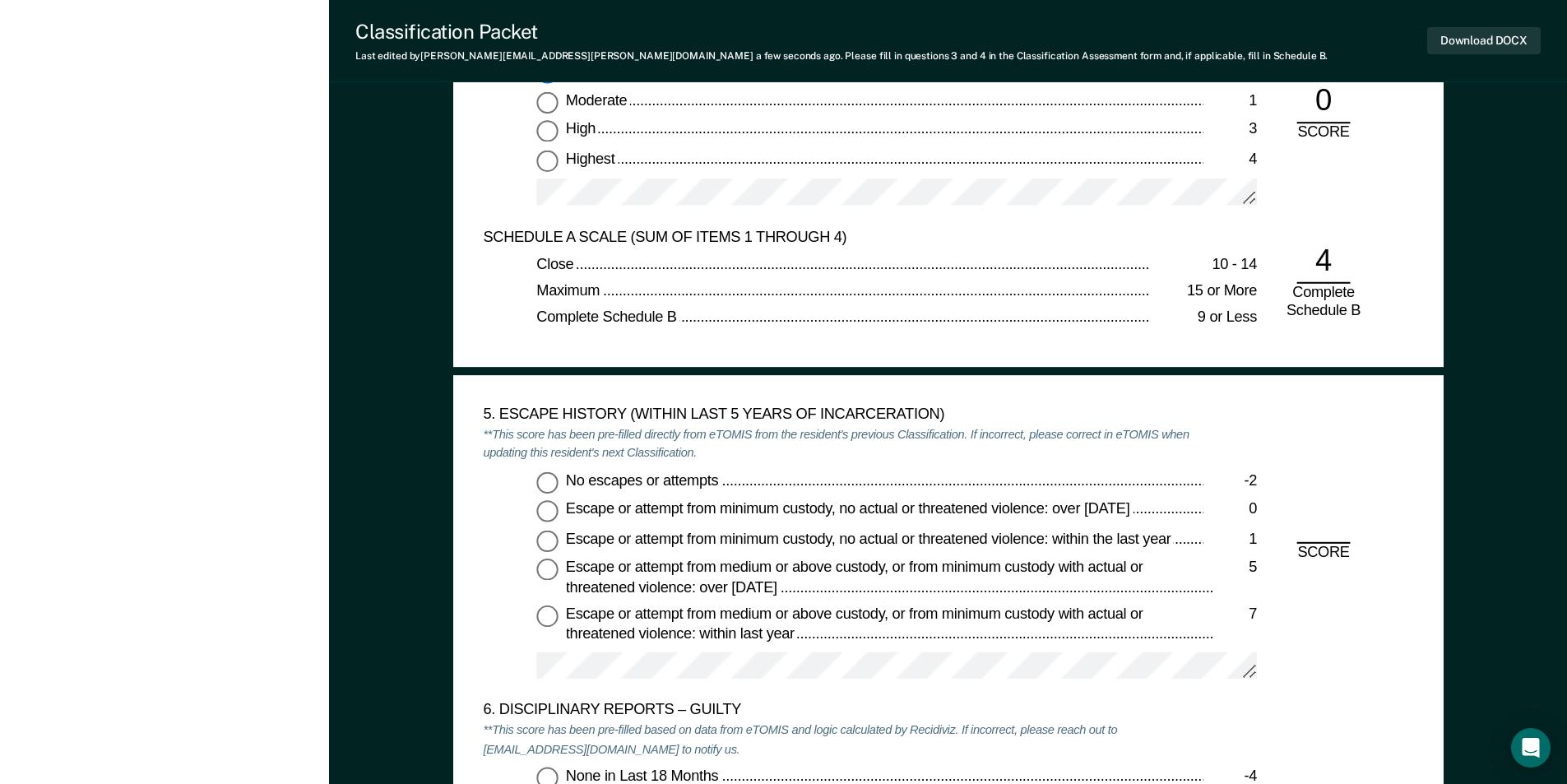
click at [548, 485] on input "No escapes or attempts -2" at bounding box center [546, 481] width 21 height 21
type textarea "x"
radio input "true"
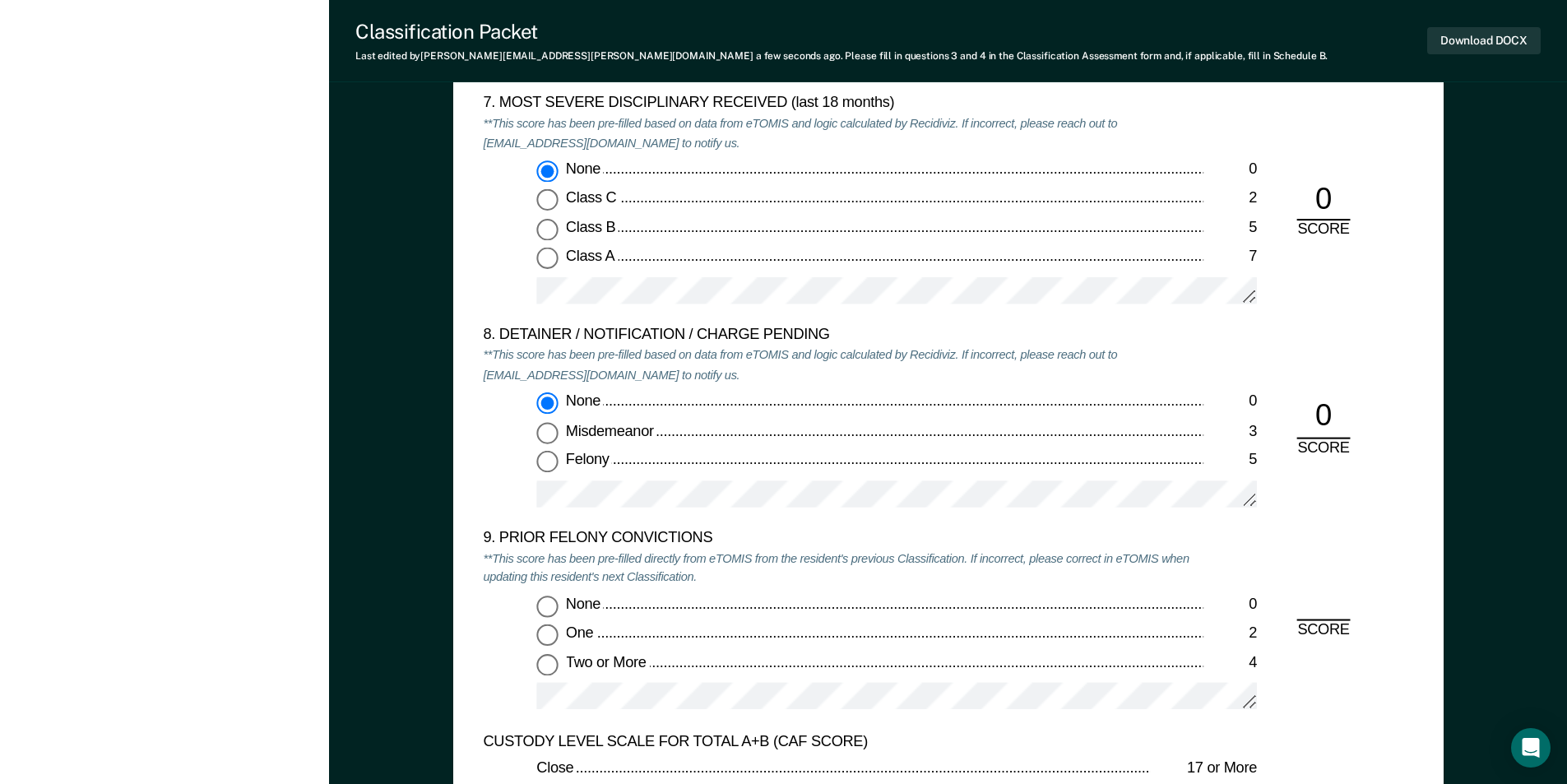
scroll to position [3373, 0]
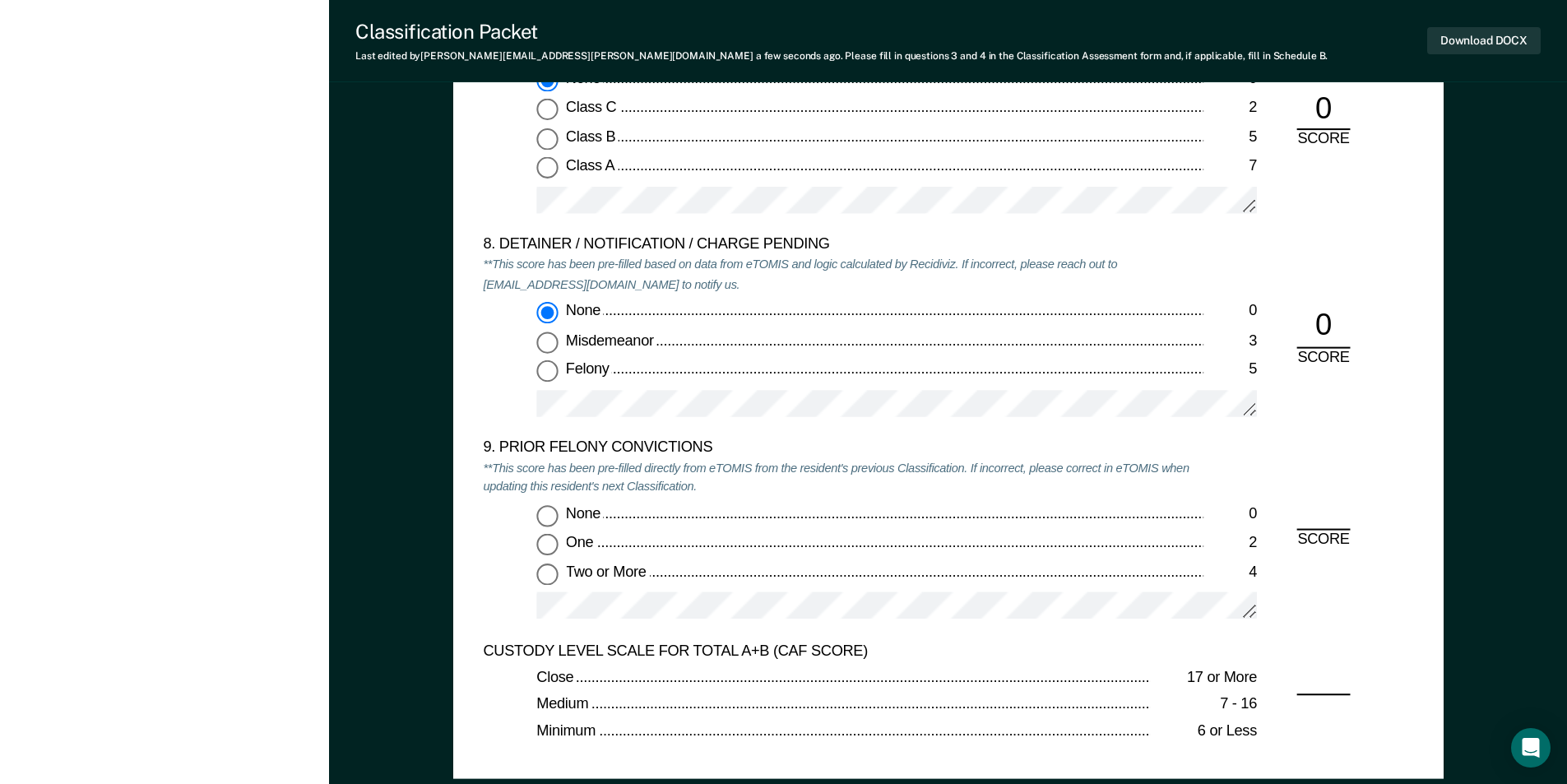
click at [548, 513] on input "None 0" at bounding box center [546, 514] width 21 height 21
type textarea "x"
radio input "true"
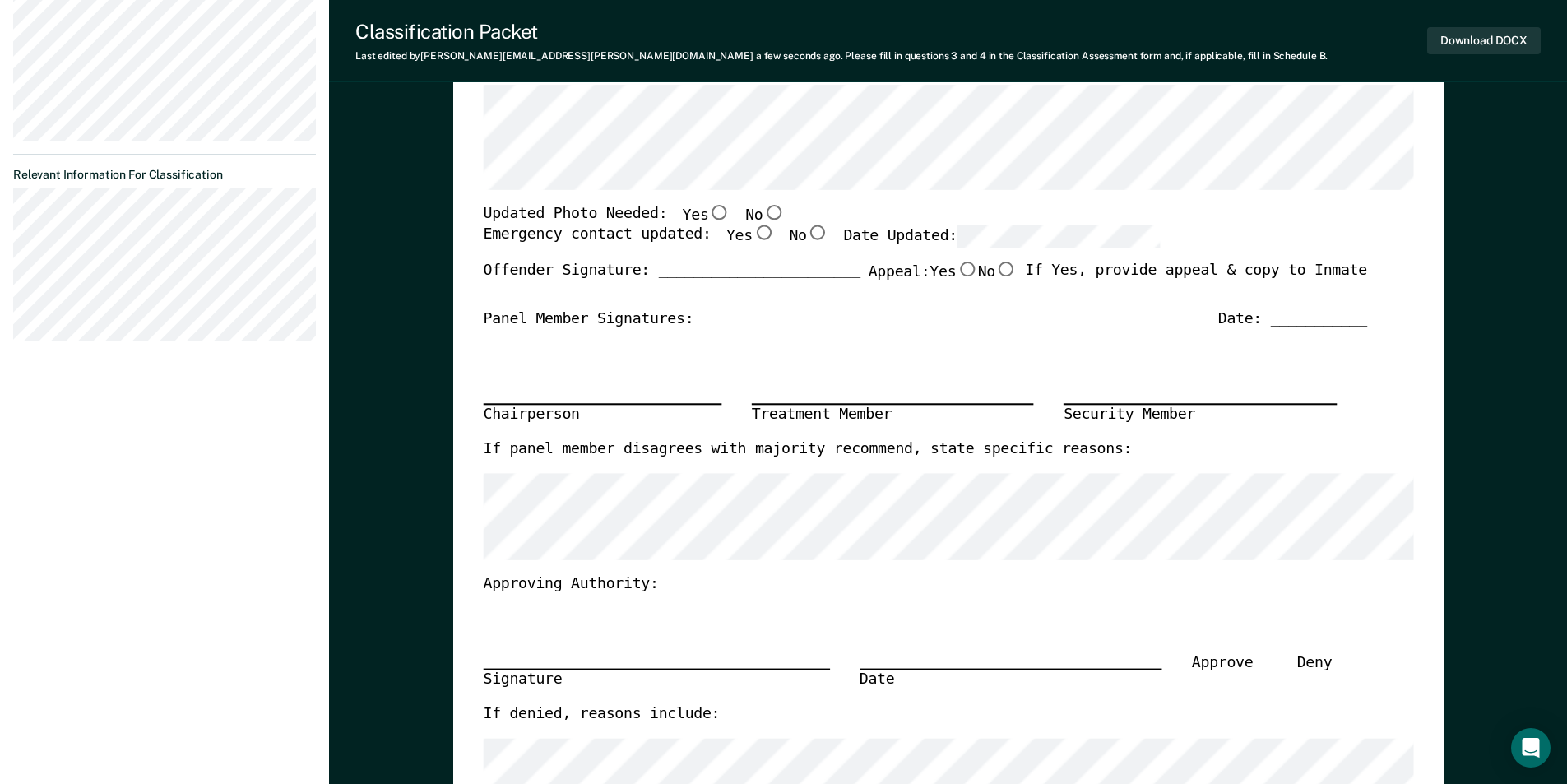
scroll to position [82, 0]
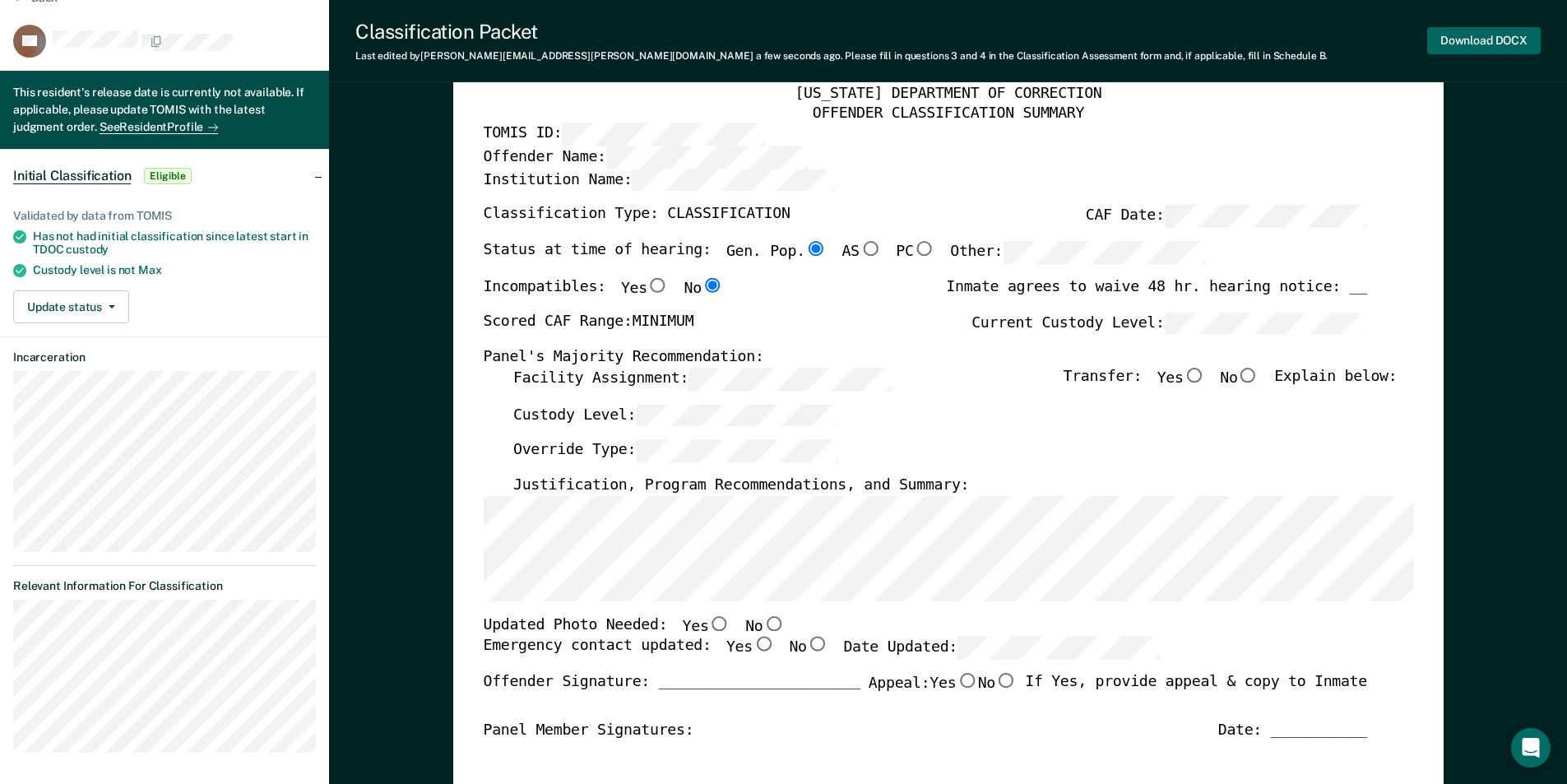
click at [1479, 39] on button "Download DOCX" at bounding box center [1484, 40] width 114 height 27
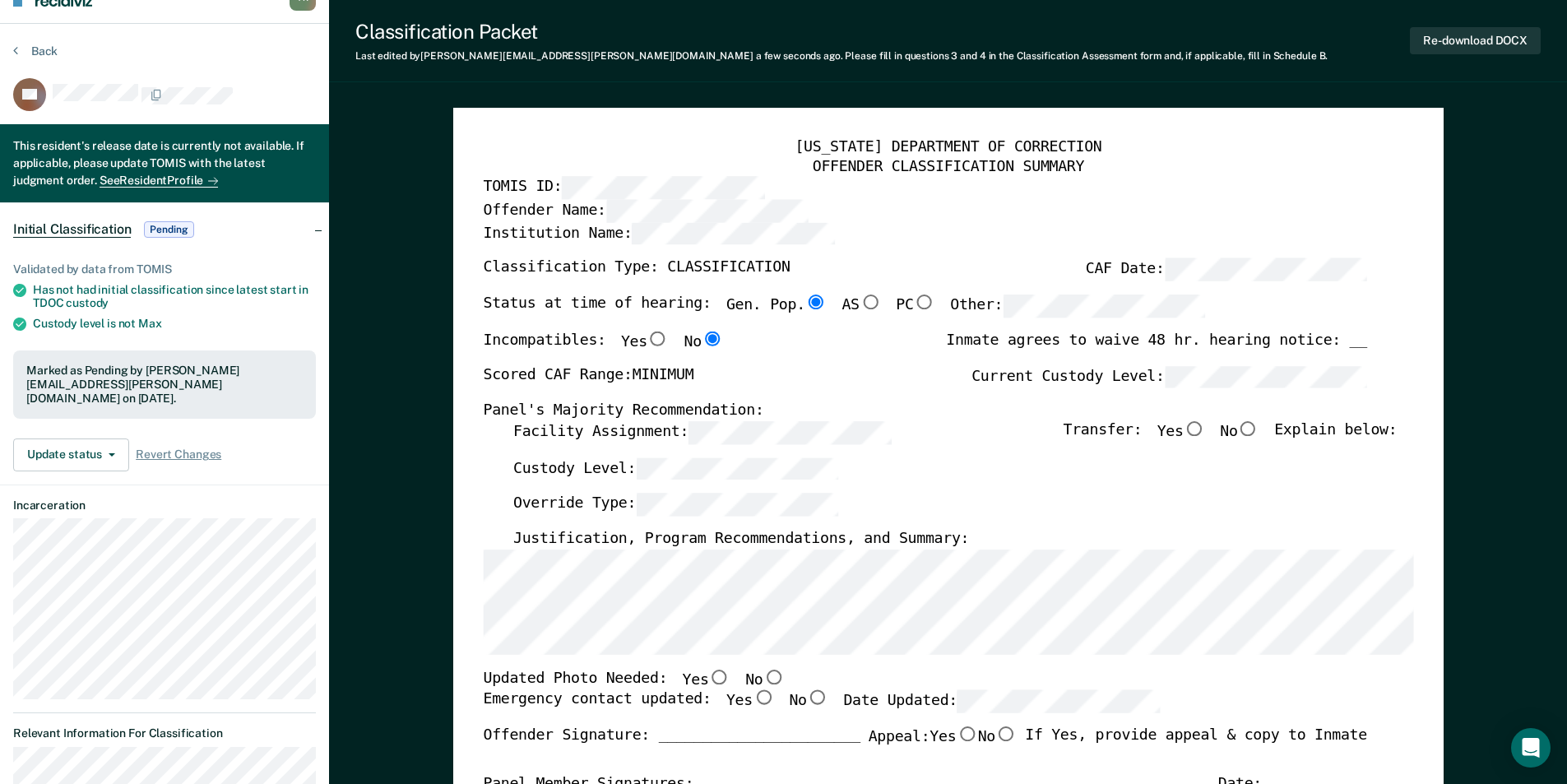
scroll to position [0, 0]
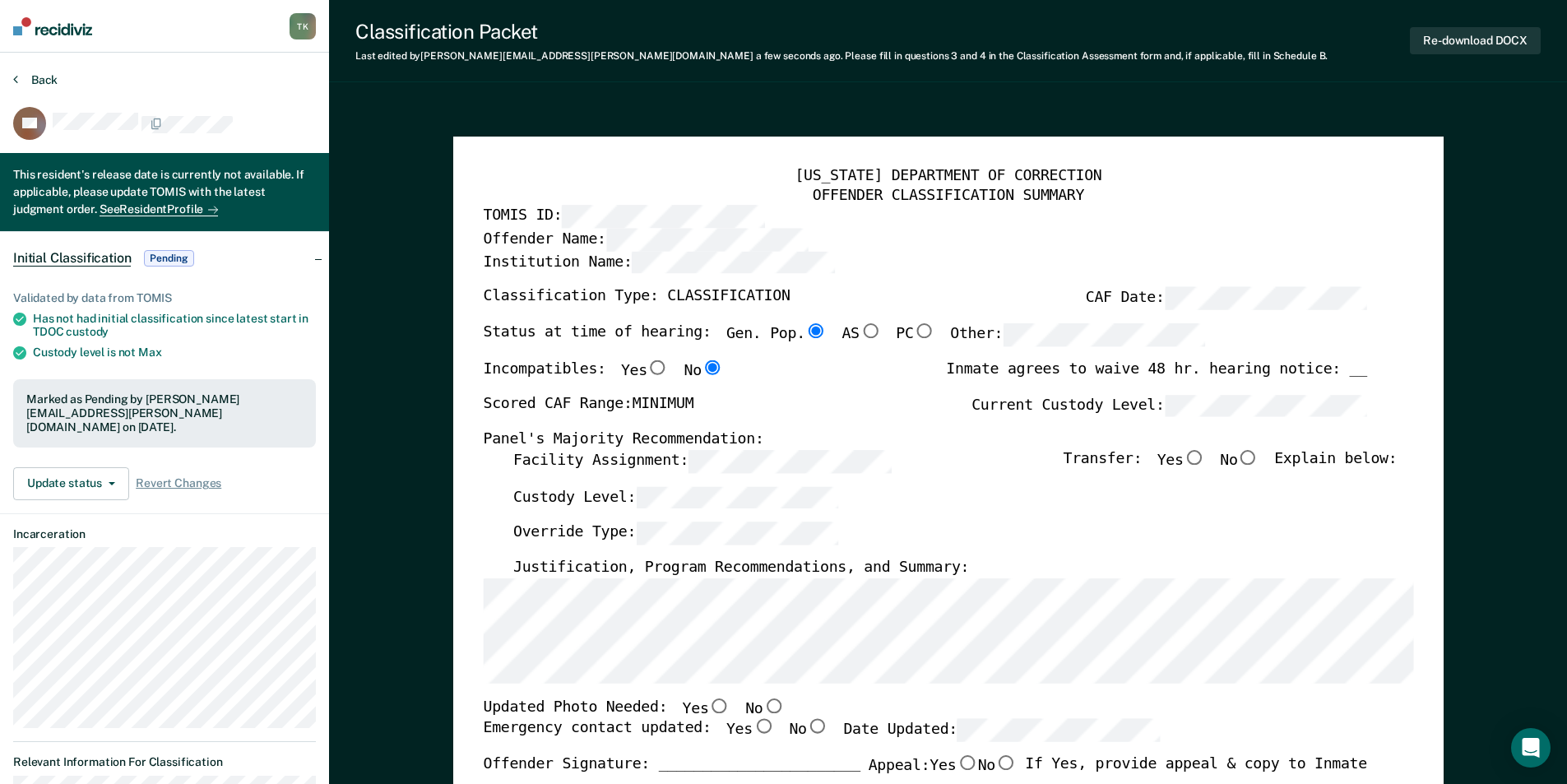
click at [32, 77] on button "Back" at bounding box center [35, 79] width 44 height 15
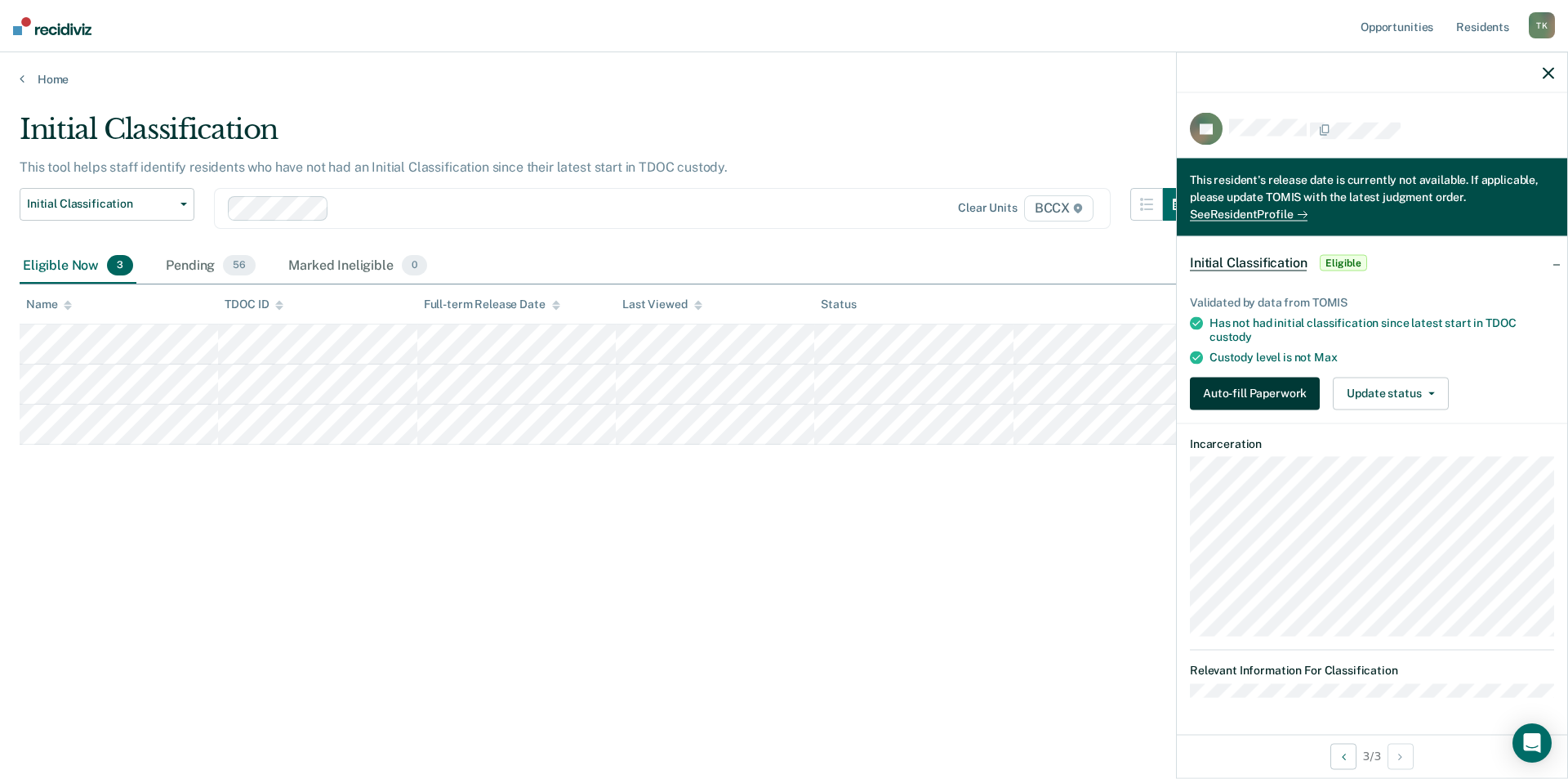
click at [1237, 396] on button "Auto-fill Paperwork" at bounding box center [1255, 392] width 130 height 33
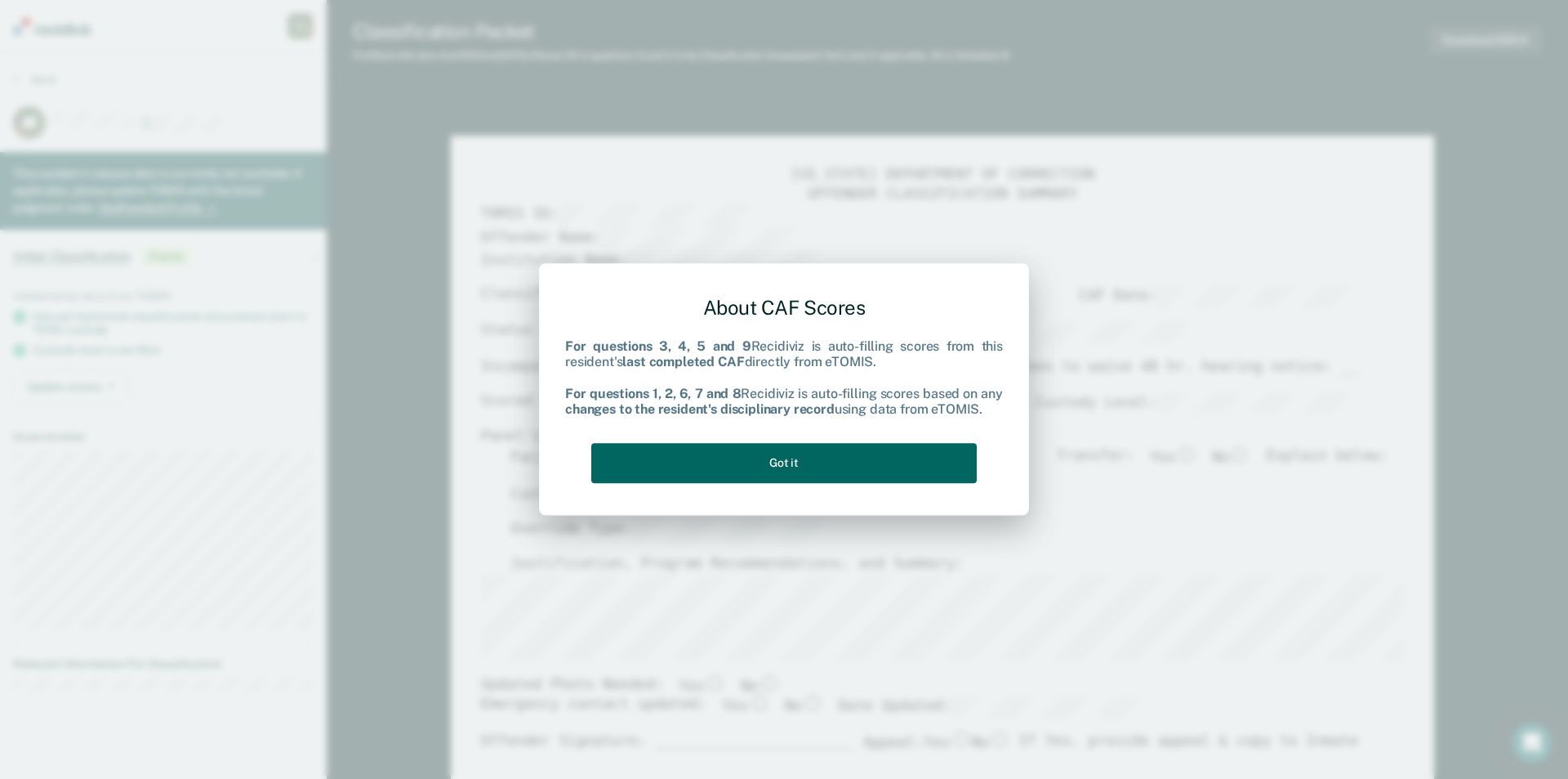
click at [893, 451] on button "Got it" at bounding box center [784, 463] width 385 height 40
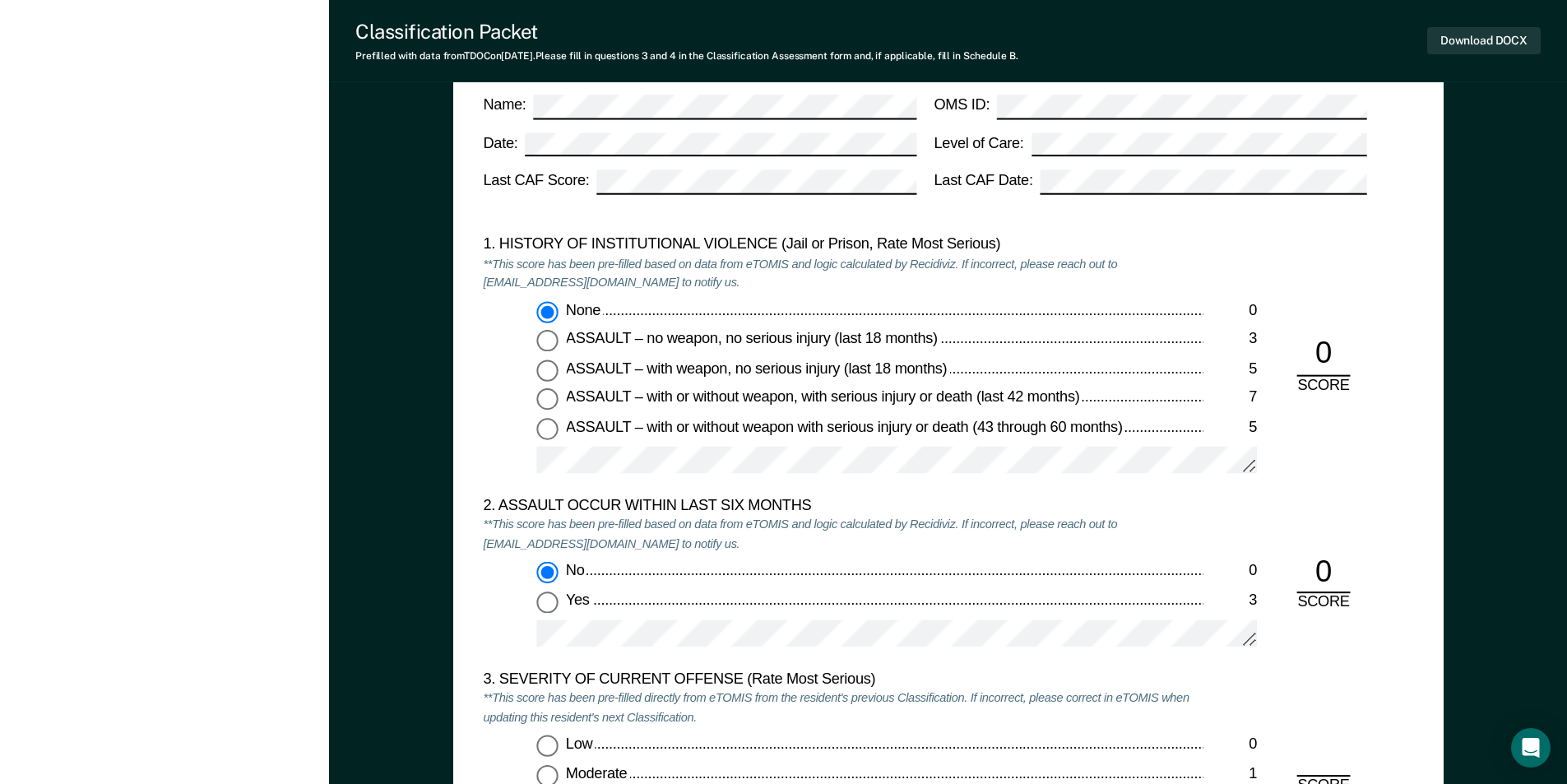
scroll to position [1974, 0]
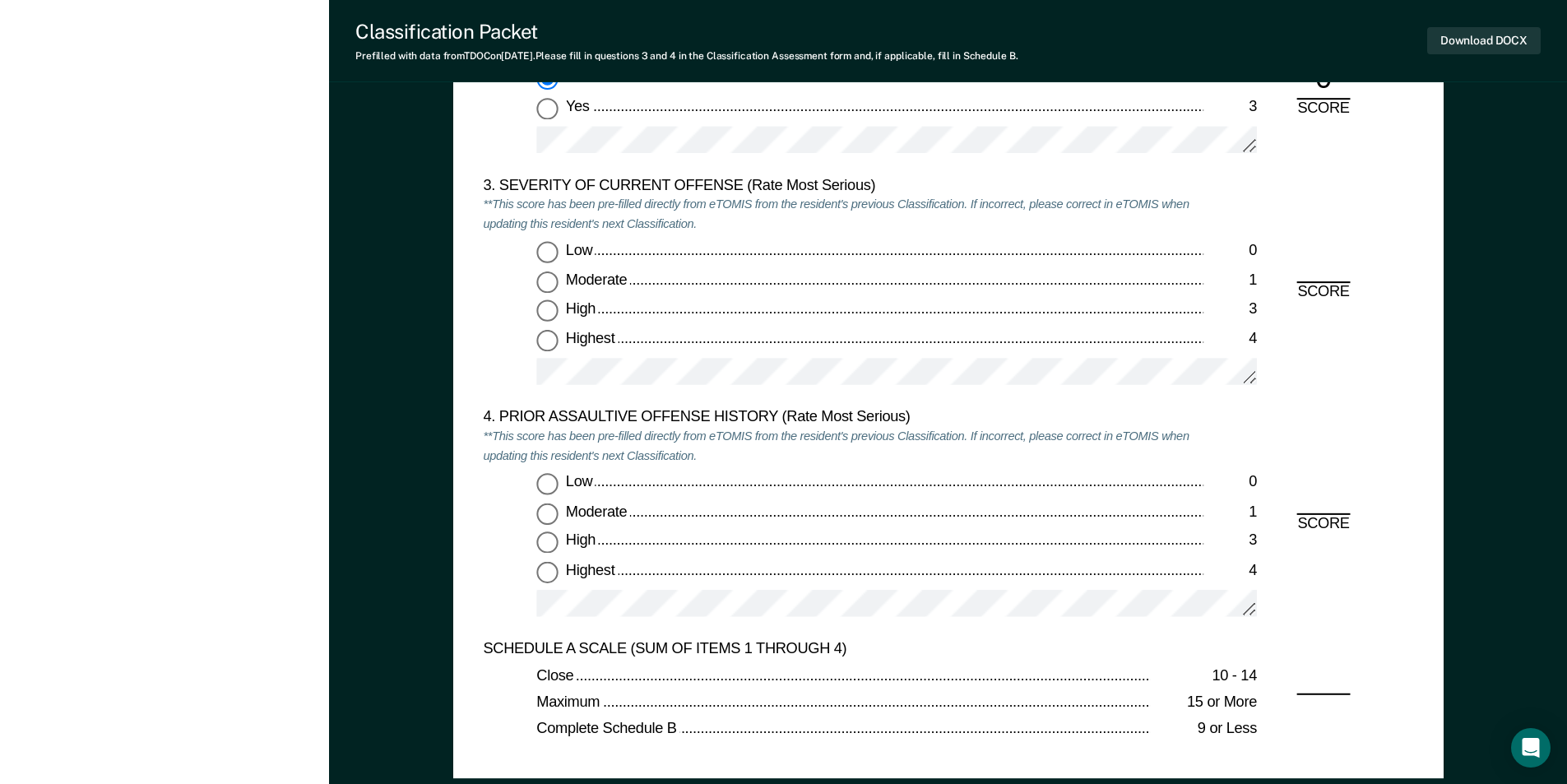
click at [549, 341] on input "Highest 4" at bounding box center [546, 340] width 21 height 21
type textarea "x"
radio input "true"
click at [551, 487] on input "Low 0" at bounding box center [546, 484] width 21 height 21
type textarea "x"
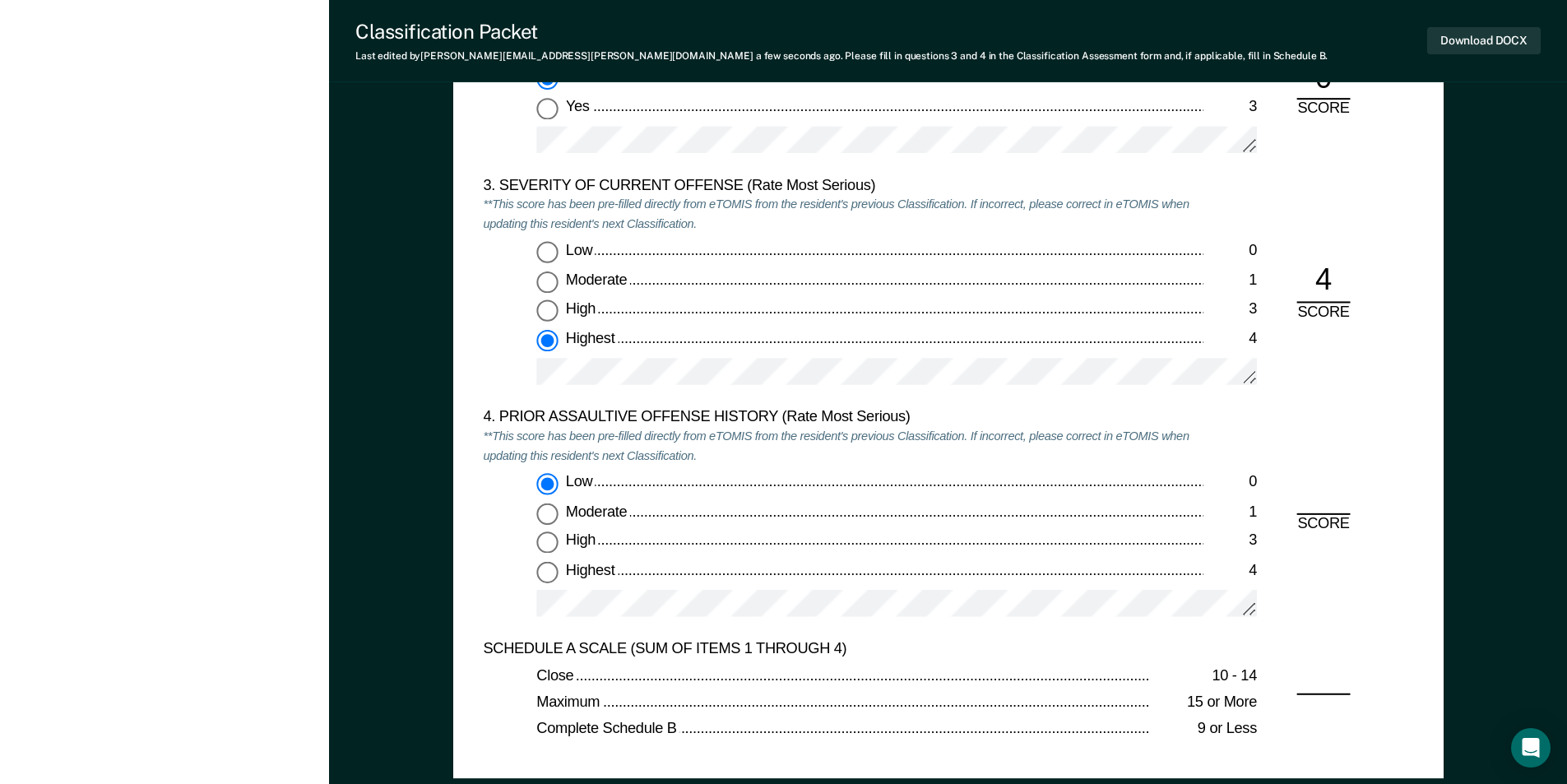
radio input "true"
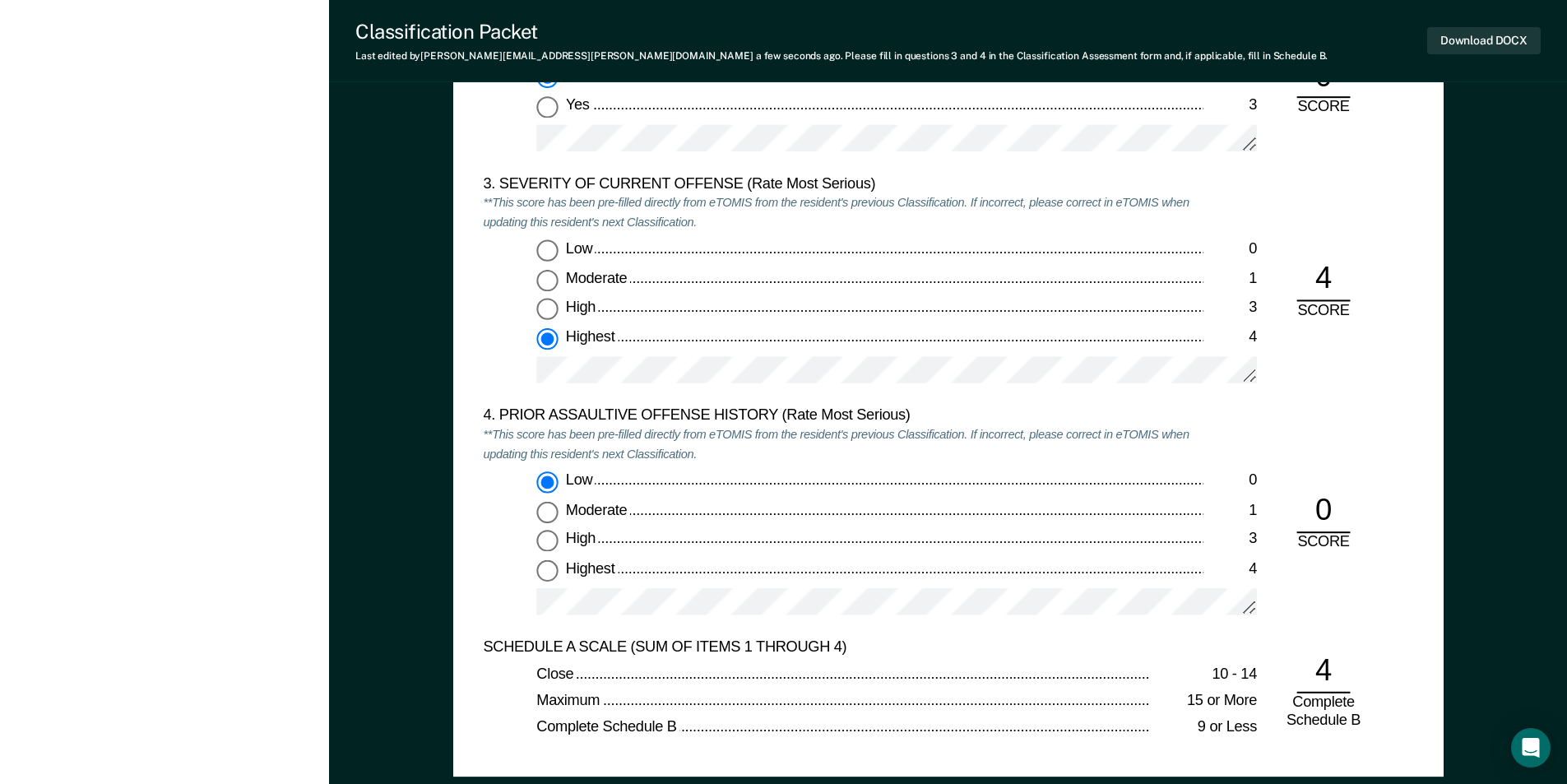
scroll to position [2303, 0]
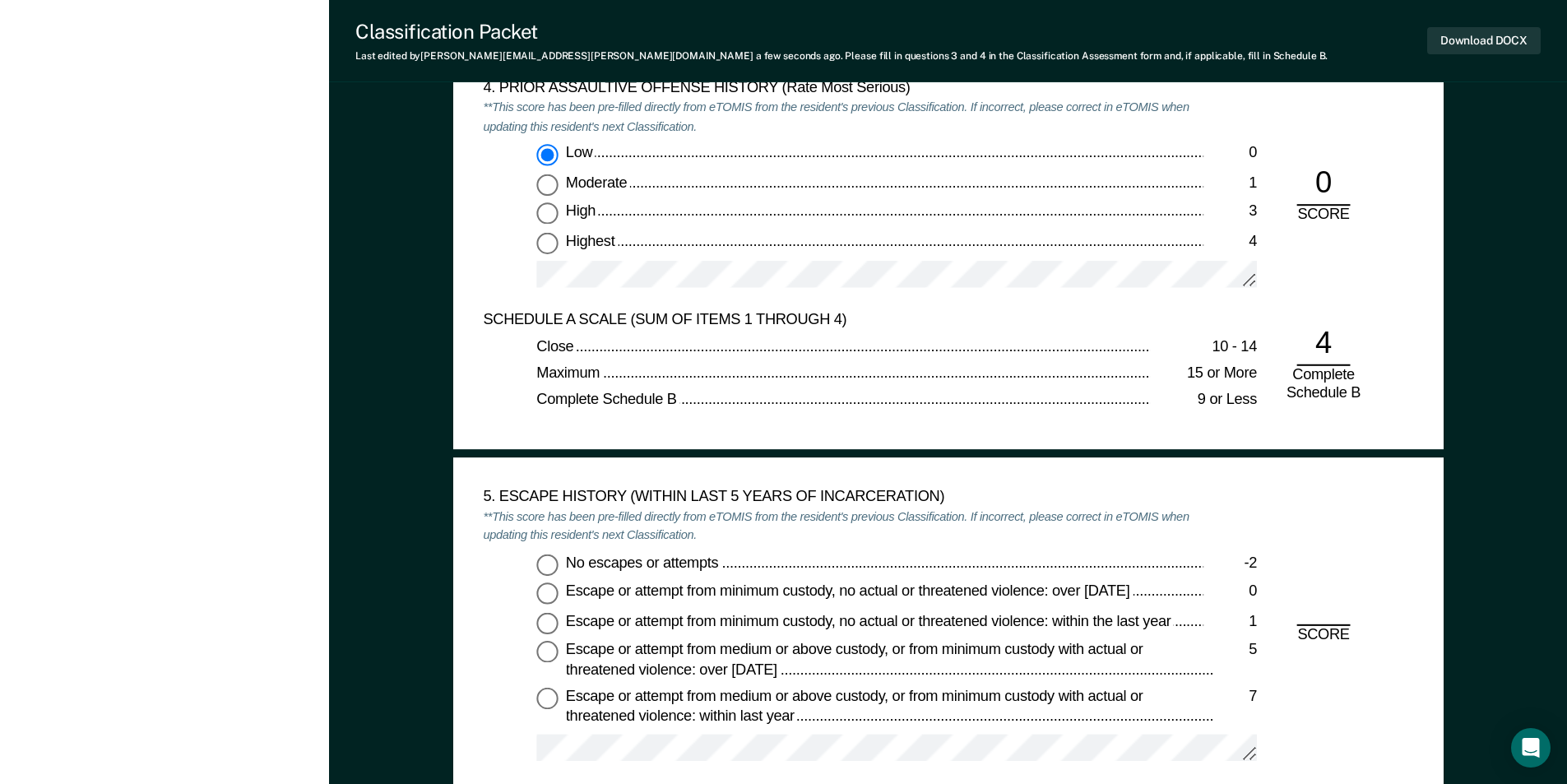
click at [554, 558] on input "No escapes or attempts -2" at bounding box center [546, 564] width 21 height 21
type textarea "x"
radio input "true"
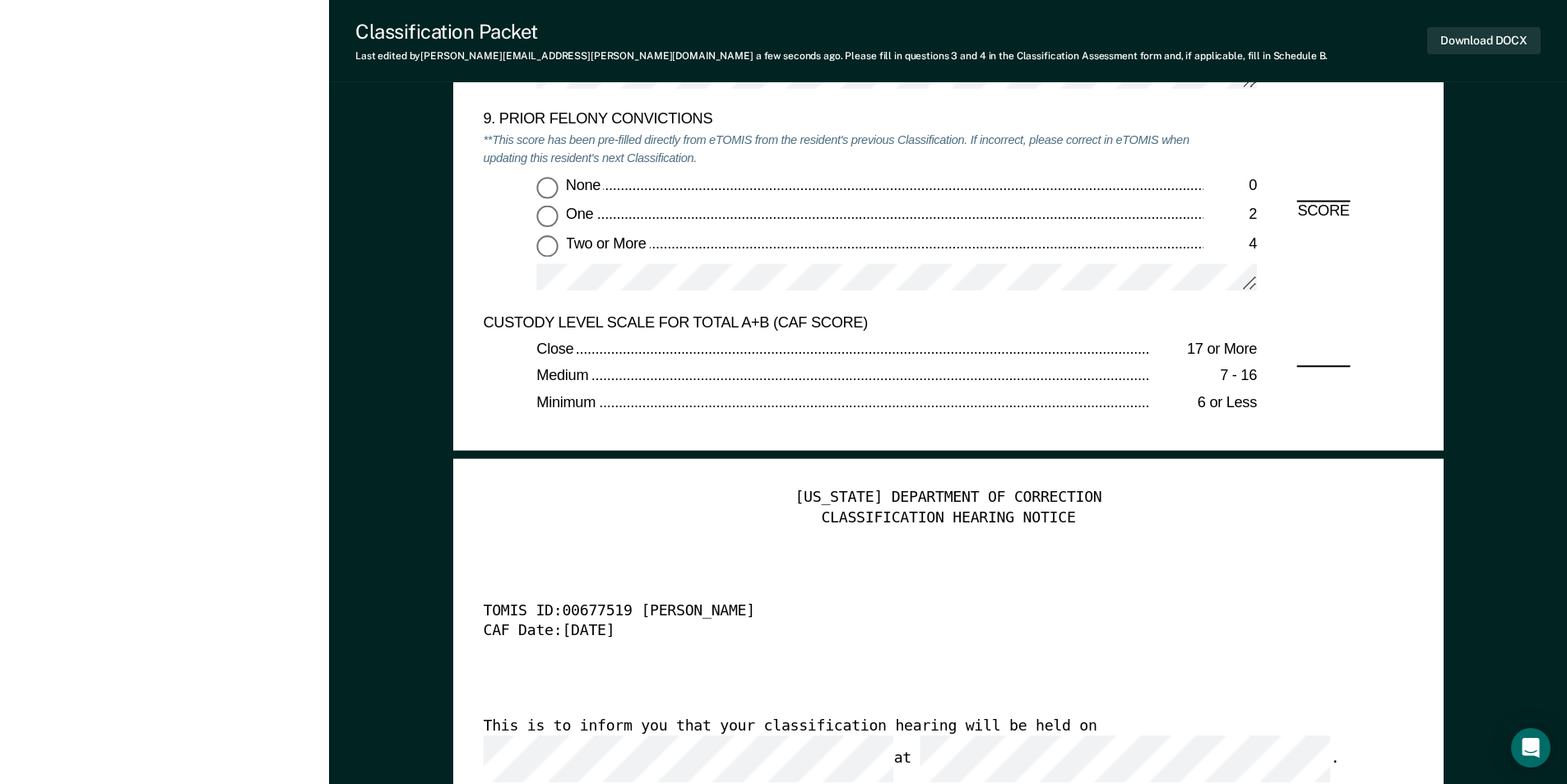
scroll to position [3702, 0]
click at [556, 180] on input "None 0" at bounding box center [546, 185] width 21 height 21
type textarea "x"
radio input "true"
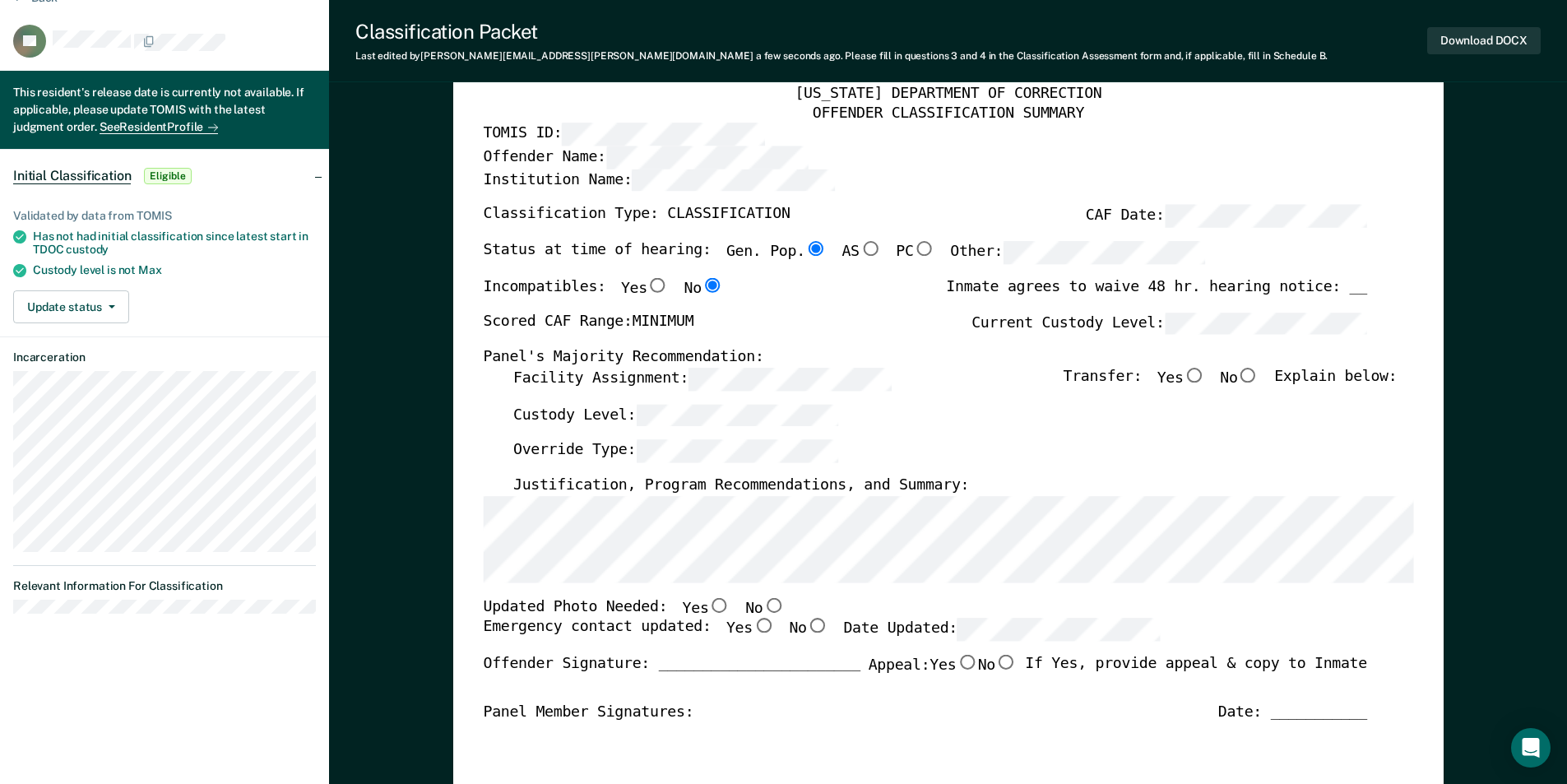
scroll to position [0, 0]
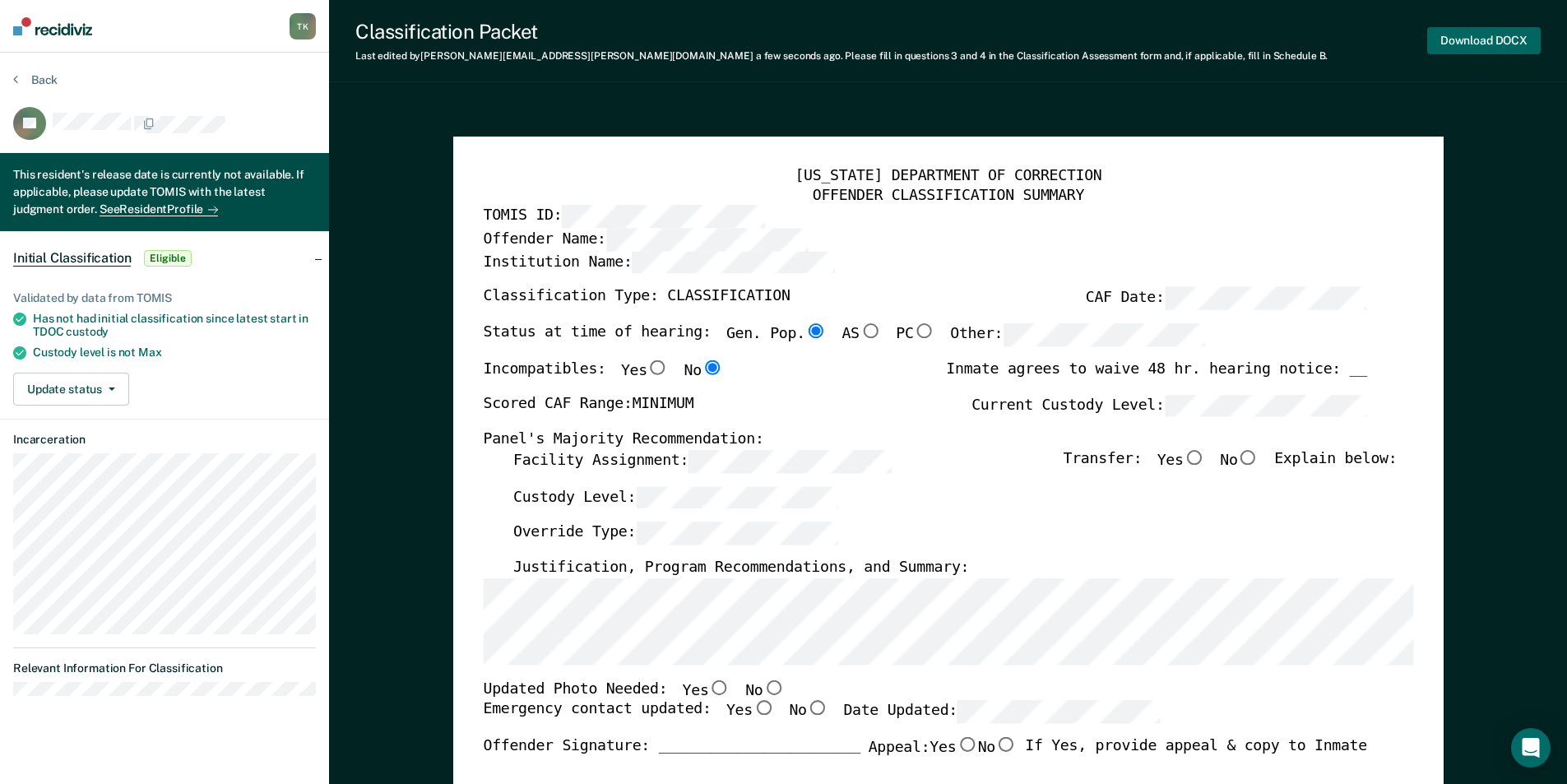
click at [1476, 49] on button "Download DOCX" at bounding box center [1484, 40] width 114 height 27
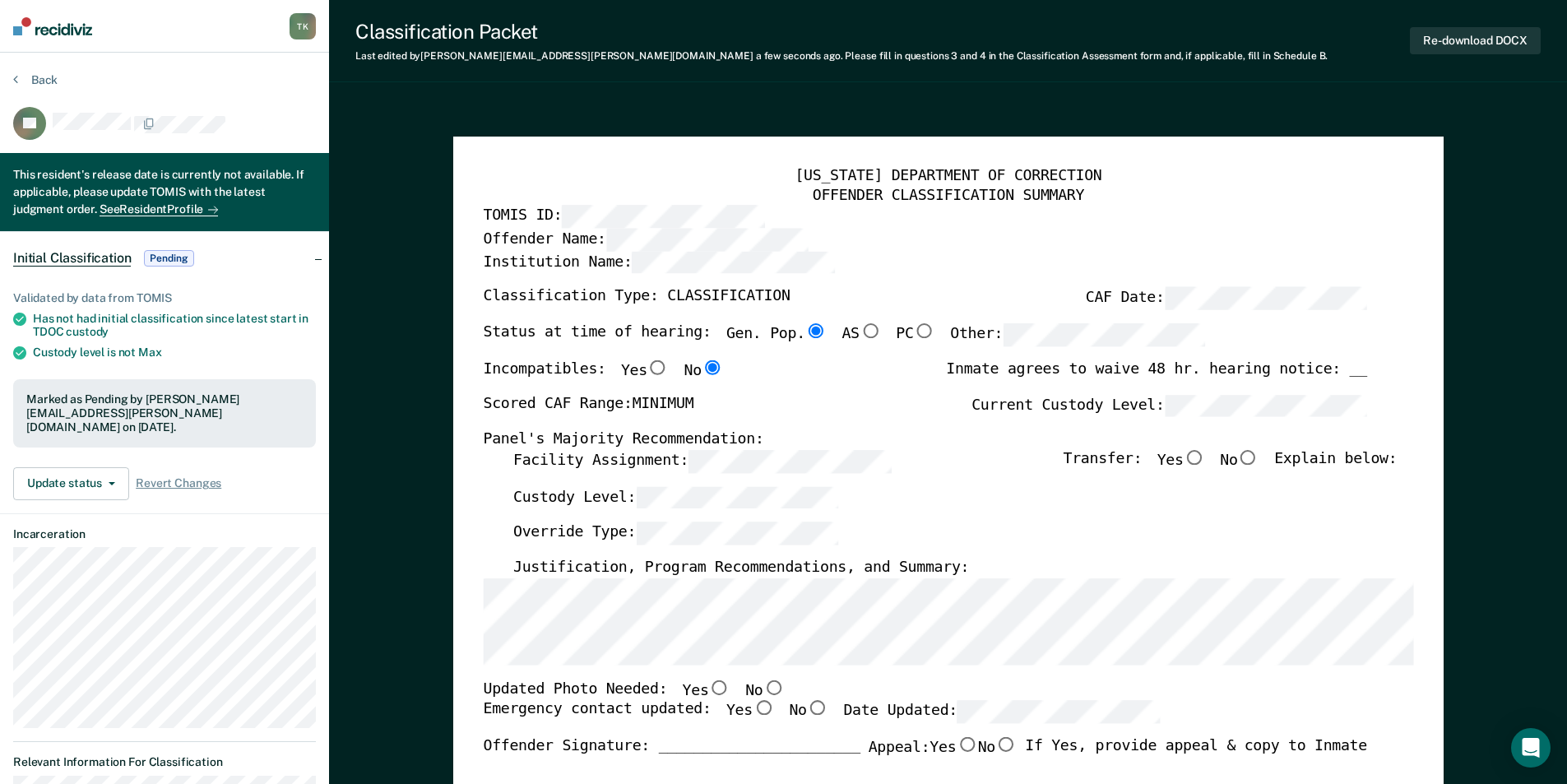
click at [36, 70] on section "Back LF This resident's release date is currently not available. If applicable,…" at bounding box center [164, 438] width 329 height 770
click at [45, 81] on button "Back" at bounding box center [35, 79] width 44 height 15
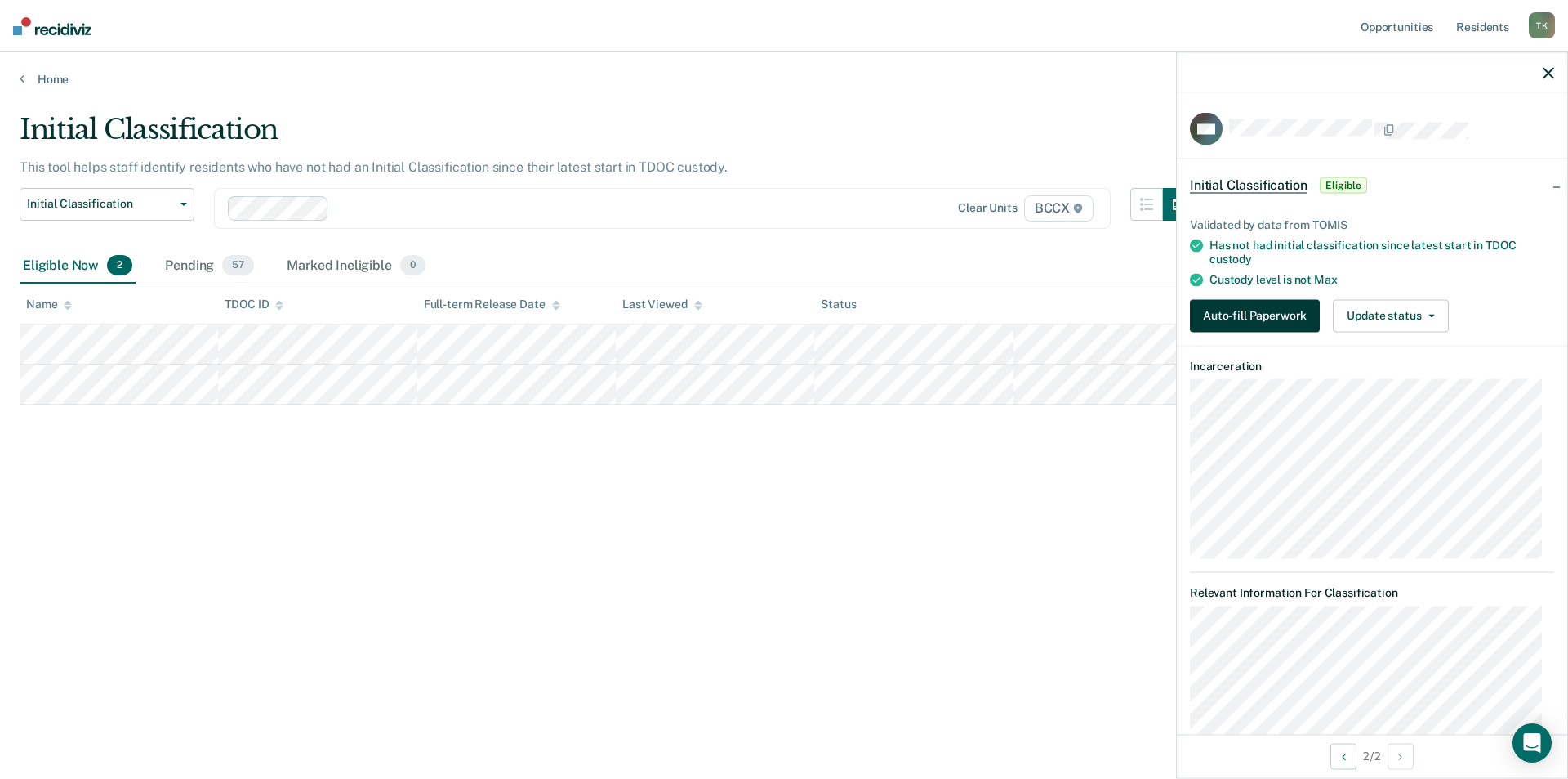
click at [1233, 325] on button "Auto-fill Paperwork" at bounding box center [1255, 315] width 130 height 33
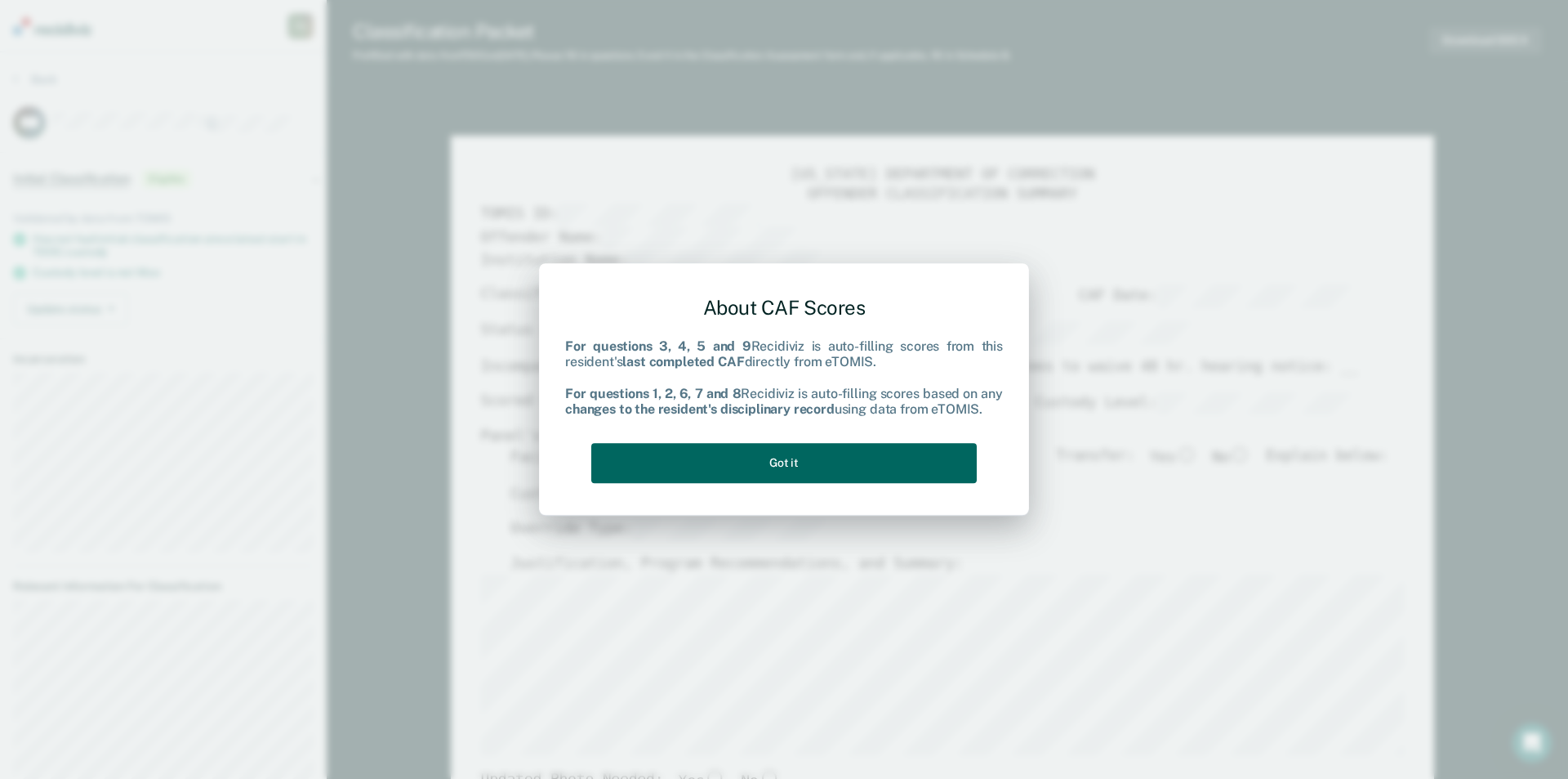
click at [718, 469] on button "Got it" at bounding box center [784, 463] width 385 height 40
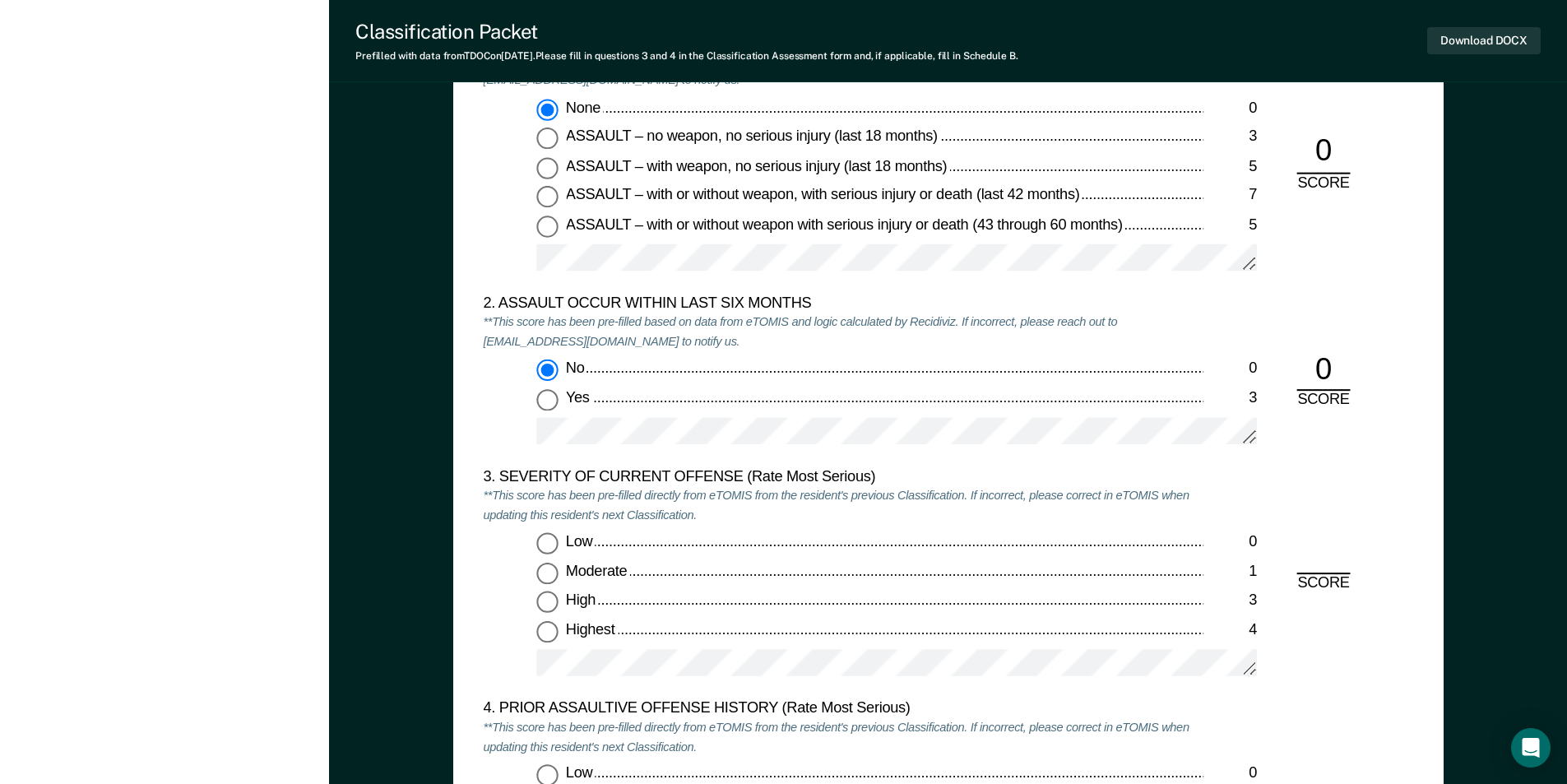
scroll to position [1974, 0]
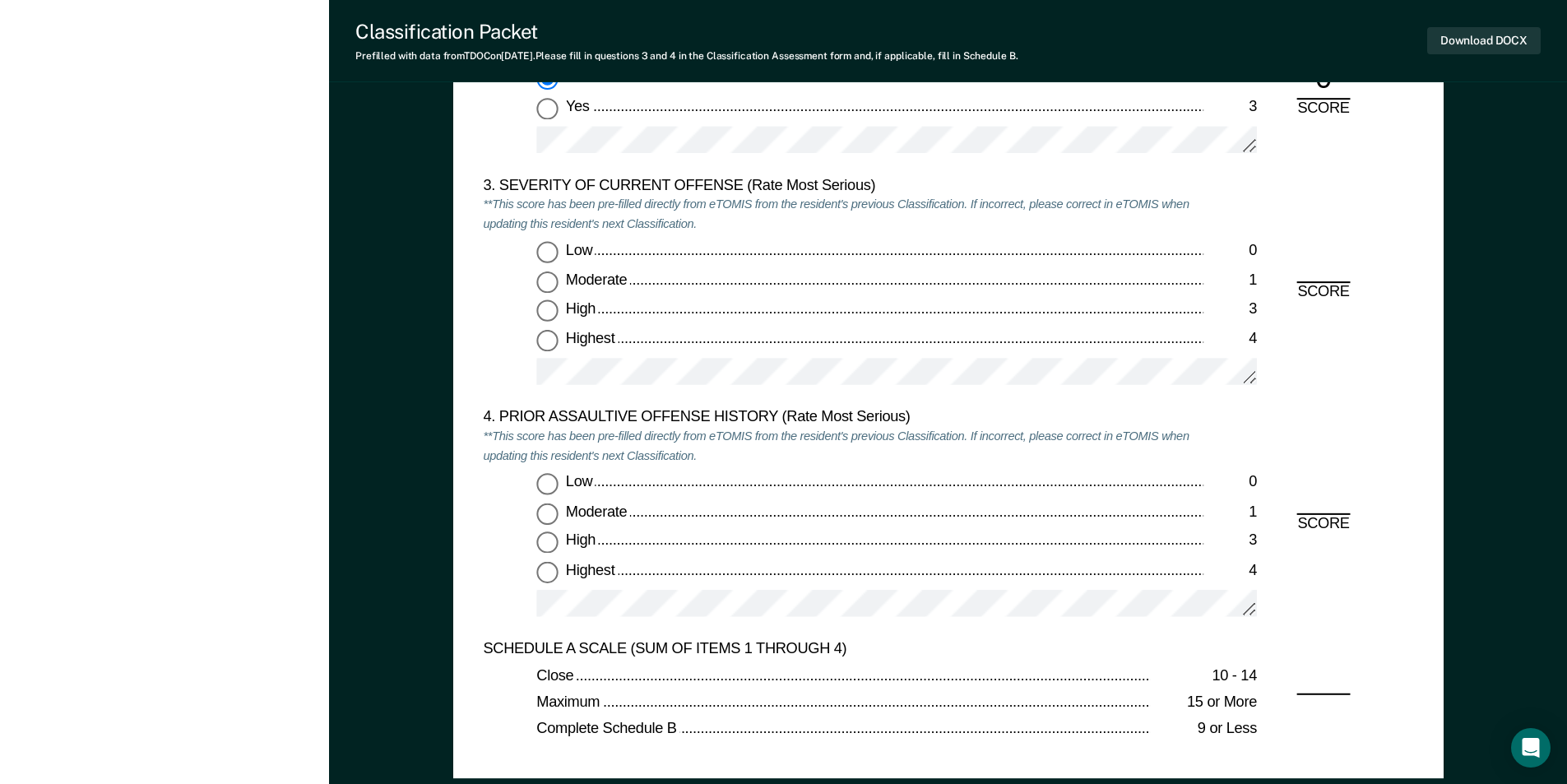
click at [547, 343] on input "Highest 4" at bounding box center [546, 340] width 21 height 21
type textarea "x"
radio input "true"
click at [544, 482] on input "Low 0" at bounding box center [546, 484] width 21 height 21
type textarea "x"
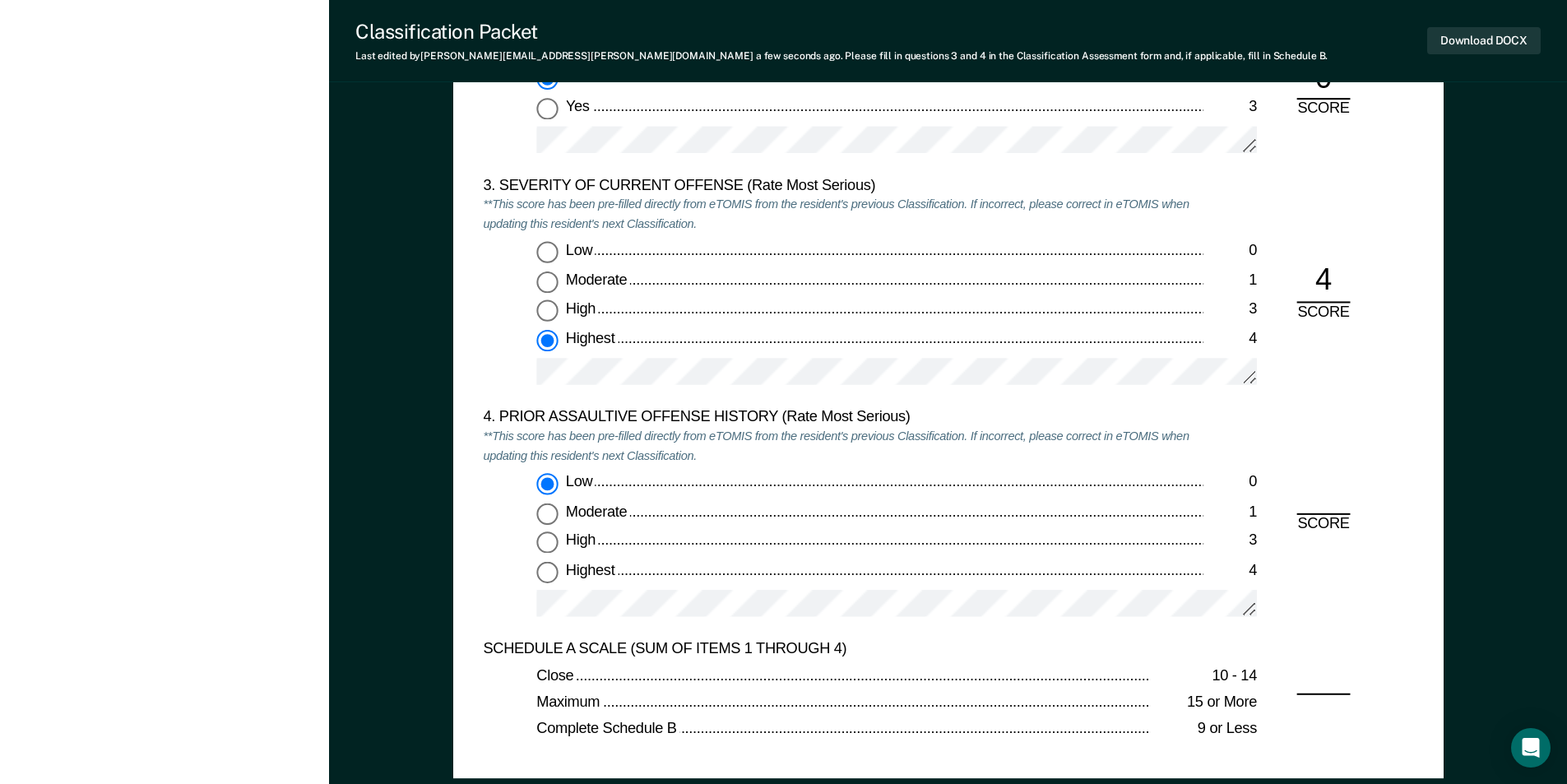
radio input "true"
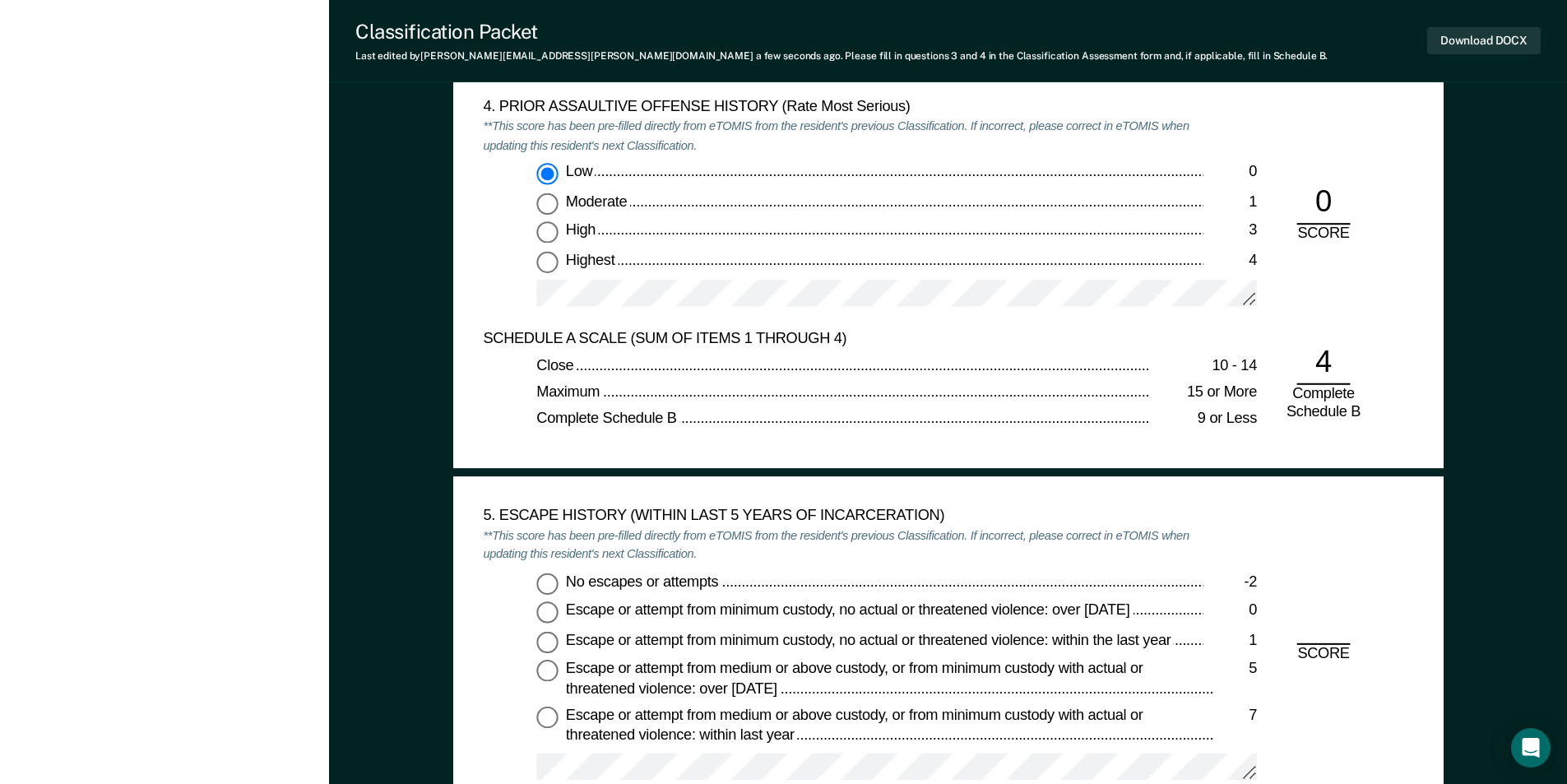
scroll to position [2303, 0]
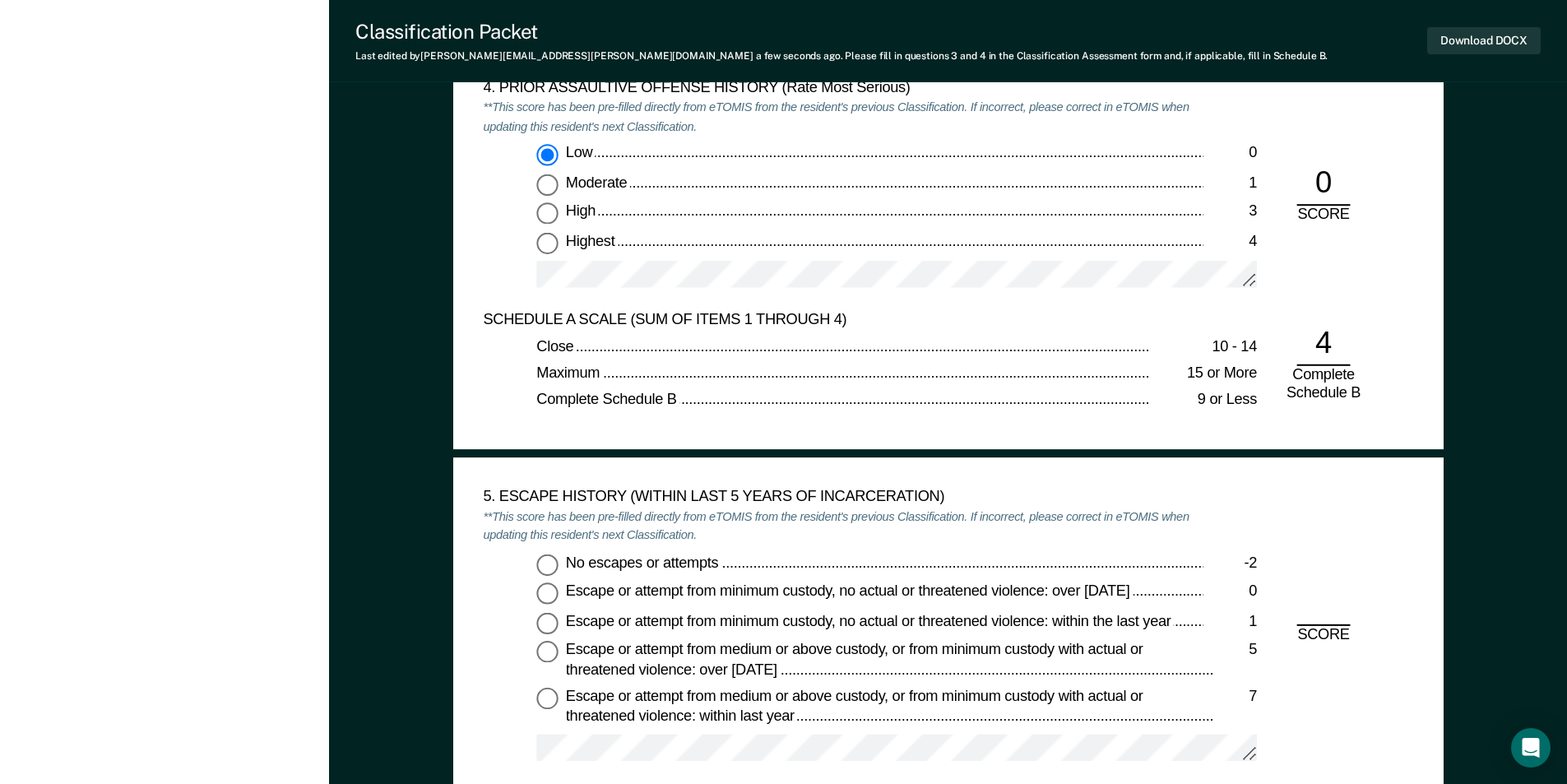
click at [548, 561] on input "No escapes or attempts -2" at bounding box center [546, 564] width 21 height 21
type textarea "x"
radio input "true"
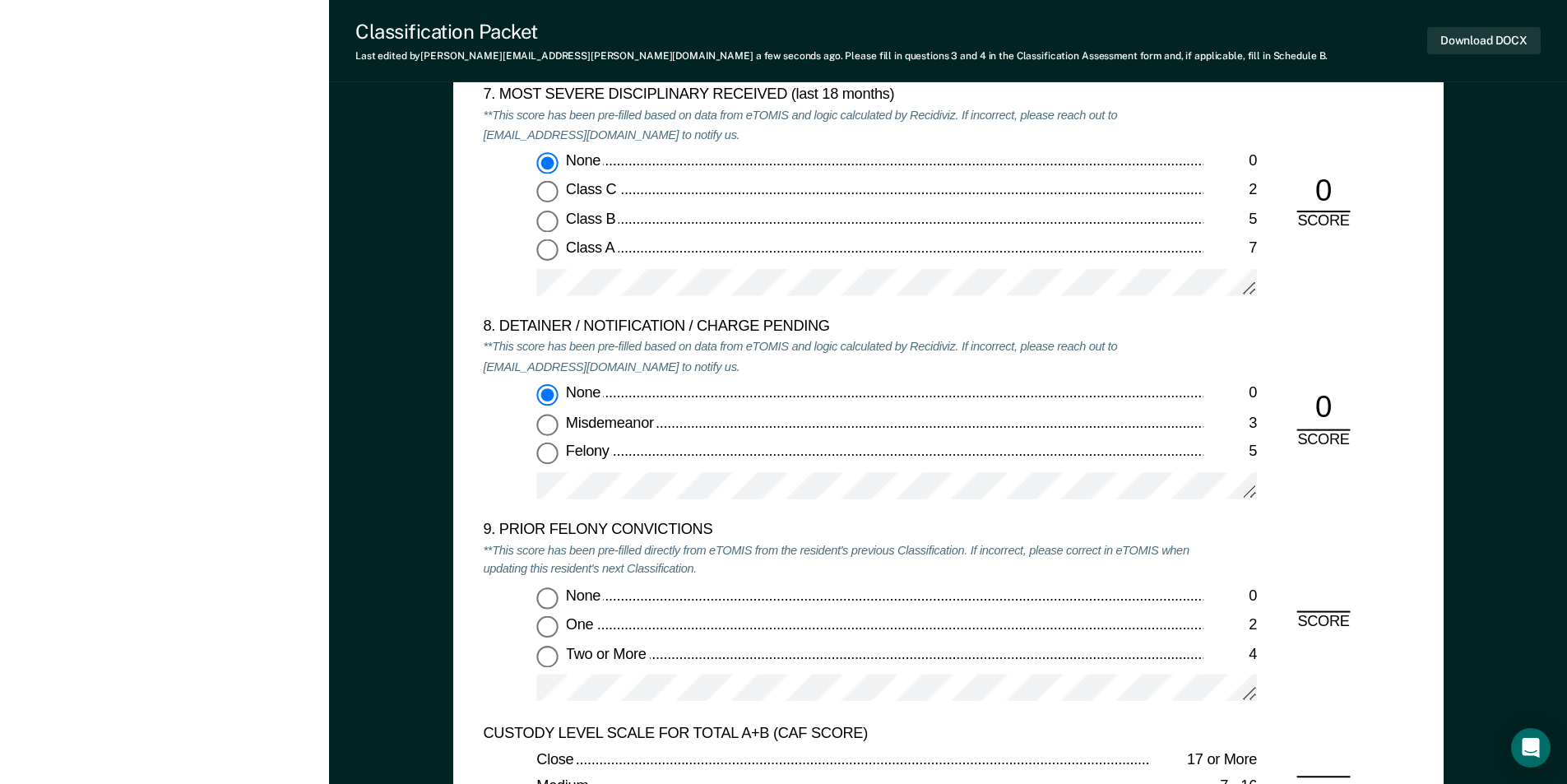
scroll to position [3702, 0]
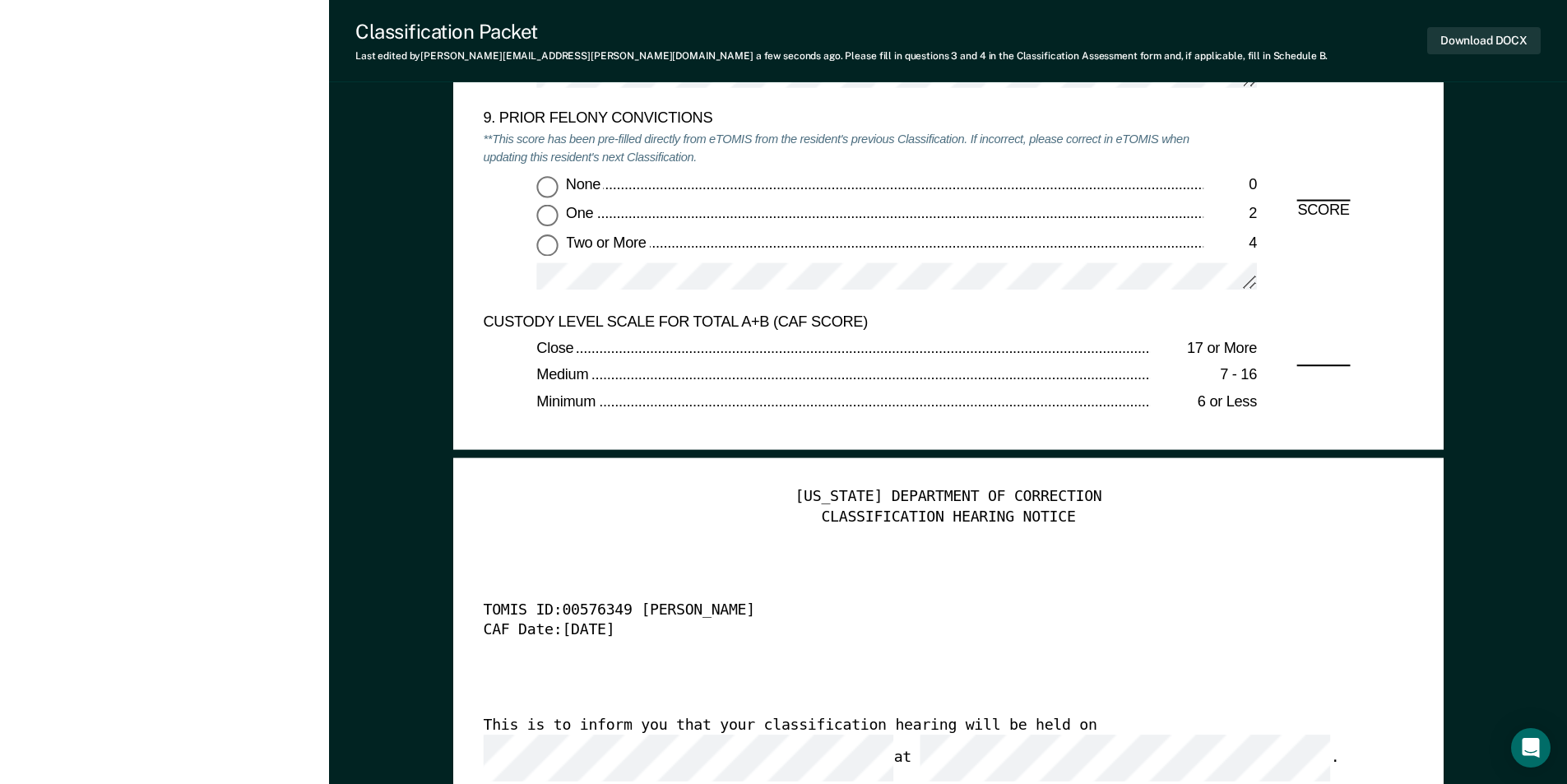
click at [546, 184] on input "None 0" at bounding box center [546, 185] width 21 height 21
type textarea "x"
radio input "true"
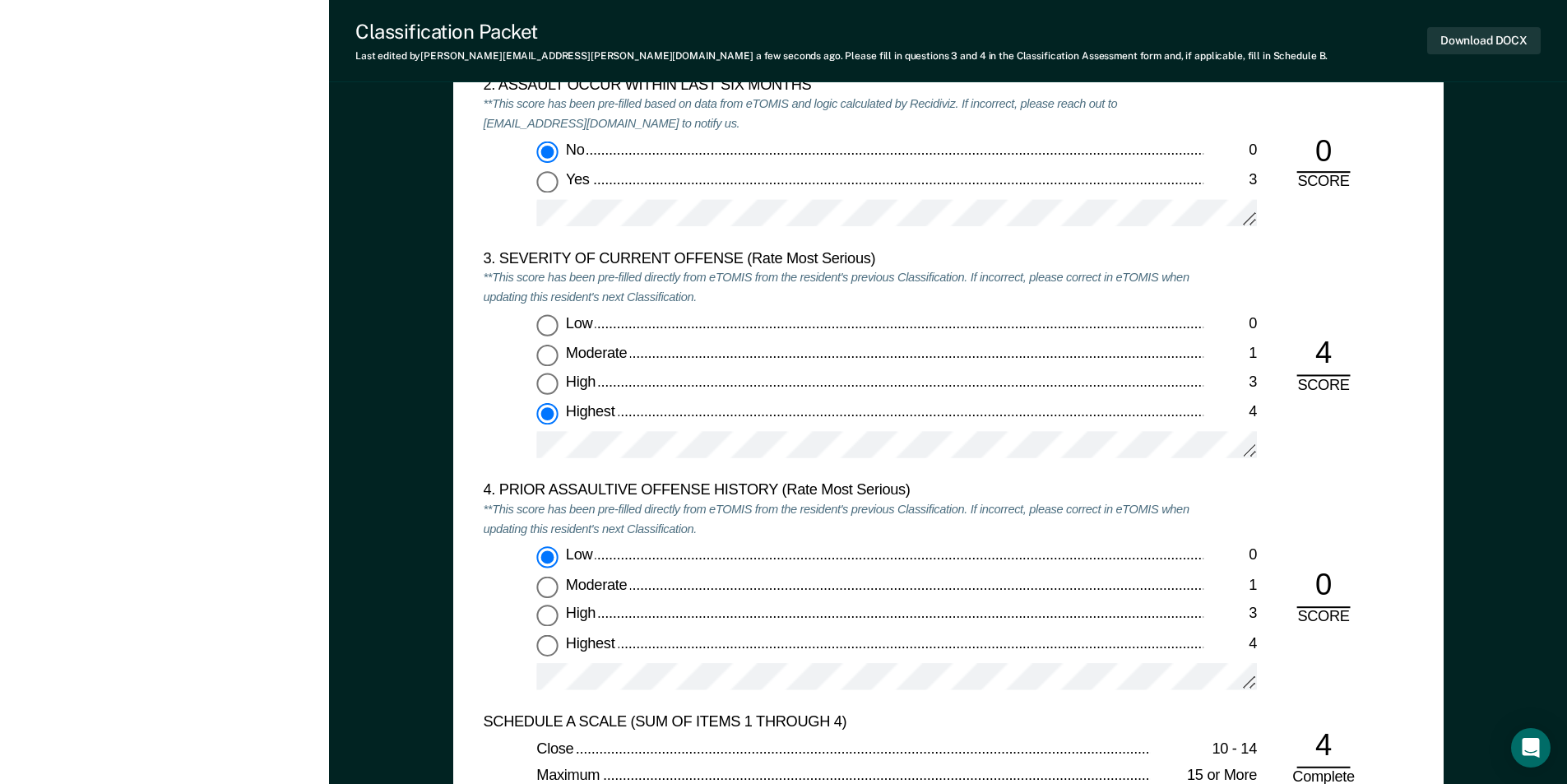
scroll to position [1645, 0]
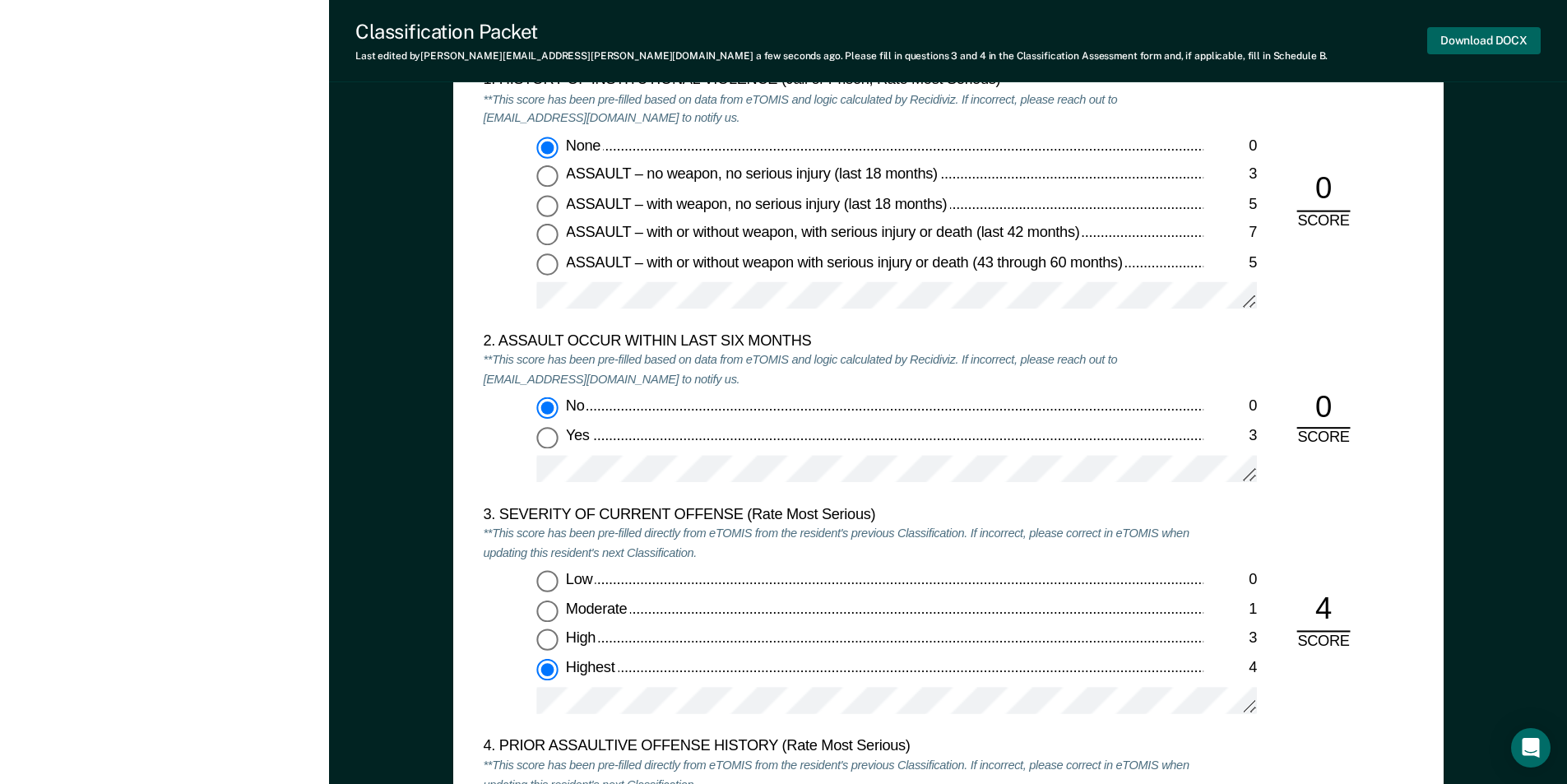
click at [1475, 38] on button "Download DOCX" at bounding box center [1484, 40] width 114 height 27
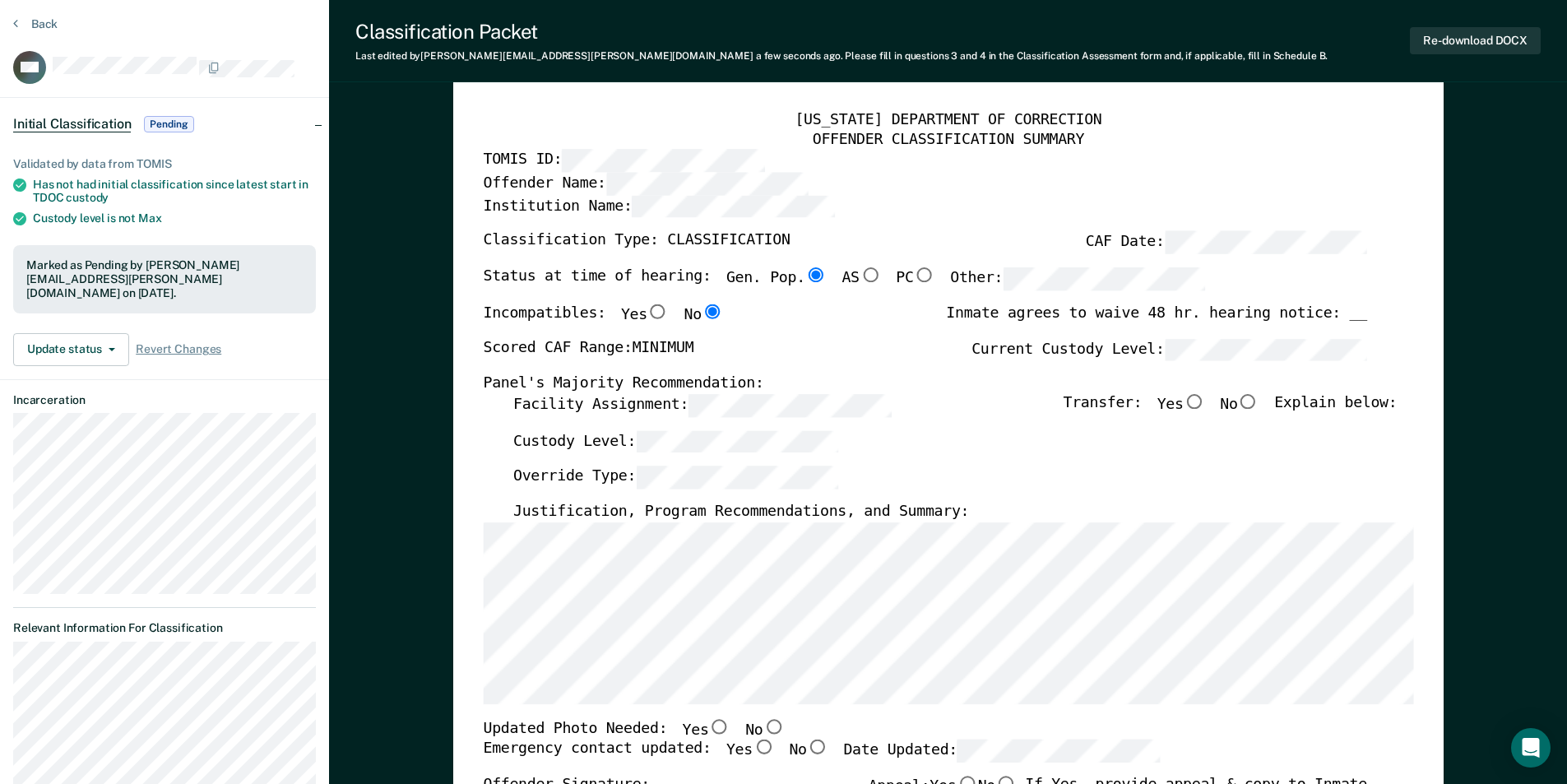
scroll to position [0, 0]
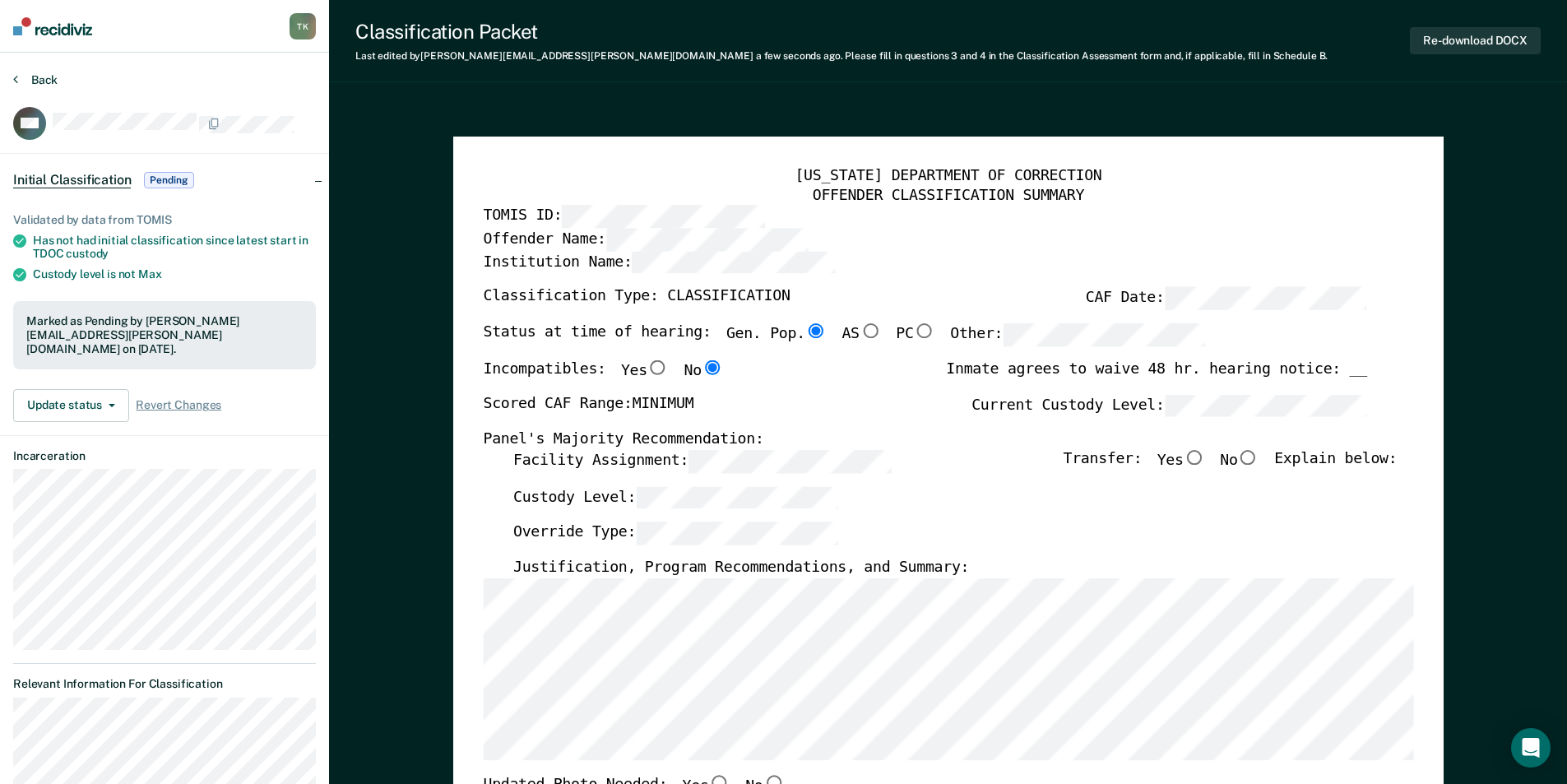
click at [52, 83] on button "Back" at bounding box center [35, 79] width 44 height 15
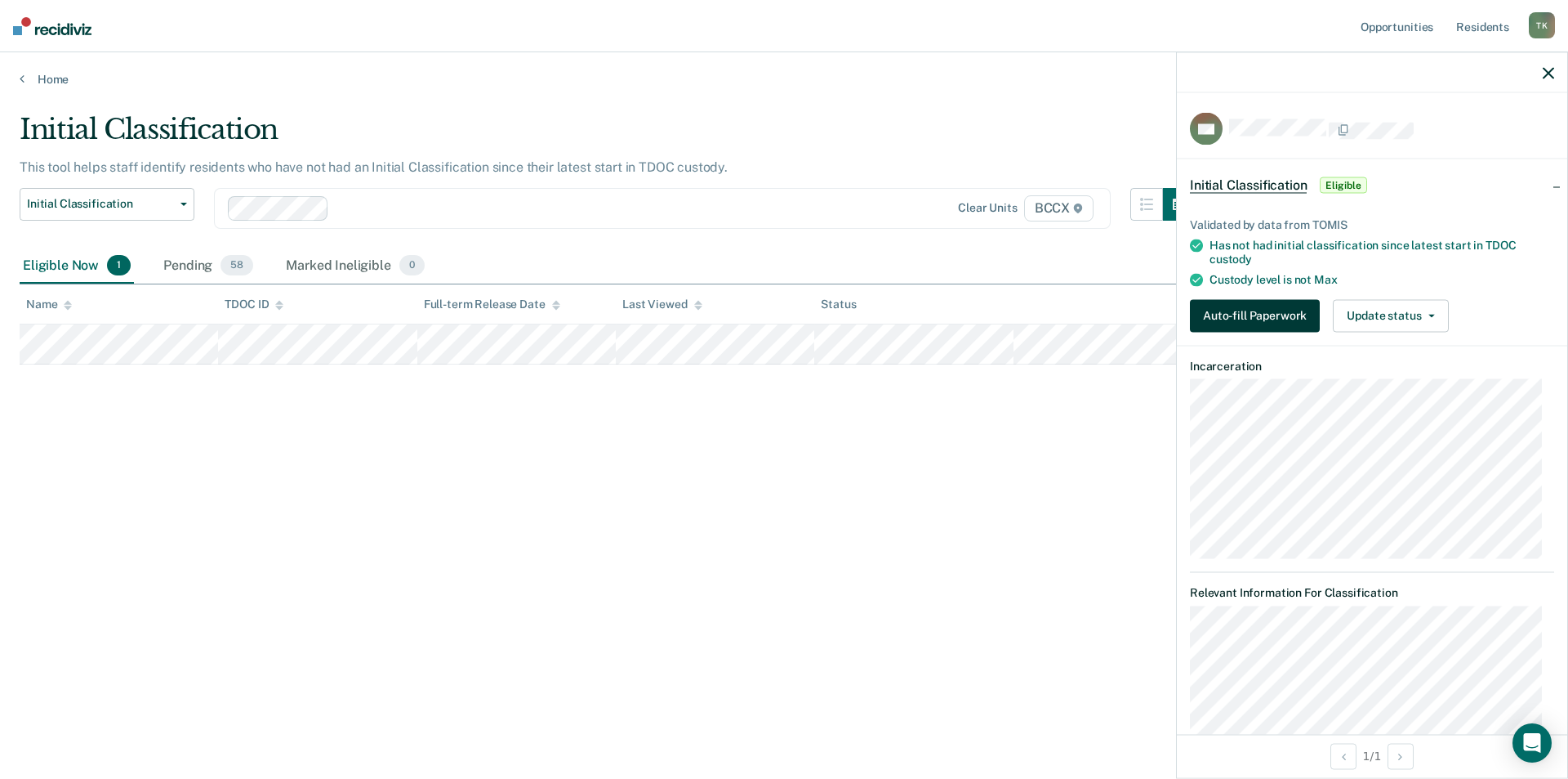
click at [1302, 321] on button "Auto-fill Paperwork" at bounding box center [1255, 315] width 130 height 33
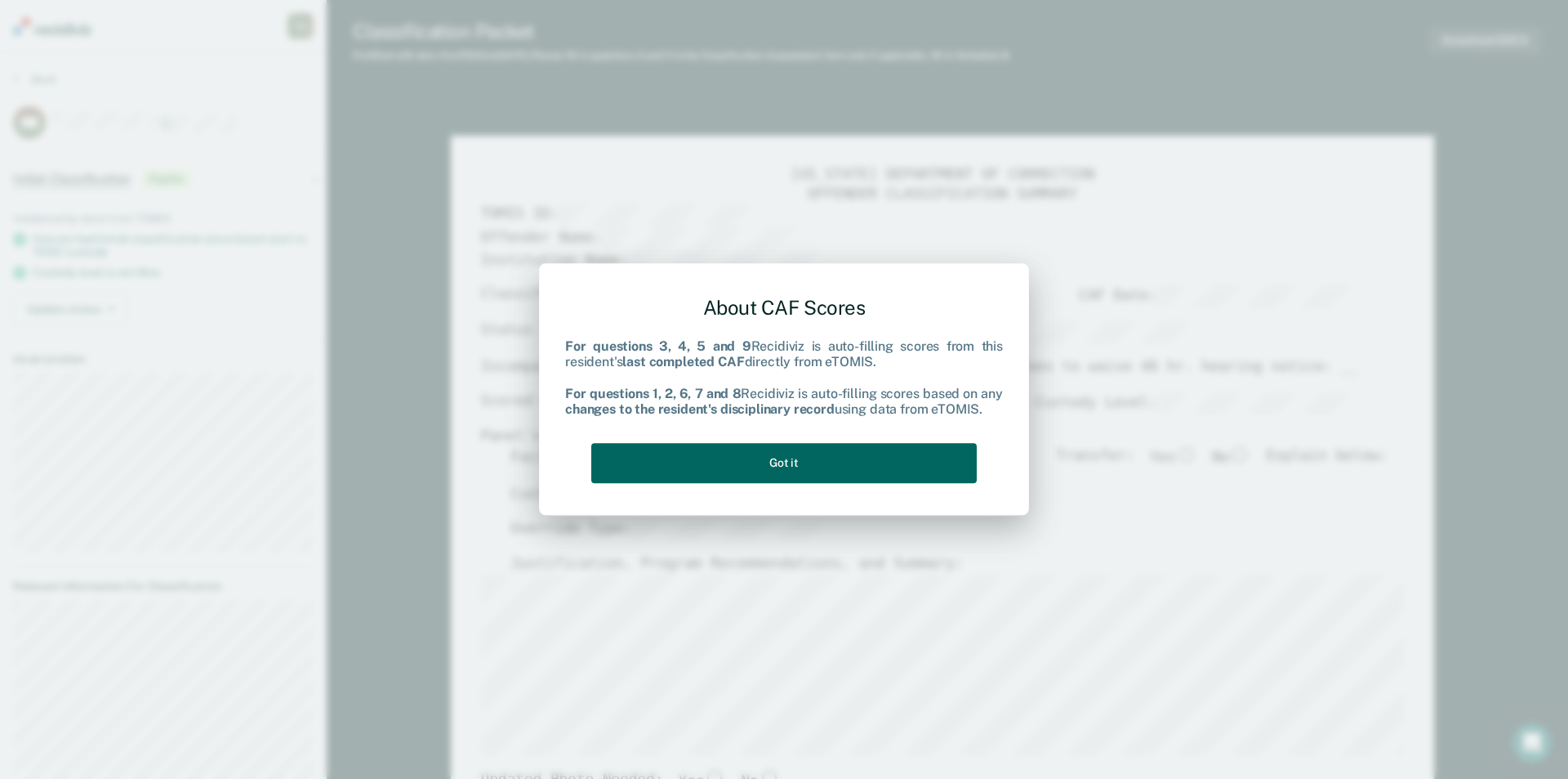
click at [859, 463] on button "Got it" at bounding box center [784, 463] width 385 height 40
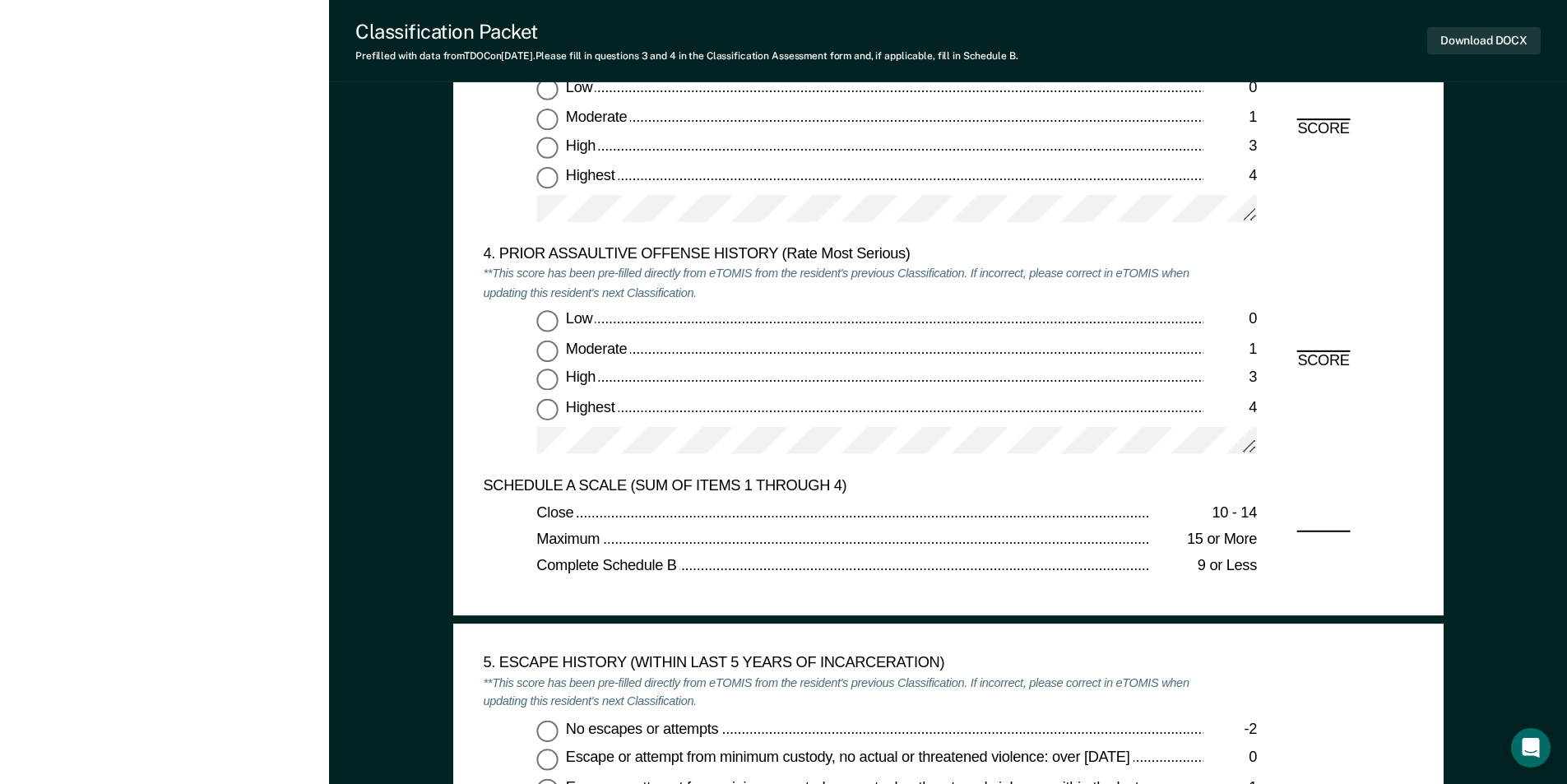
scroll to position [1974, 0]
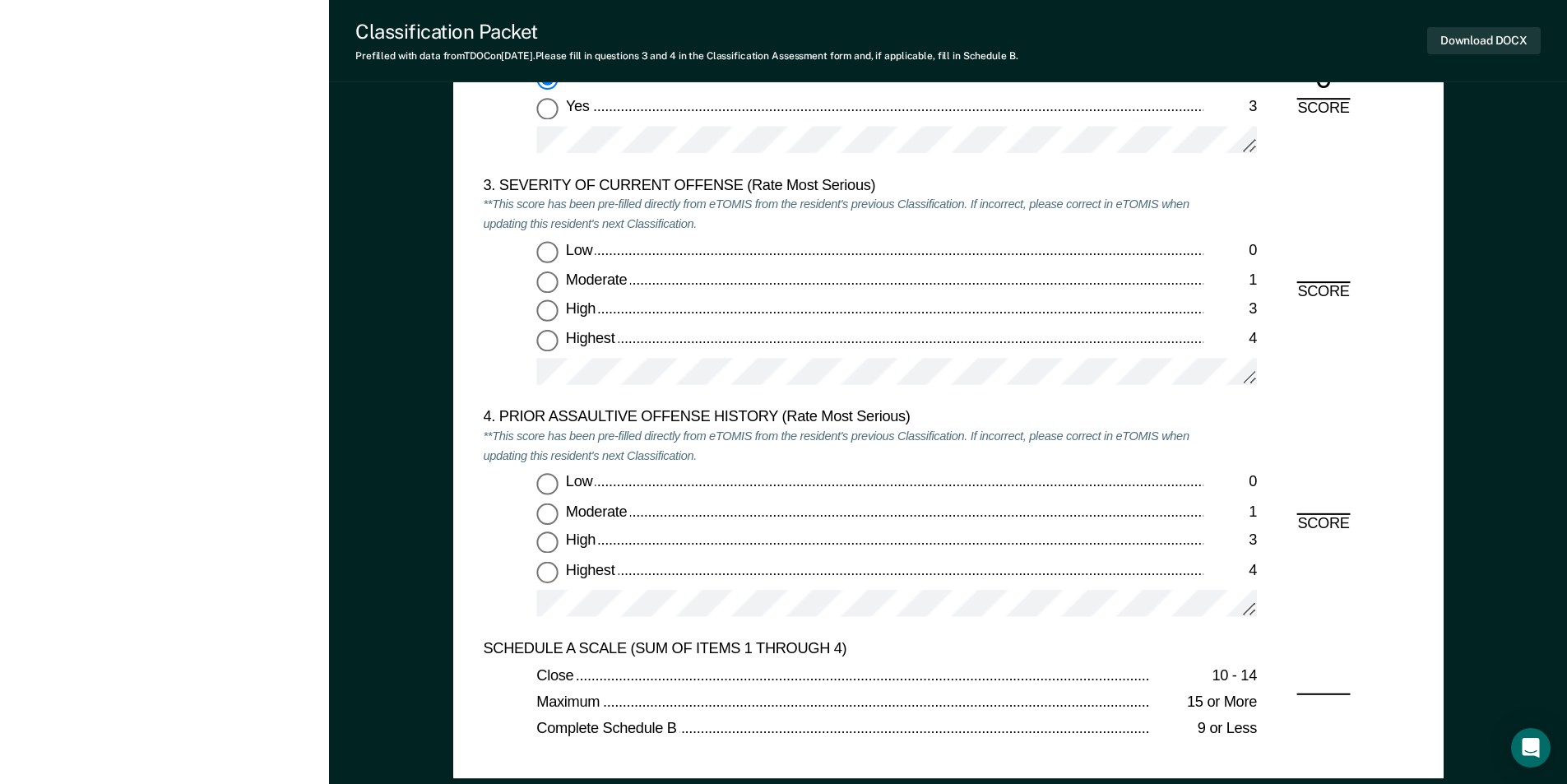
click at [549, 304] on input "High 3" at bounding box center [546, 310] width 21 height 21
type textarea "x"
radio input "true"
click at [545, 564] on input "Highest 4" at bounding box center [546, 571] width 21 height 21
type textarea "x"
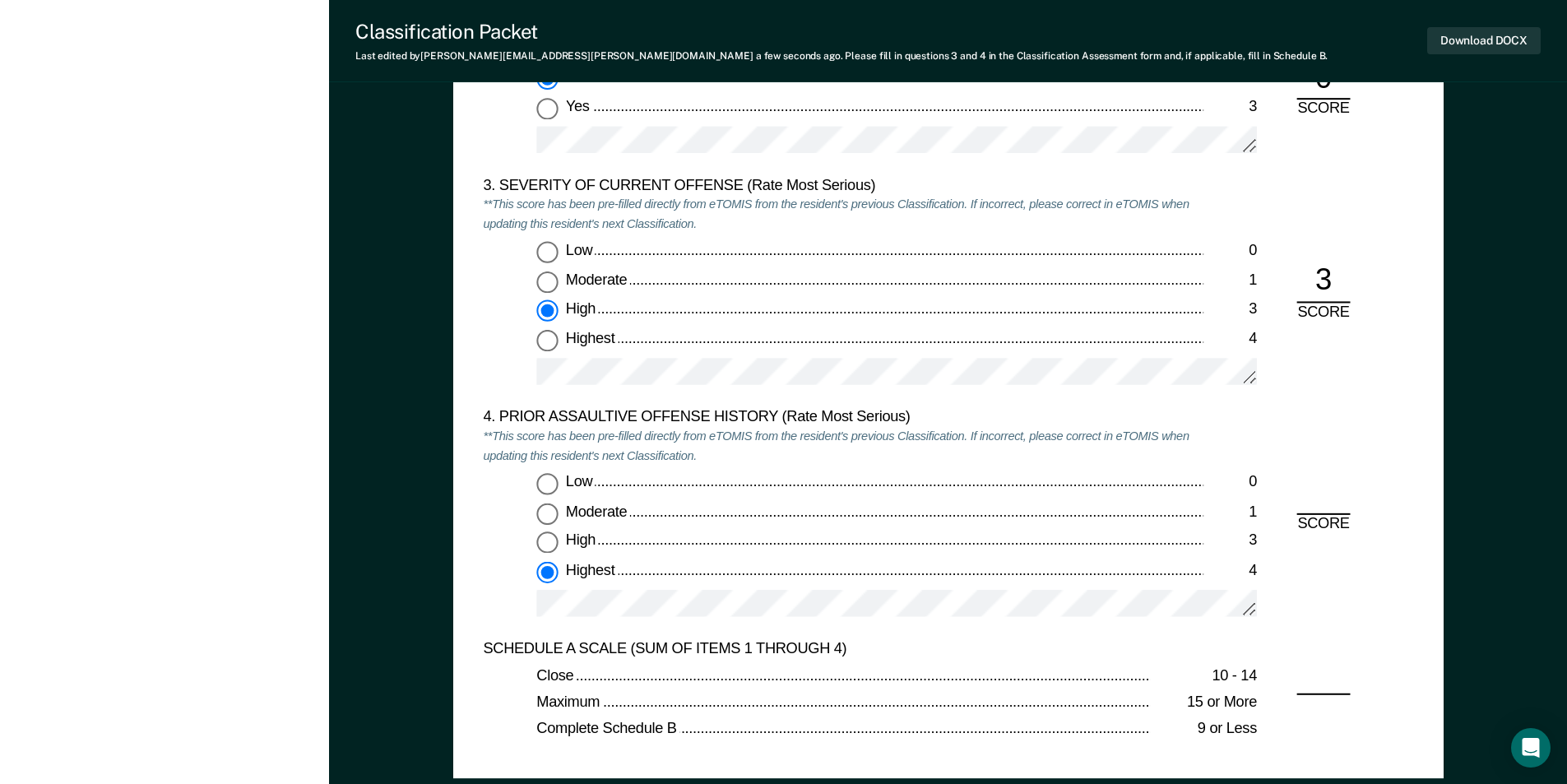
radio input "true"
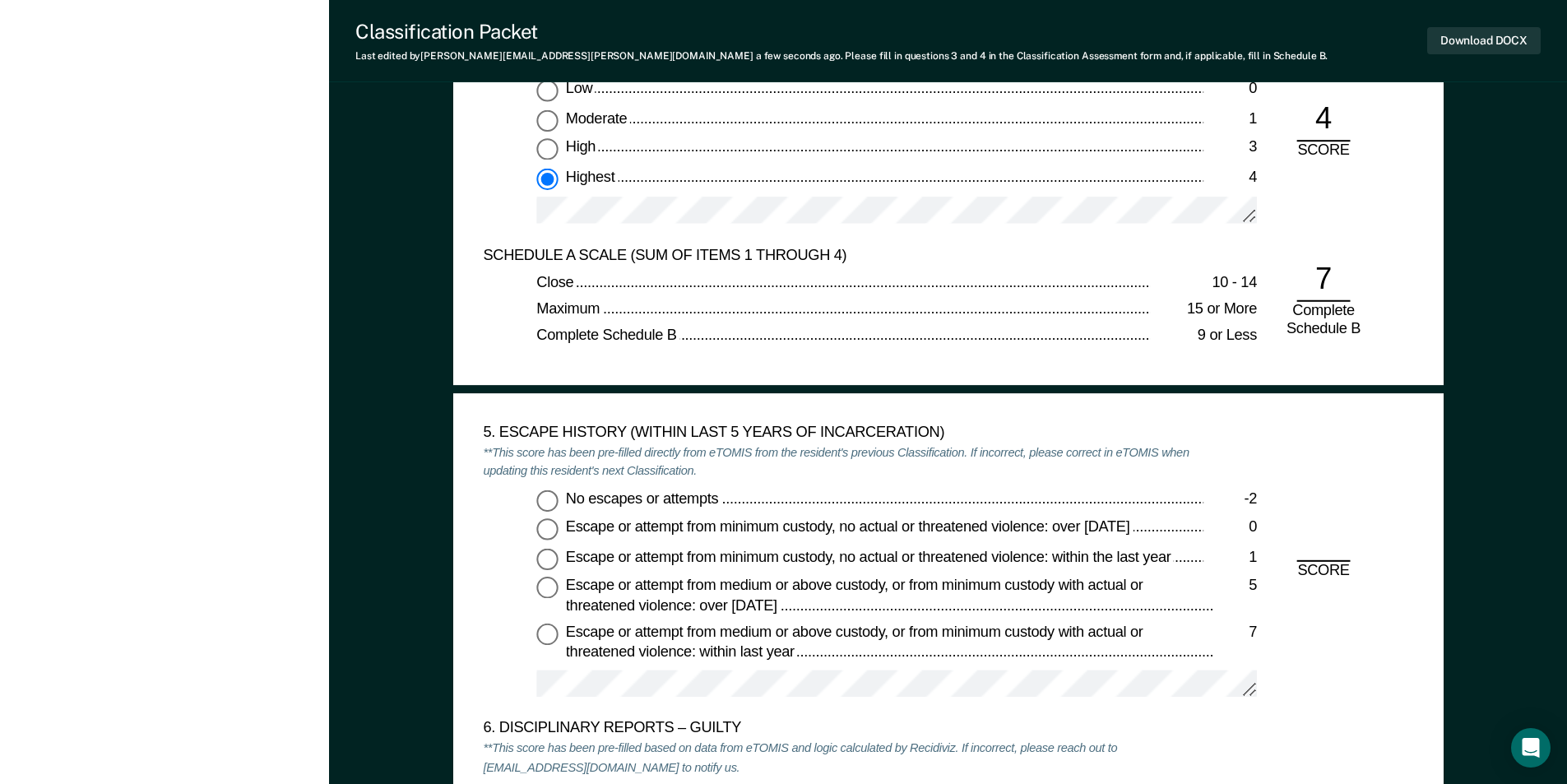
scroll to position [2386, 0]
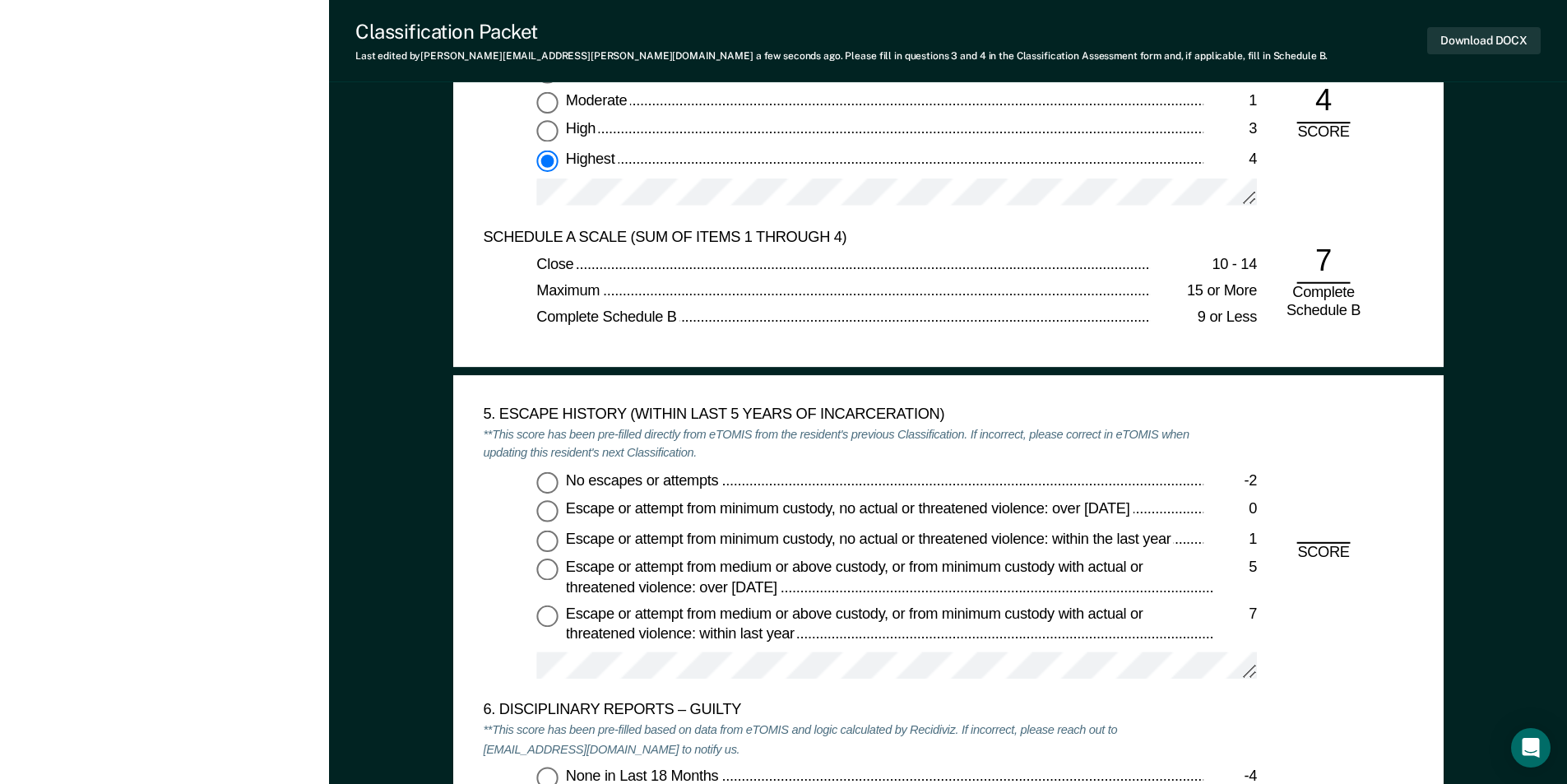
click at [550, 476] on input "No escapes or attempts -2" at bounding box center [546, 481] width 21 height 21
type textarea "x"
radio input "true"
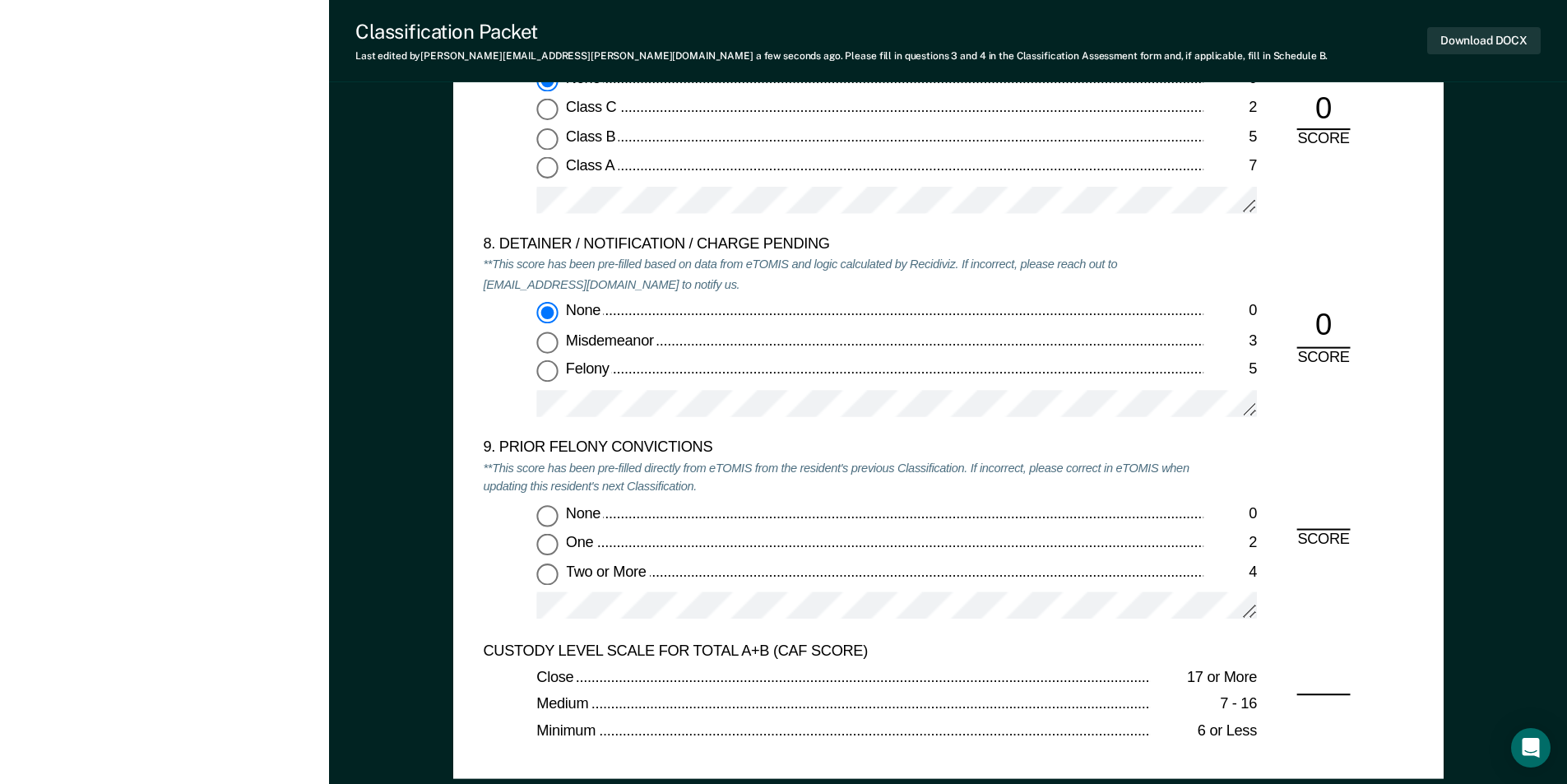
scroll to position [3537, 0]
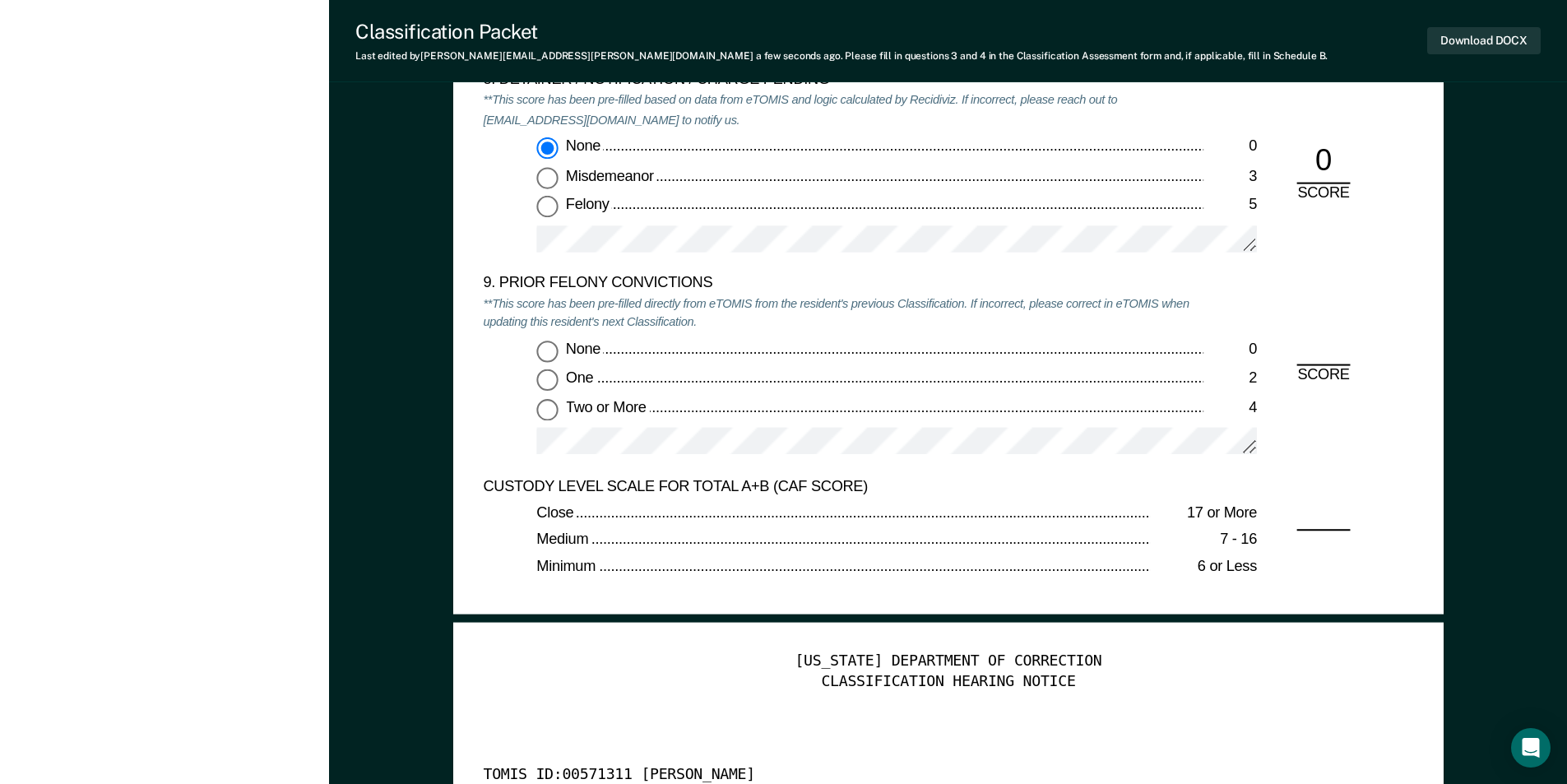
click at [550, 413] on input "Two or More 4" at bounding box center [546, 408] width 21 height 21
type textarea "x"
radio input "true"
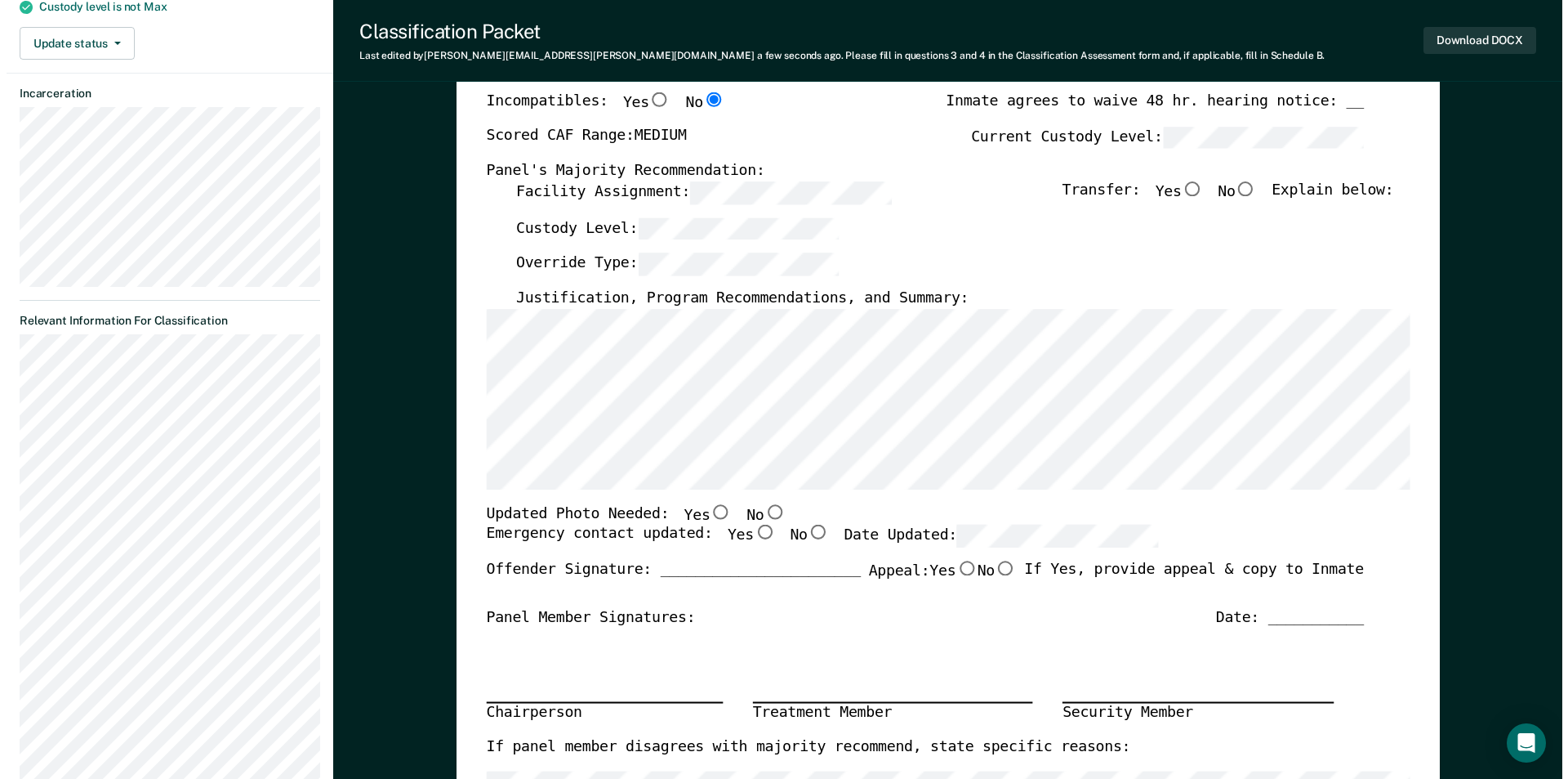
scroll to position [0, 0]
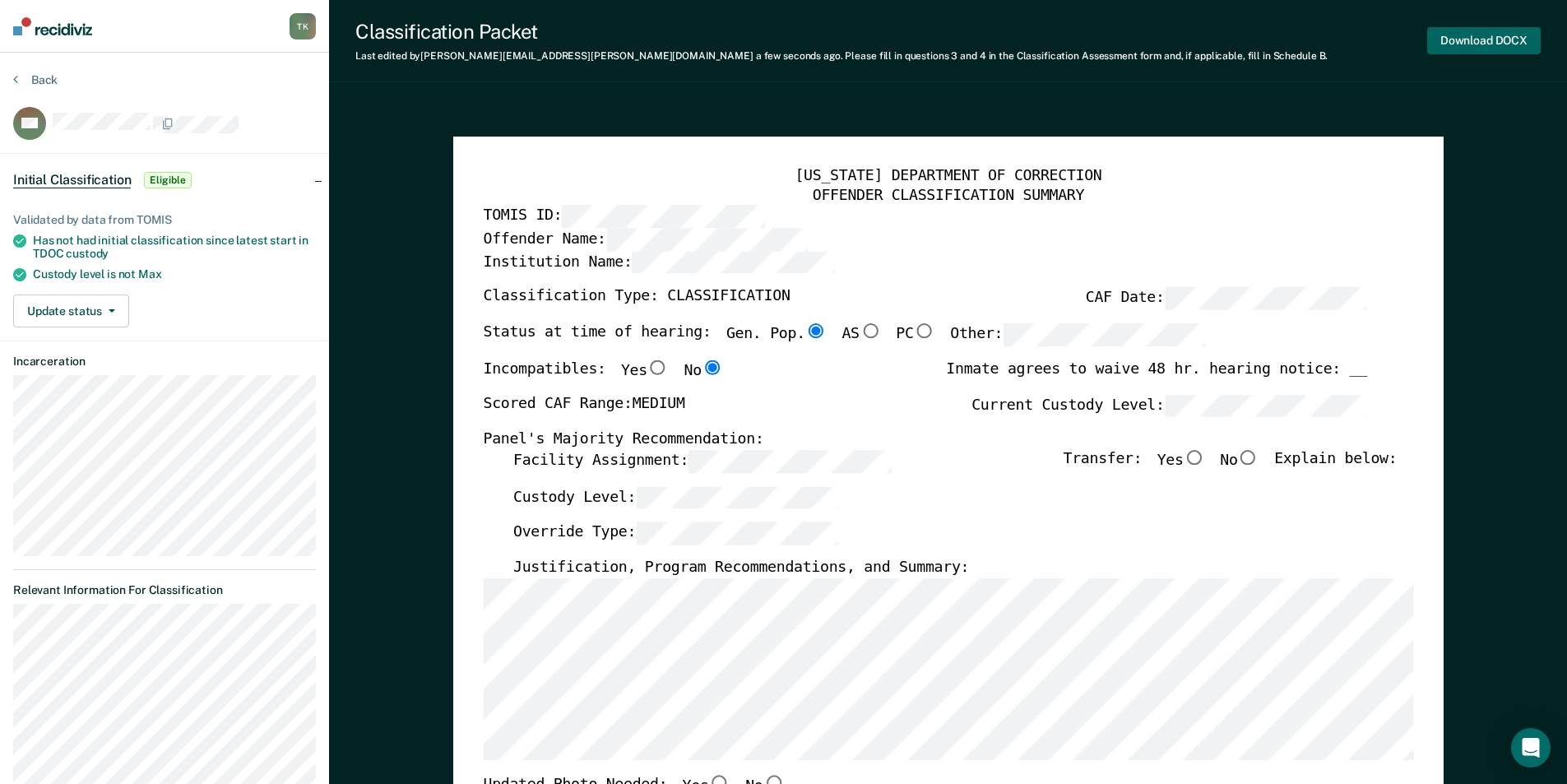
click at [1469, 44] on button "Download DOCX" at bounding box center [1484, 40] width 114 height 27
type textarea "x"
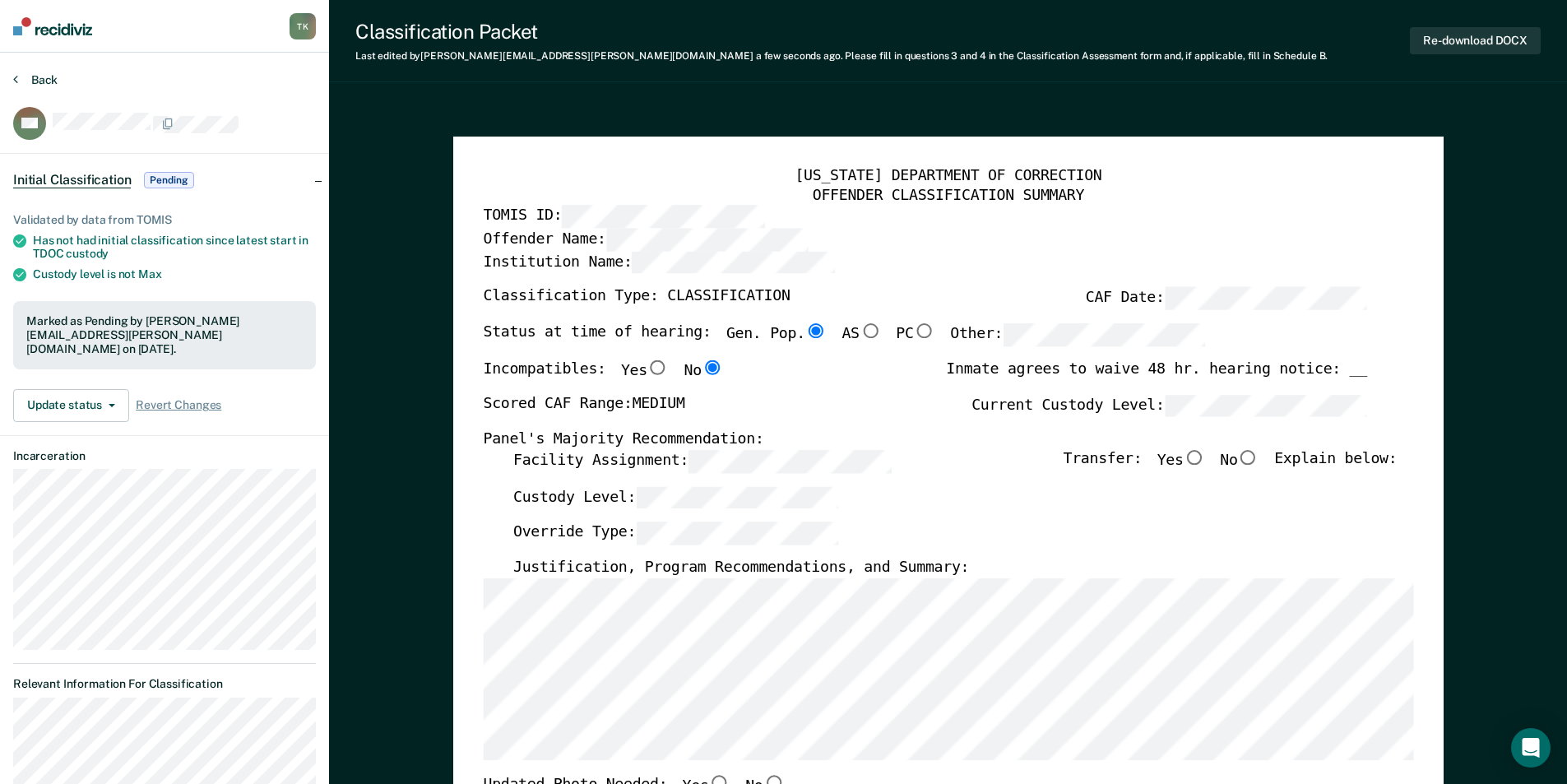
click at [44, 78] on button "Back" at bounding box center [35, 79] width 44 height 15
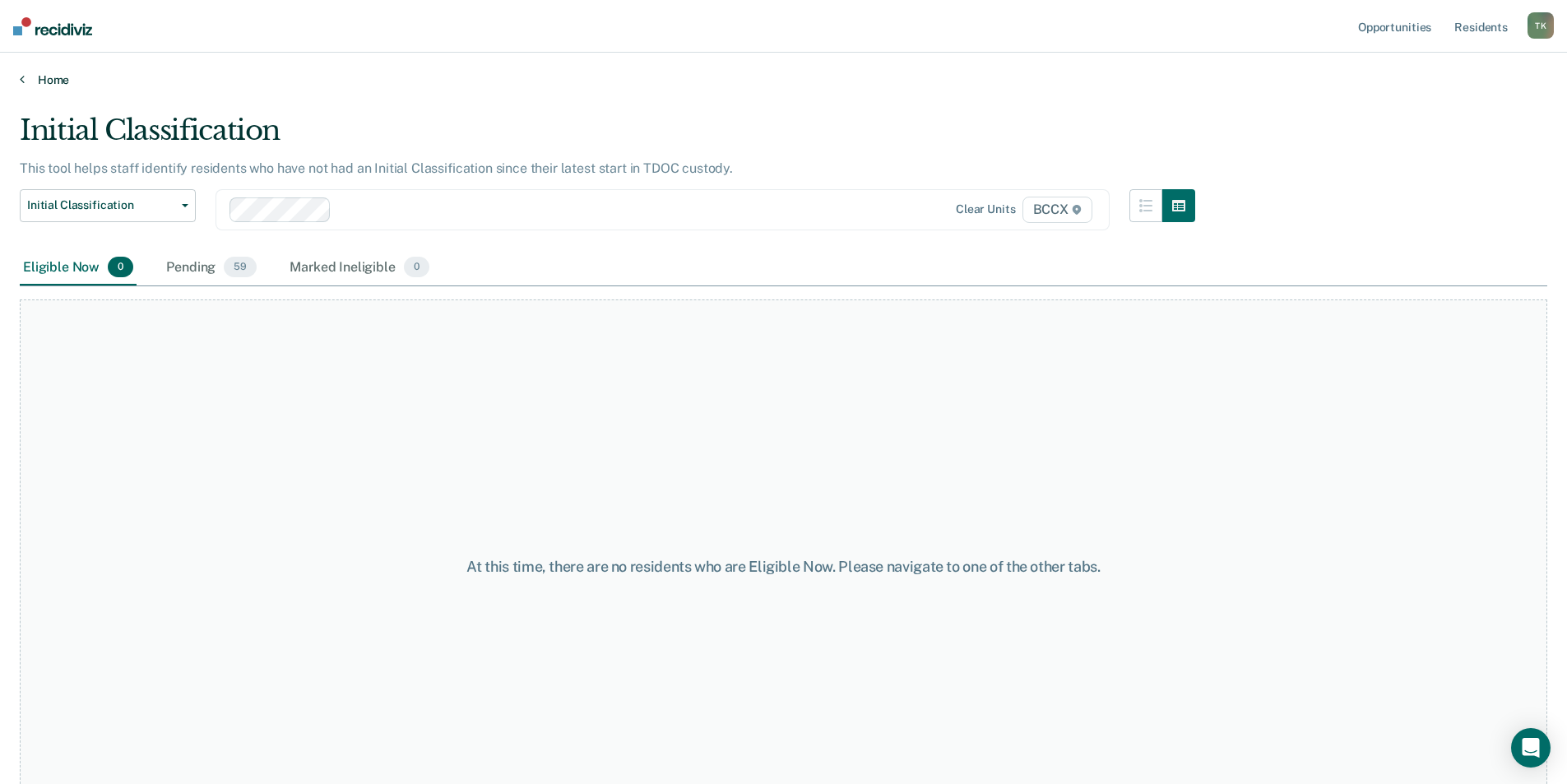
click at [41, 78] on link "Home" at bounding box center [784, 79] width 1528 height 15
